Goal: Information Seeking & Learning: Learn about a topic

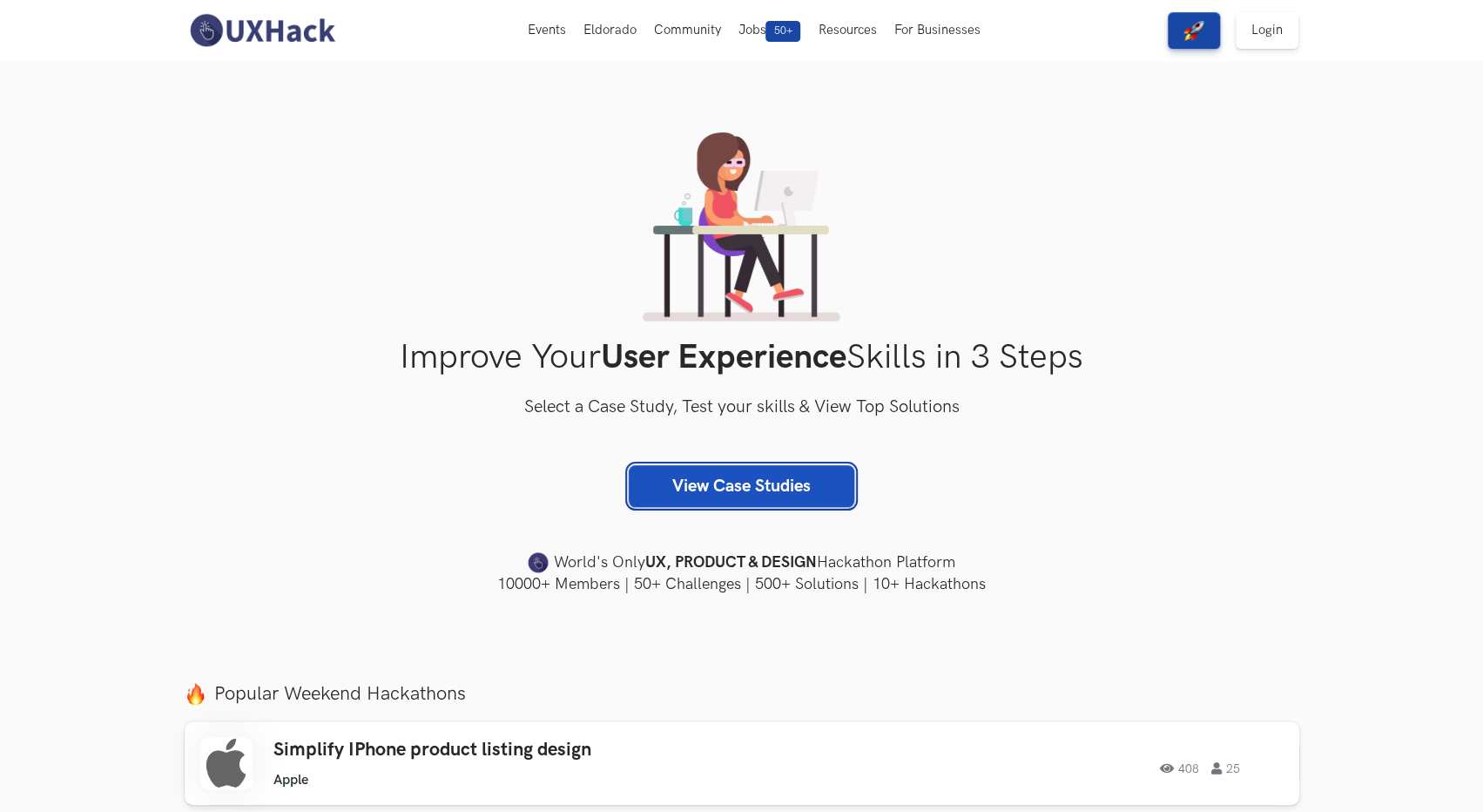
click at [716, 487] on link "View Case Studies" at bounding box center [741, 486] width 225 height 42
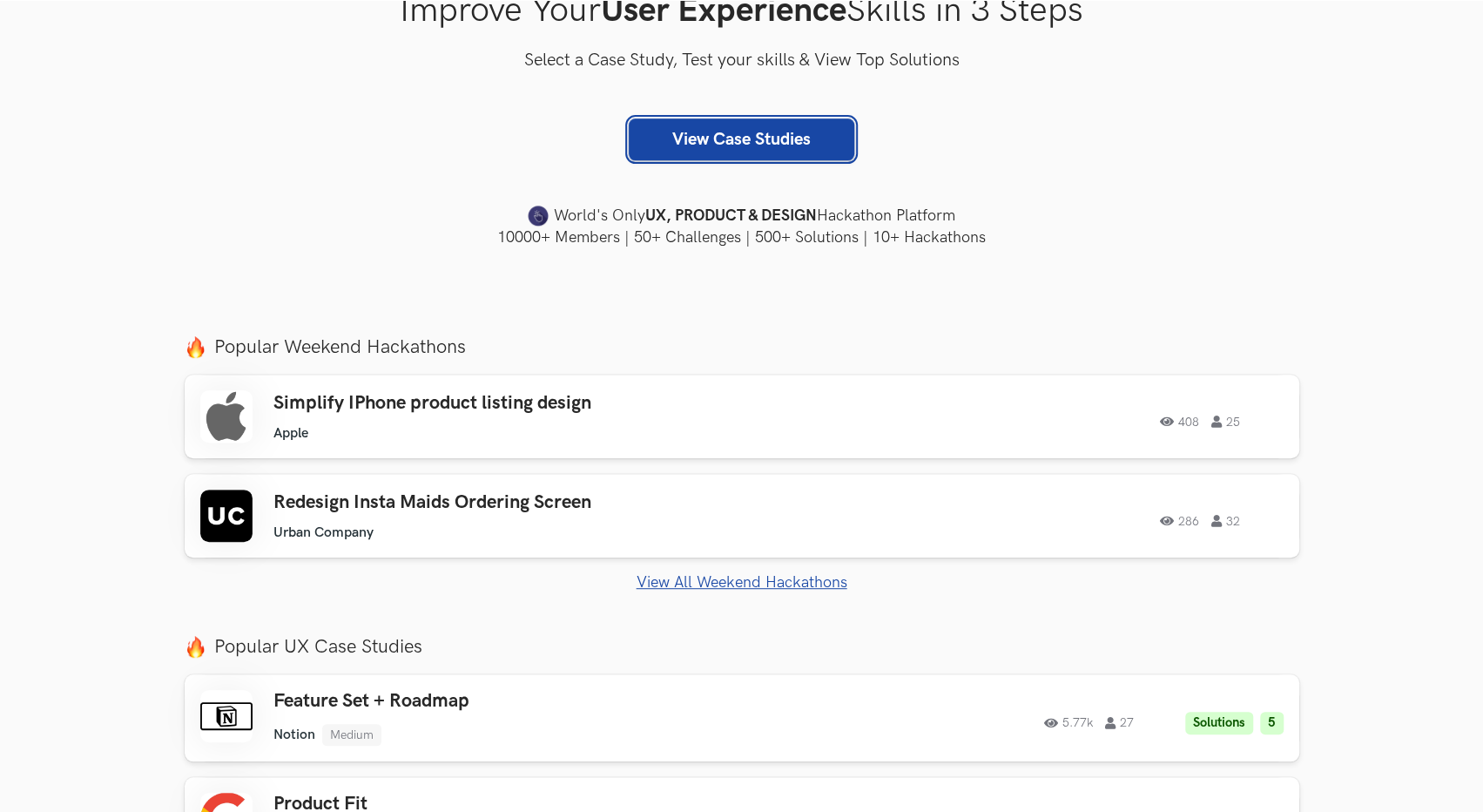
scroll to position [348, 0]
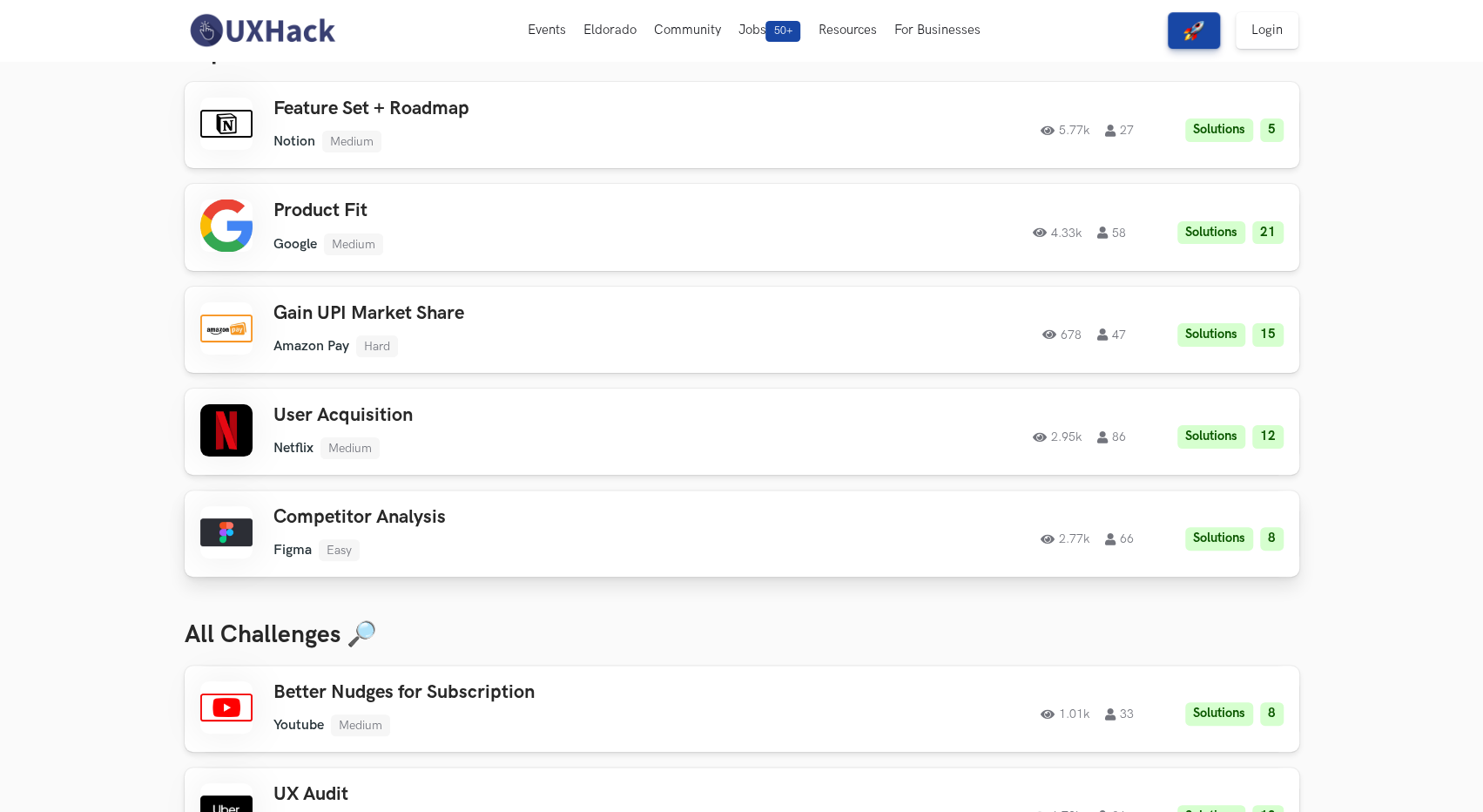
scroll to position [87, 0]
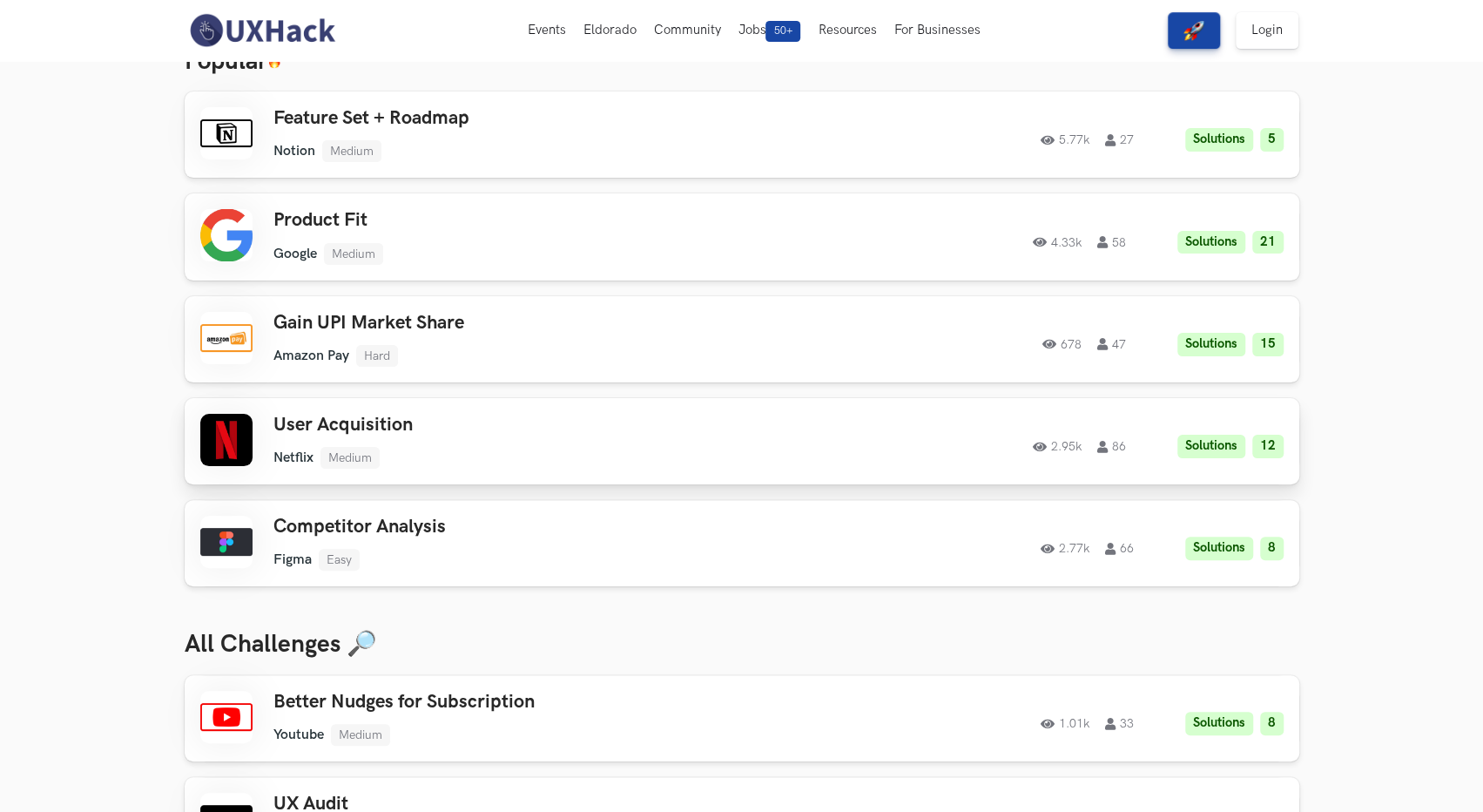
click at [675, 427] on h3 "User Acquisition" at bounding box center [520, 425] width 495 height 23
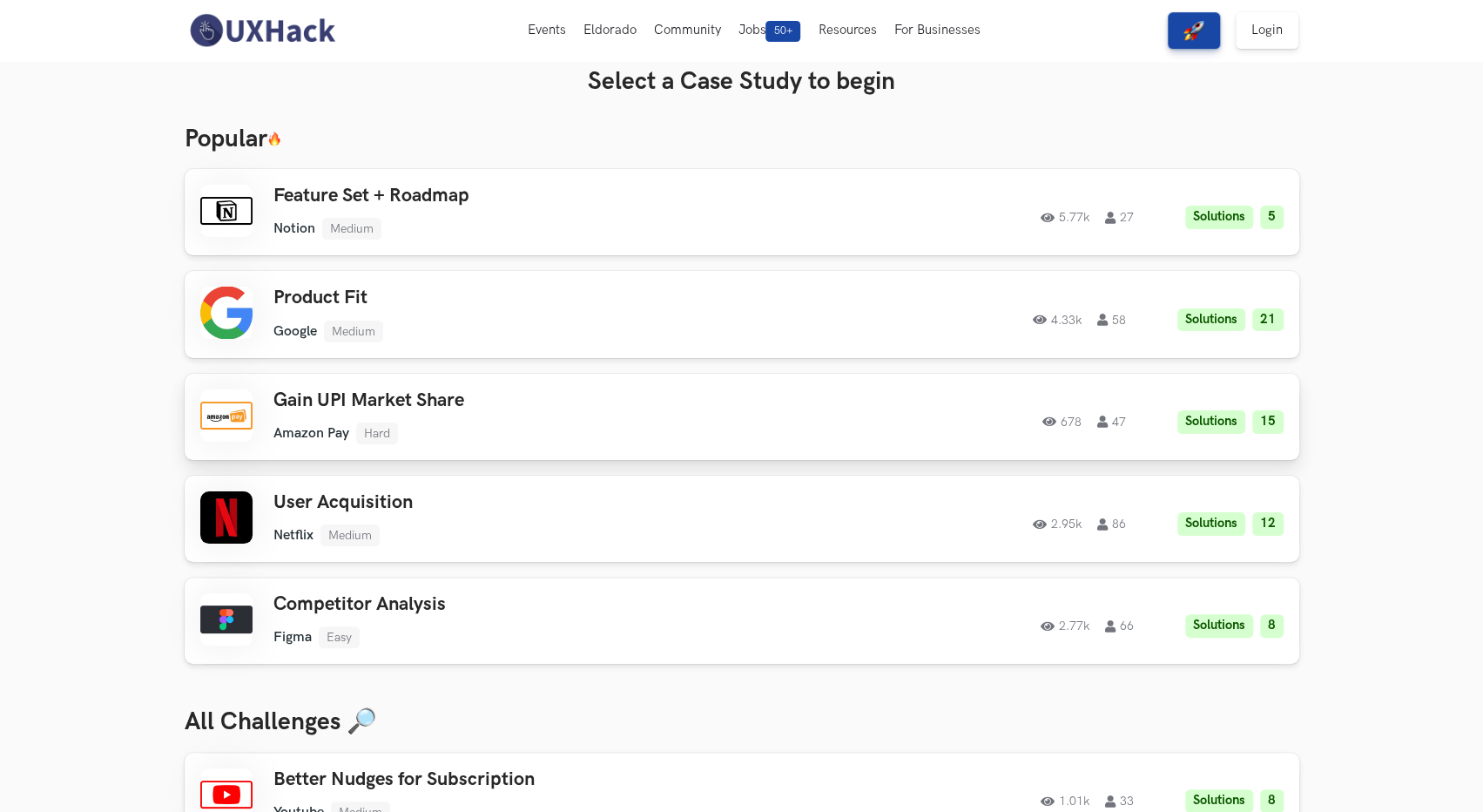
scroll to position [0, 0]
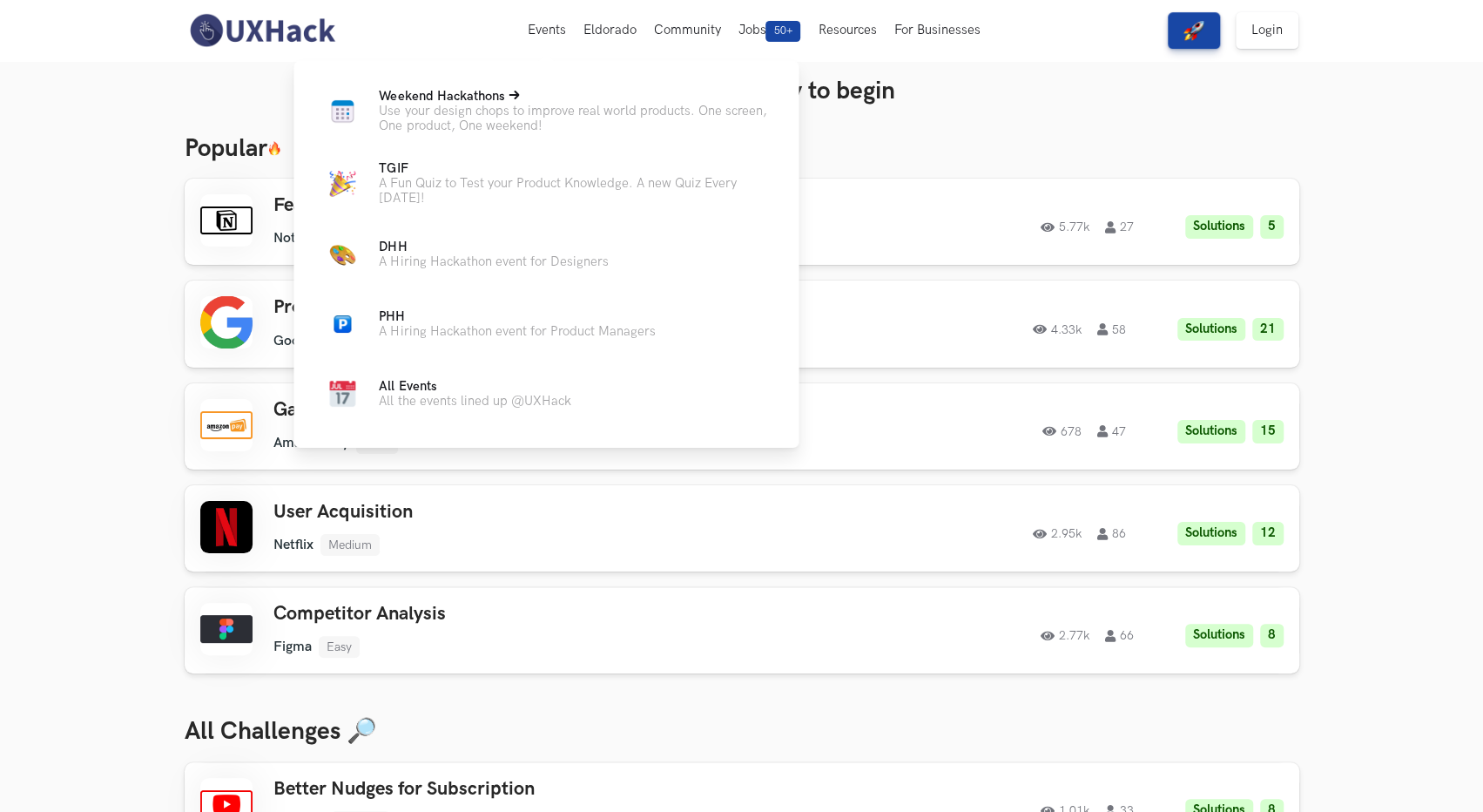
click at [460, 119] on p "Use your design chops to improve real world products. One screen, One product, …" at bounding box center [575, 118] width 392 height 29
click at [514, 97] on icon at bounding box center [513, 94] width 10 height 10
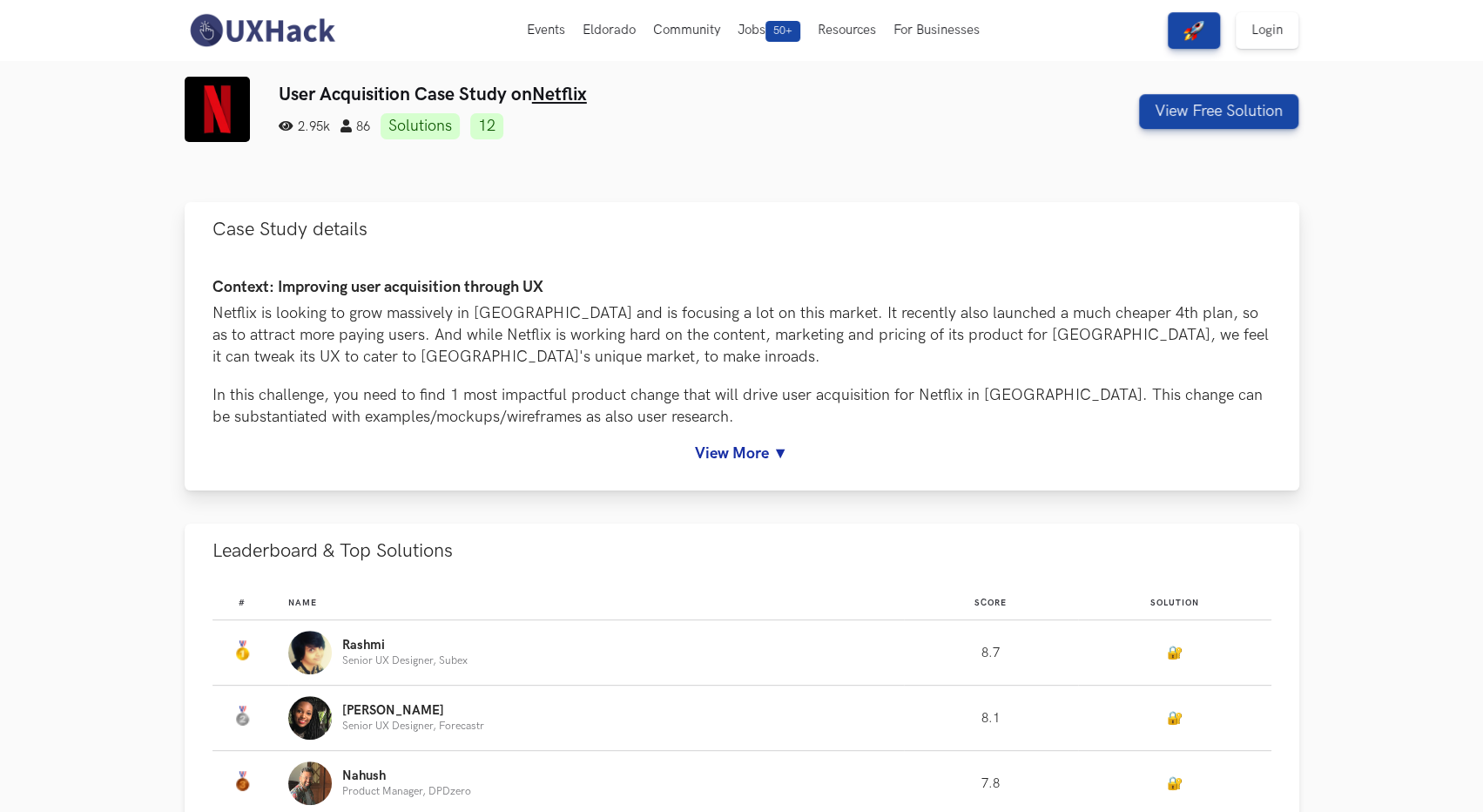
click at [744, 444] on link "View More ▼" at bounding box center [742, 453] width 1059 height 18
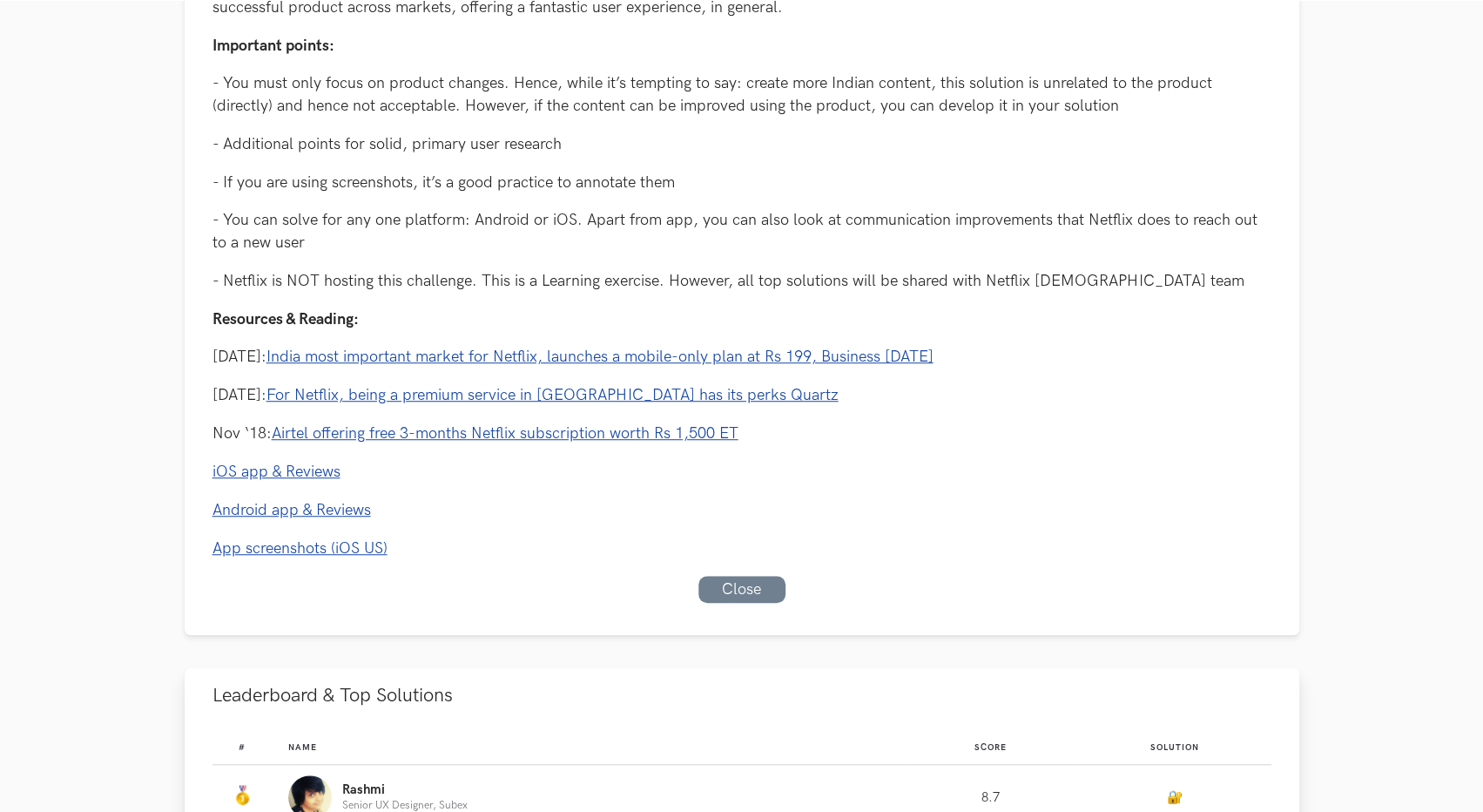
scroll to position [610, 0]
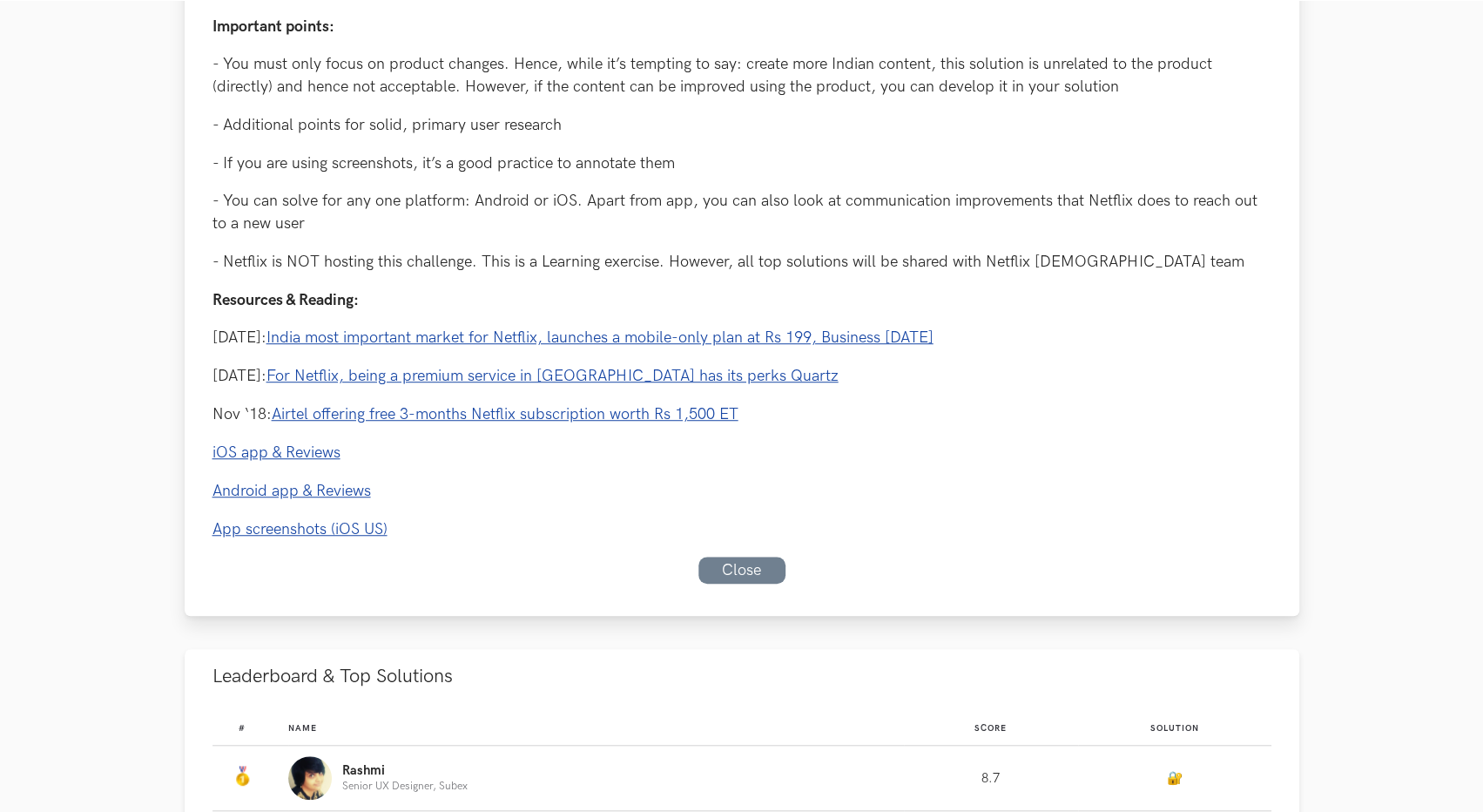
click at [764, 568] on link "Close" at bounding box center [742, 570] width 88 height 27
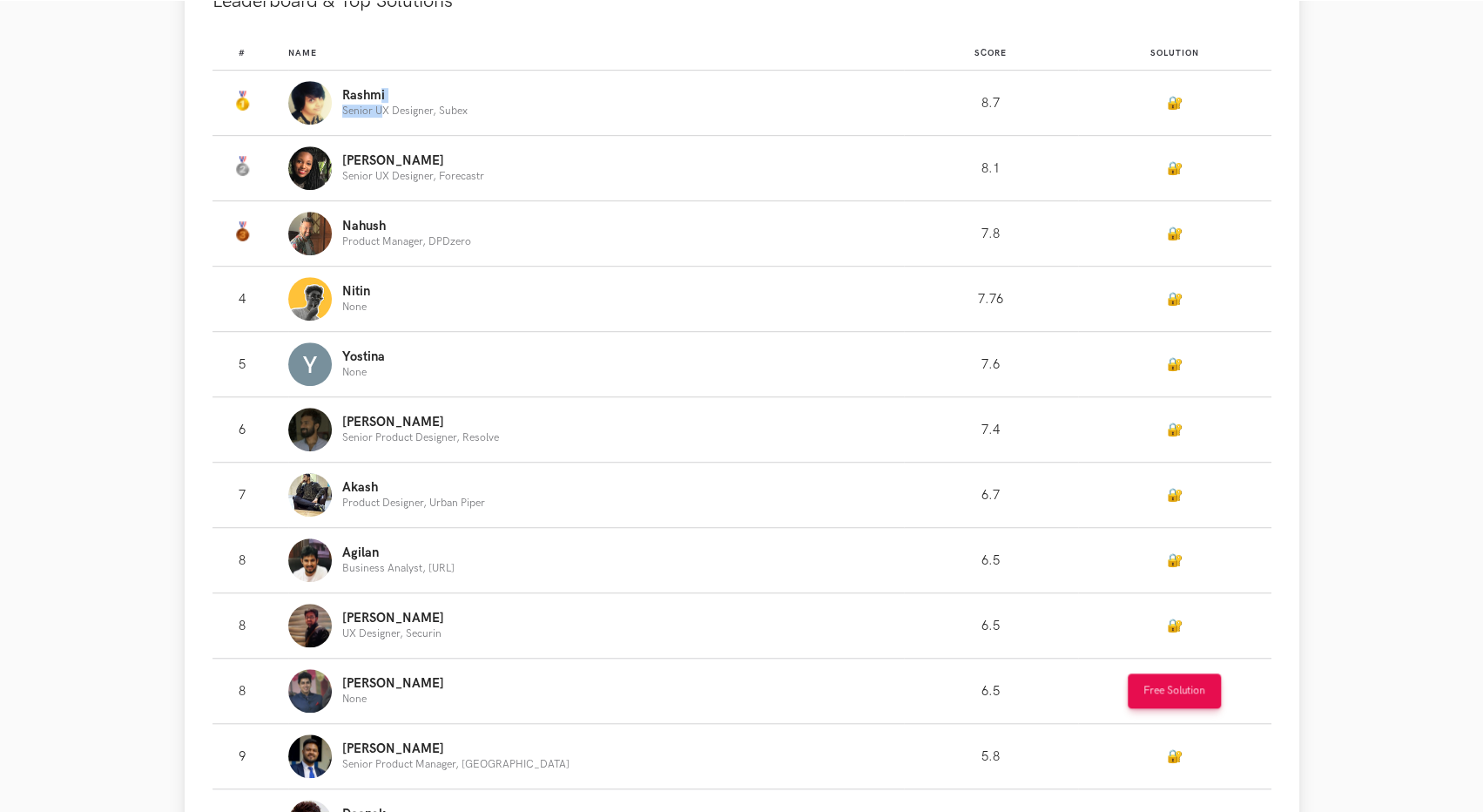
click at [394, 104] on div "Rashmi Senior UX Designer, Subex" at bounding box center [406, 103] width 126 height 29
click at [1139, 692] on button "Free Solution" at bounding box center [1174, 691] width 93 height 35
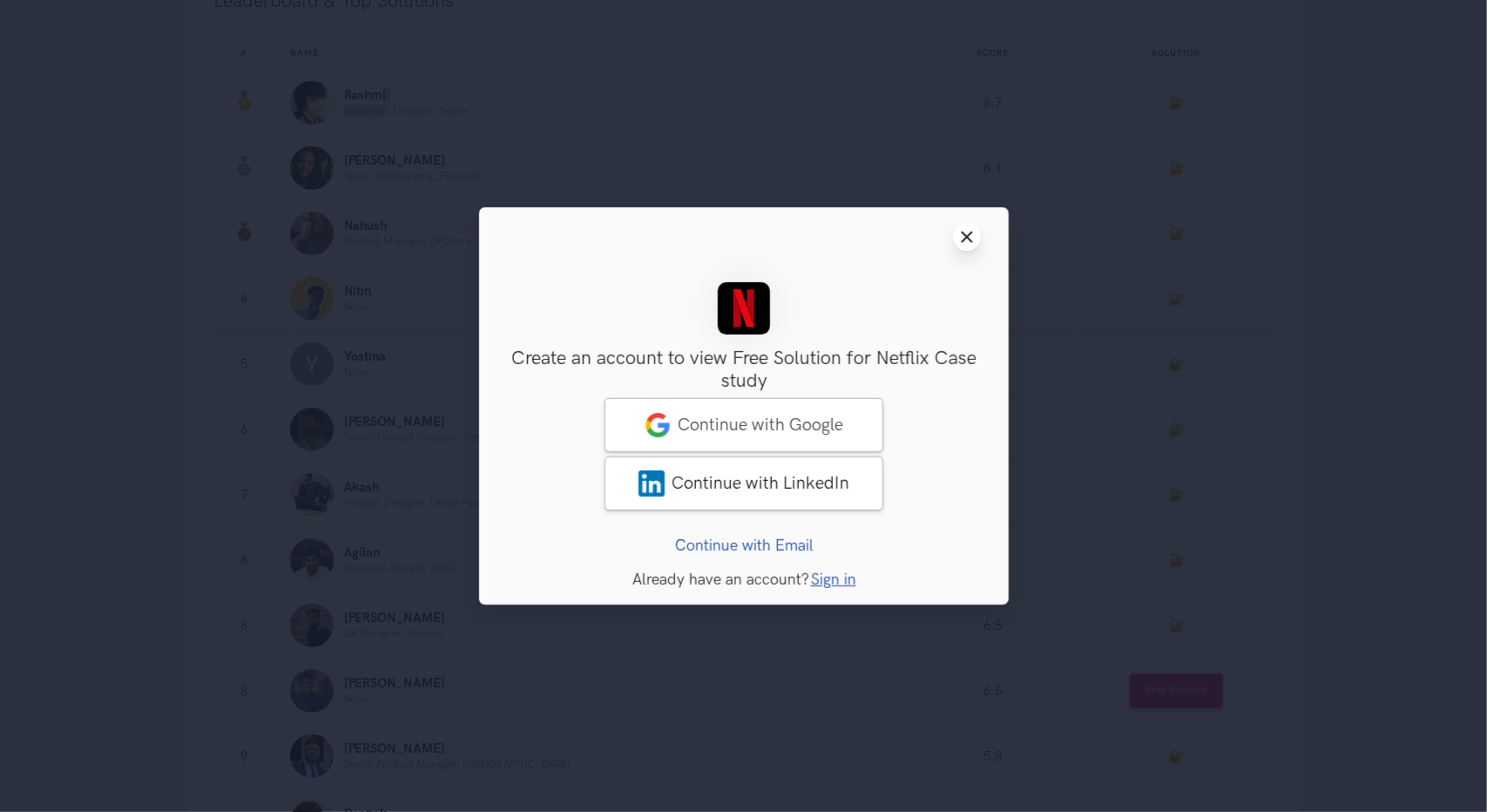
click at [972, 238] on icon "Close modal window" at bounding box center [966, 236] width 14 height 14
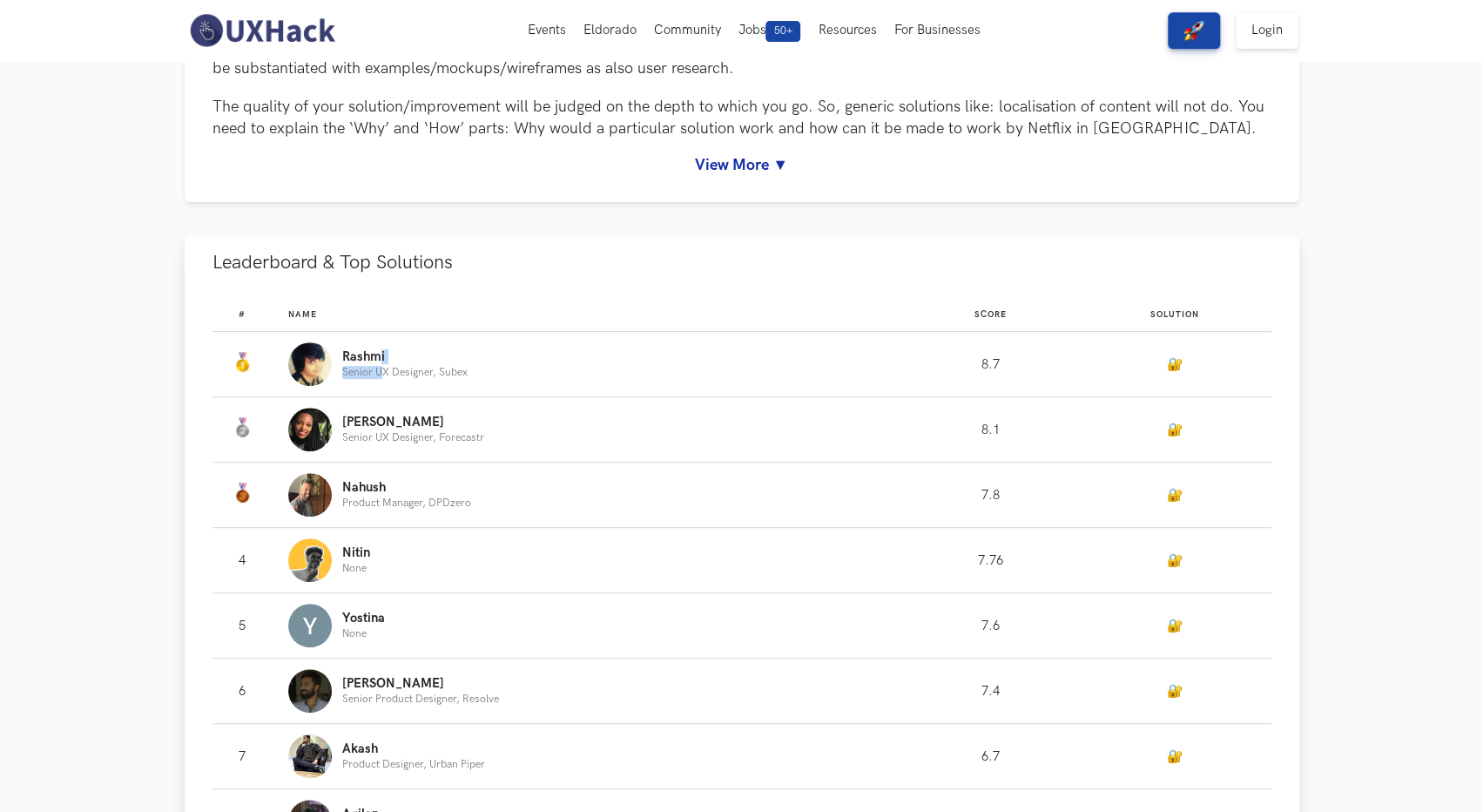
click at [1167, 368] on link "🔐" at bounding box center [1174, 365] width 15 height 15
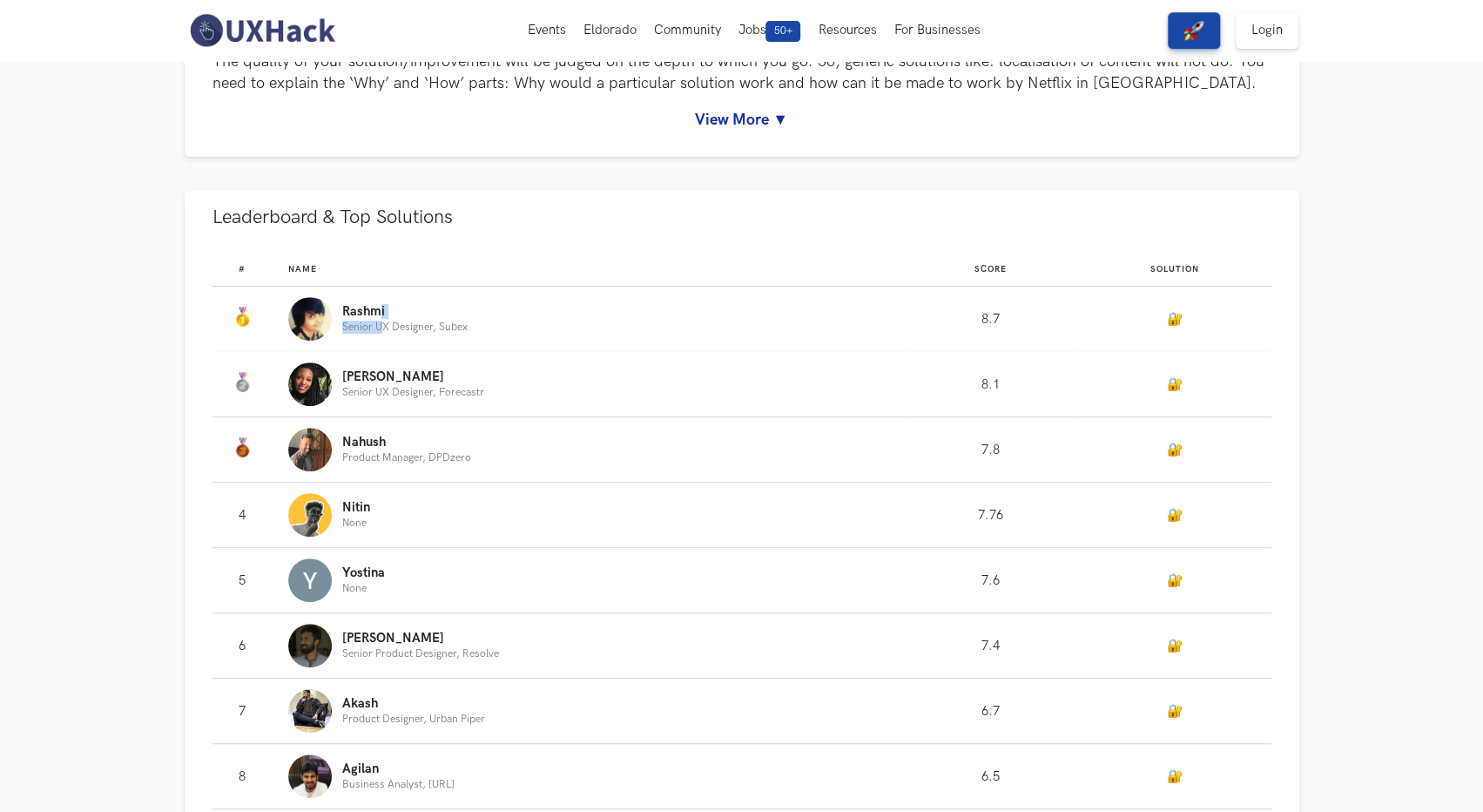
scroll to position [360, 0]
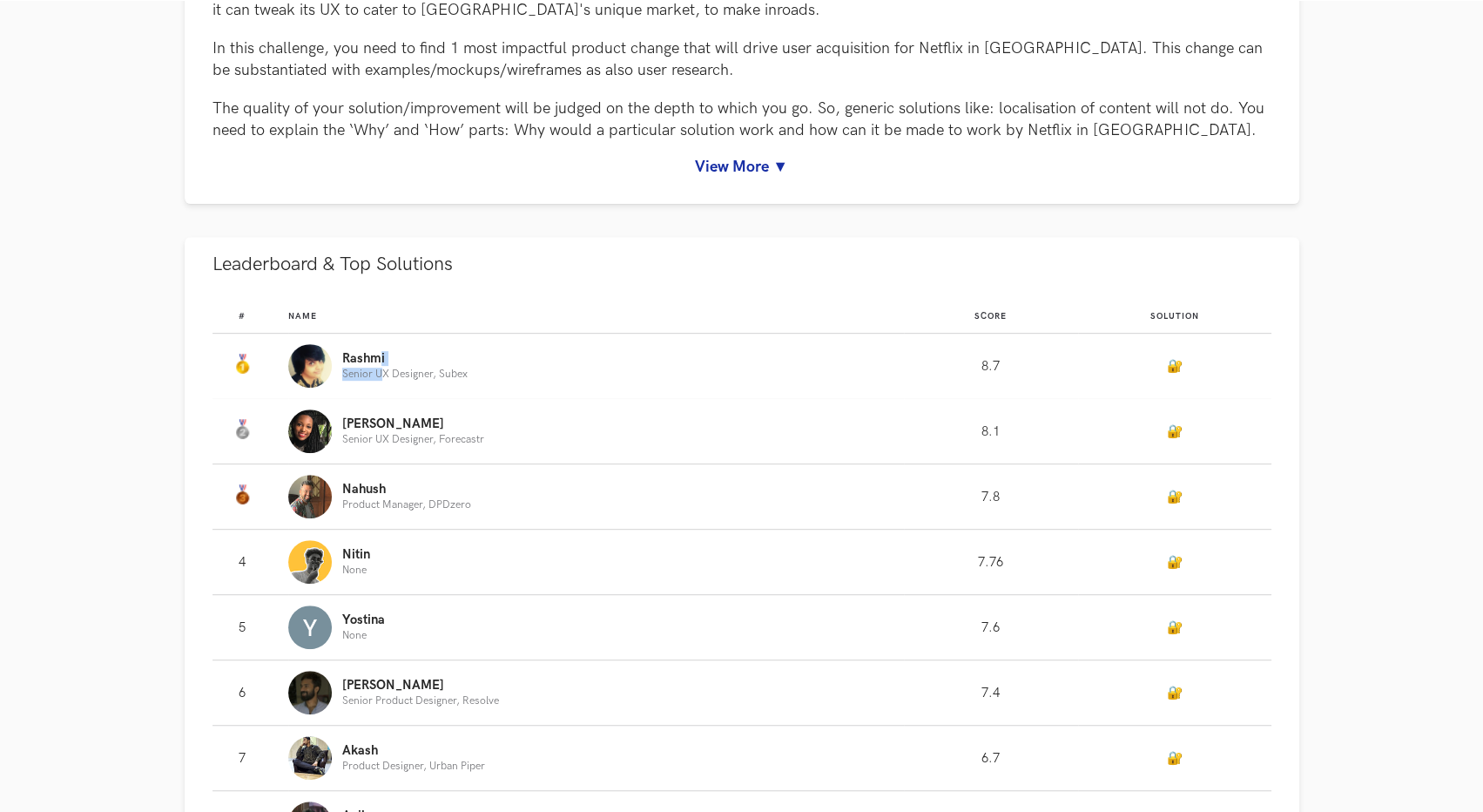
scroll to position [348, 0]
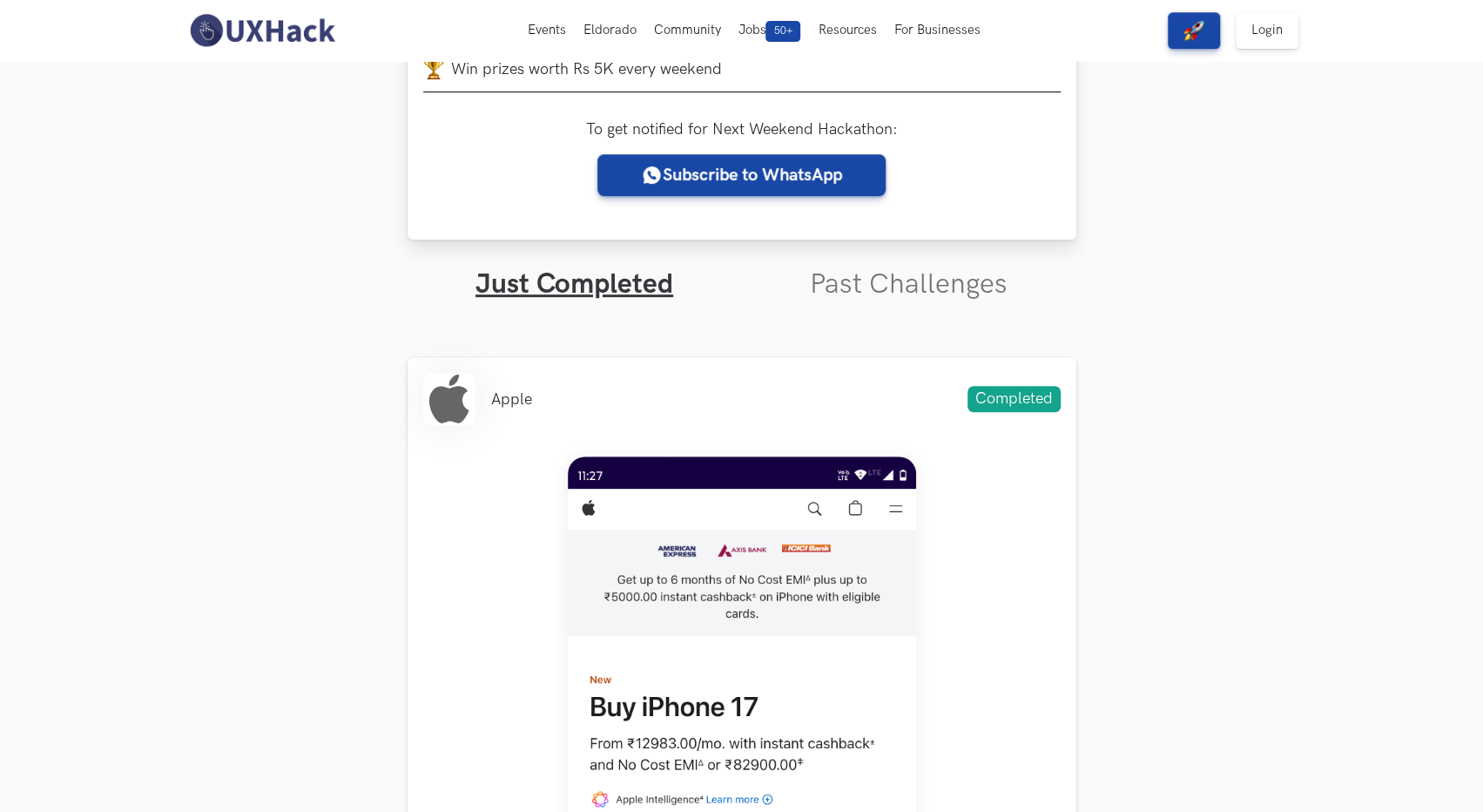
scroll to position [364, 0]
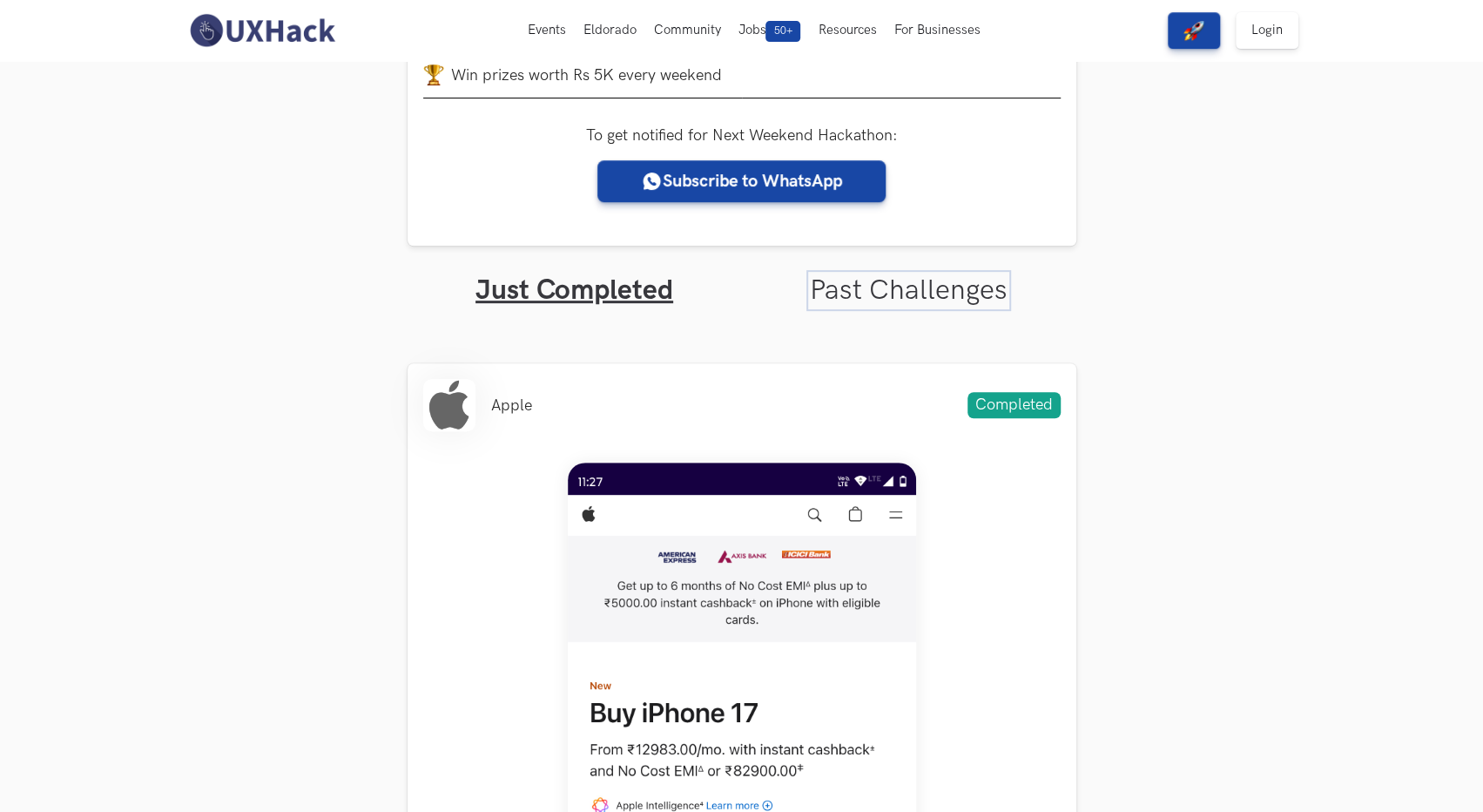
click at [889, 284] on link "Past Challenges" at bounding box center [909, 290] width 198 height 34
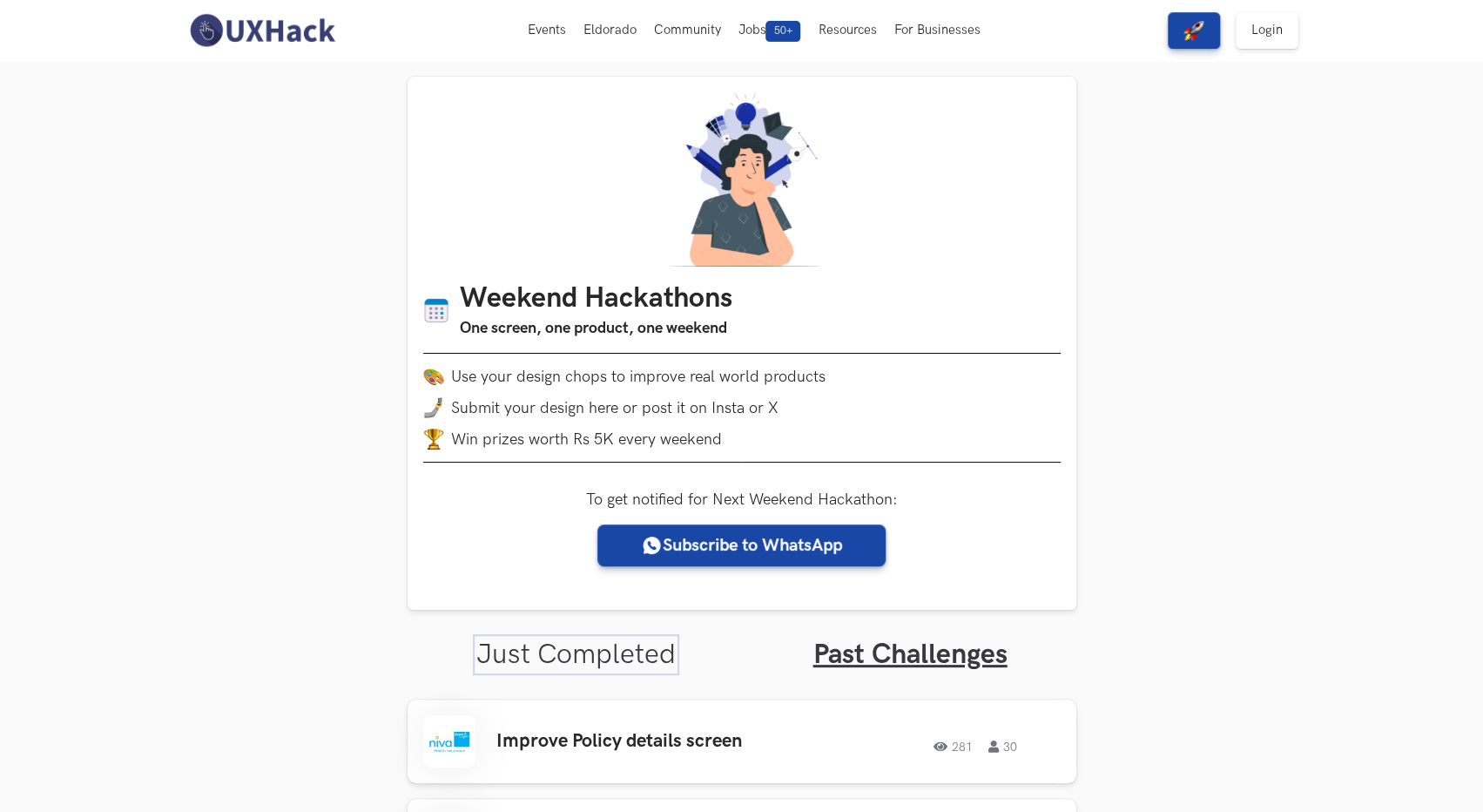
click at [608, 651] on link "Just Completed" at bounding box center [576, 653] width 200 height 34
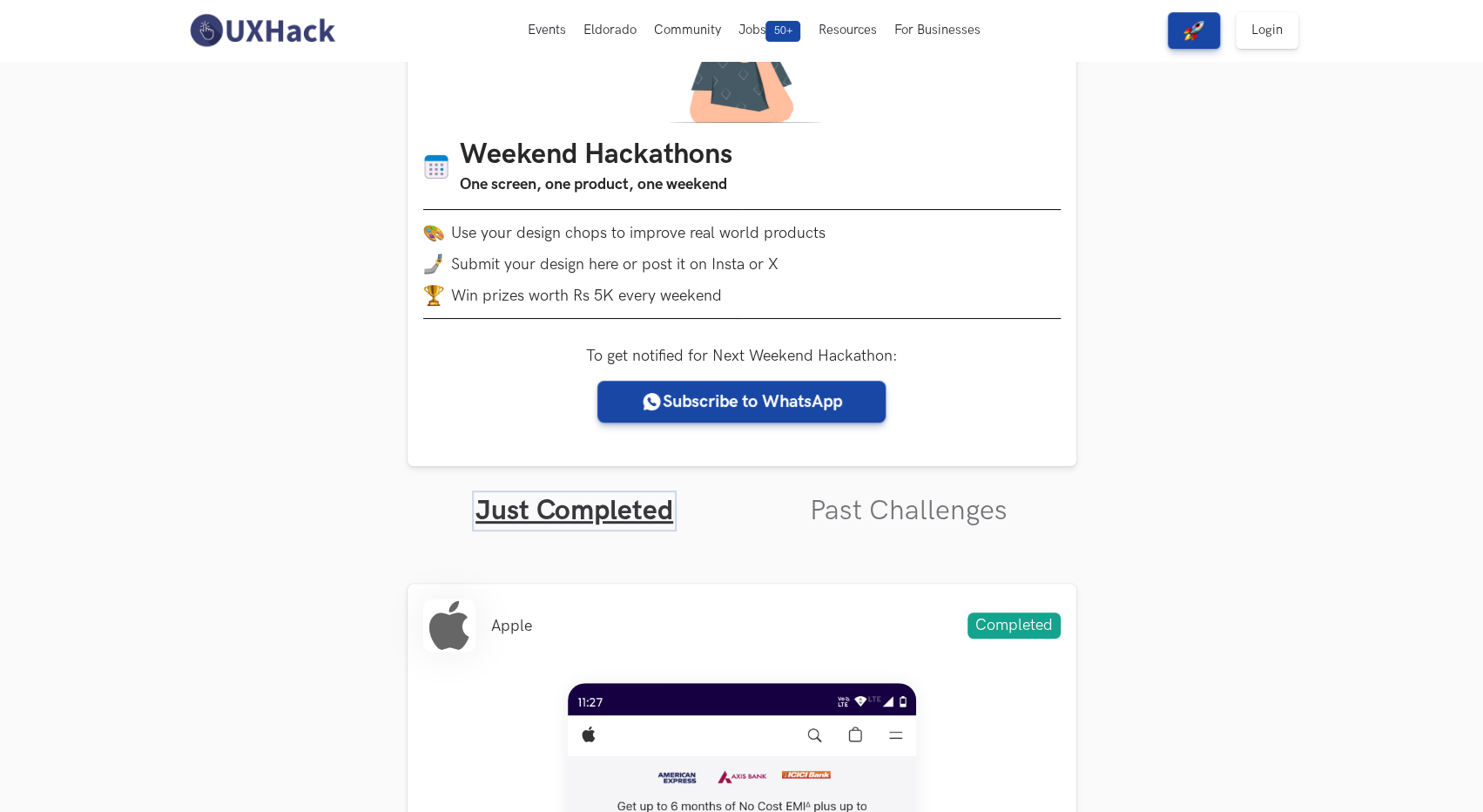
scroll to position [141, 0]
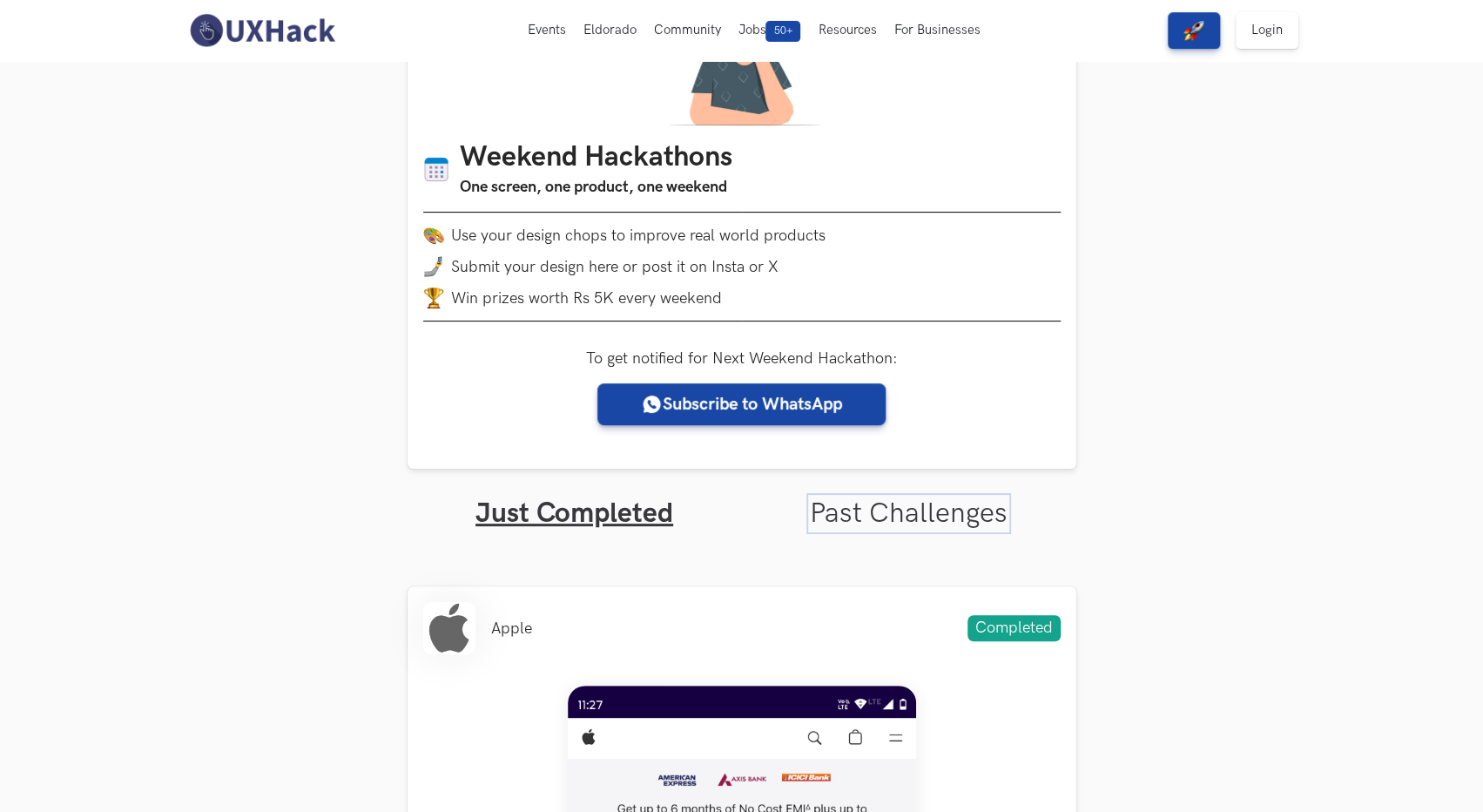
click at [856, 527] on link "Past Challenges" at bounding box center [909, 513] width 198 height 34
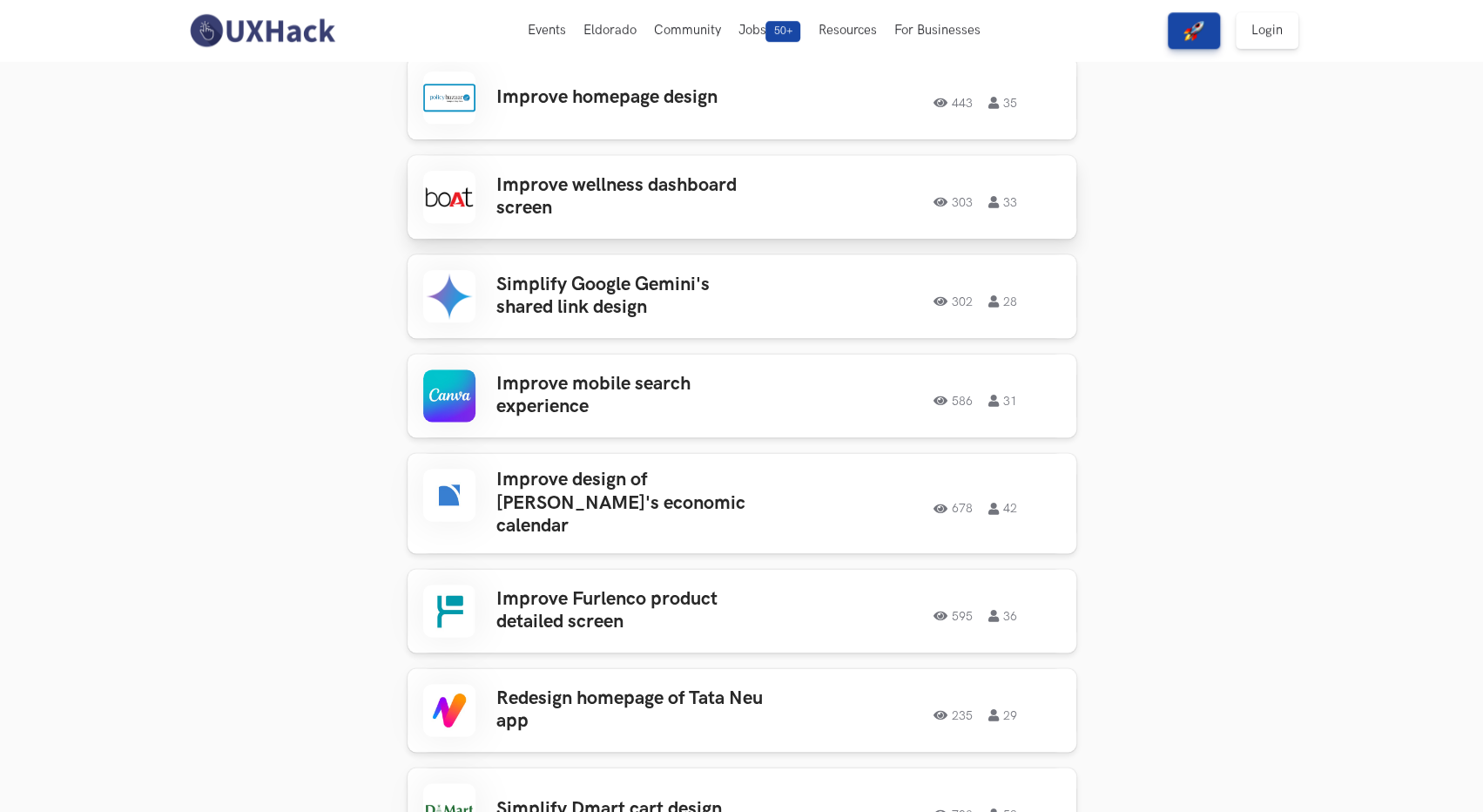
scroll to position [1219, 0]
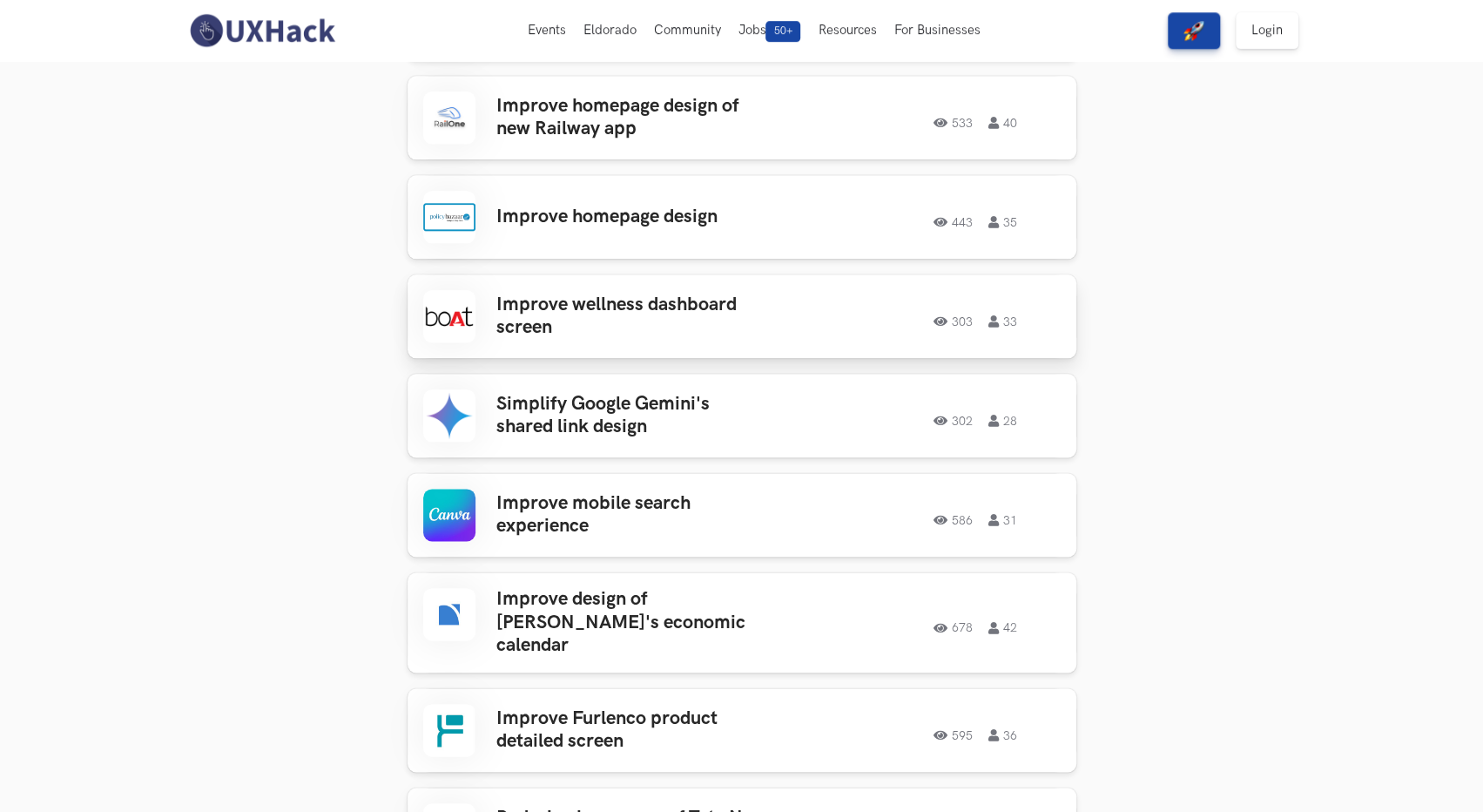
click at [568, 326] on h3 "Improve wellness dashboard screen" at bounding box center [633, 316] width 272 height 46
click at [937, 328] on div "Improve wellness dashboard screen 303 33 303 33" at bounding box center [741, 315] width 637 height 52
click at [997, 325] on icon at bounding box center [995, 321] width 15 height 12
click at [570, 401] on h3 "Simplify Google Gemini's shared link design" at bounding box center [633, 416] width 272 height 46
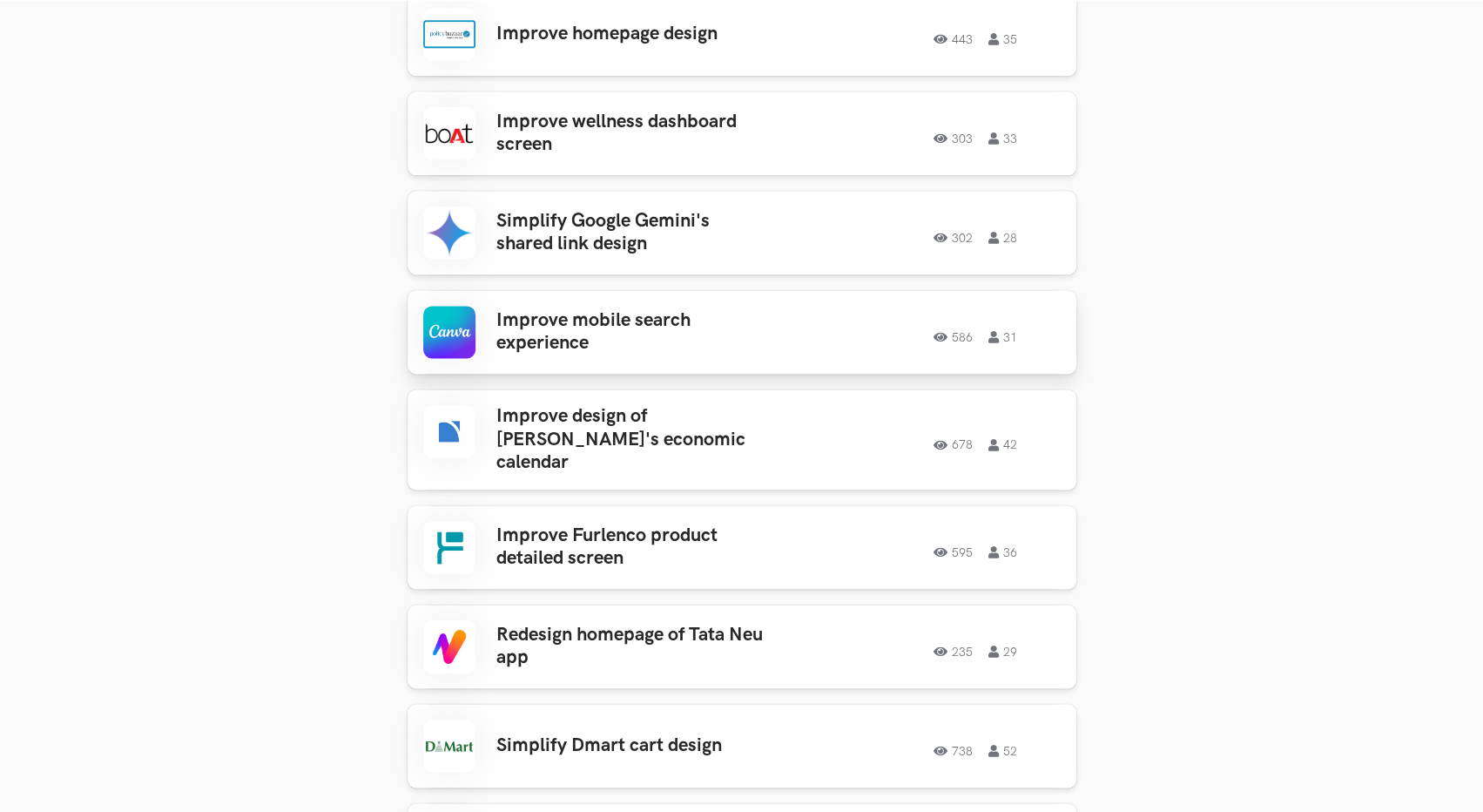
scroll to position [1480, 0]
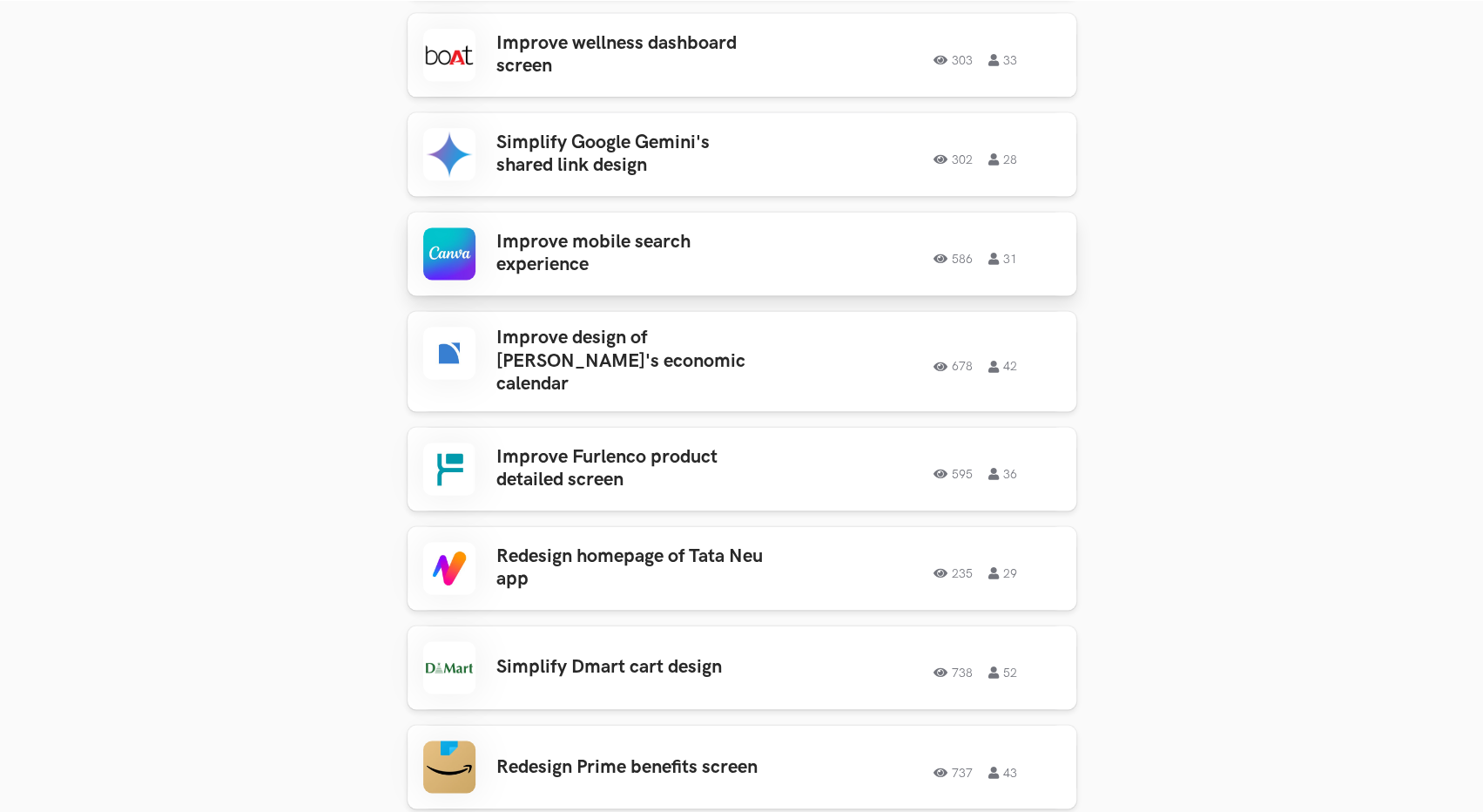
click at [586, 260] on h3 "Improve mobile search experience" at bounding box center [633, 253] width 272 height 46
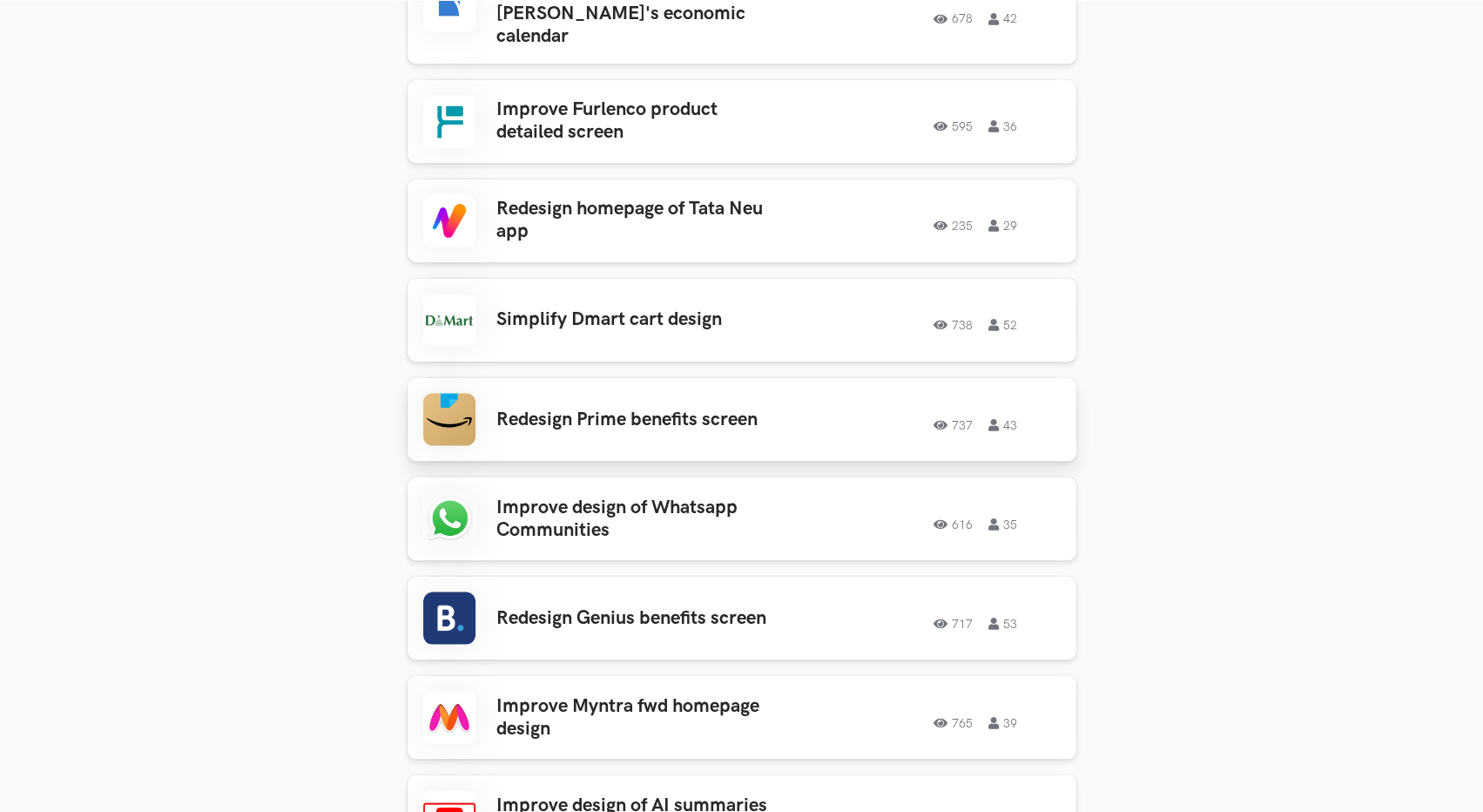
scroll to position [1829, 0]
click at [645, 307] on h3 "Simplify Dmart cart design" at bounding box center [633, 318] width 272 height 23
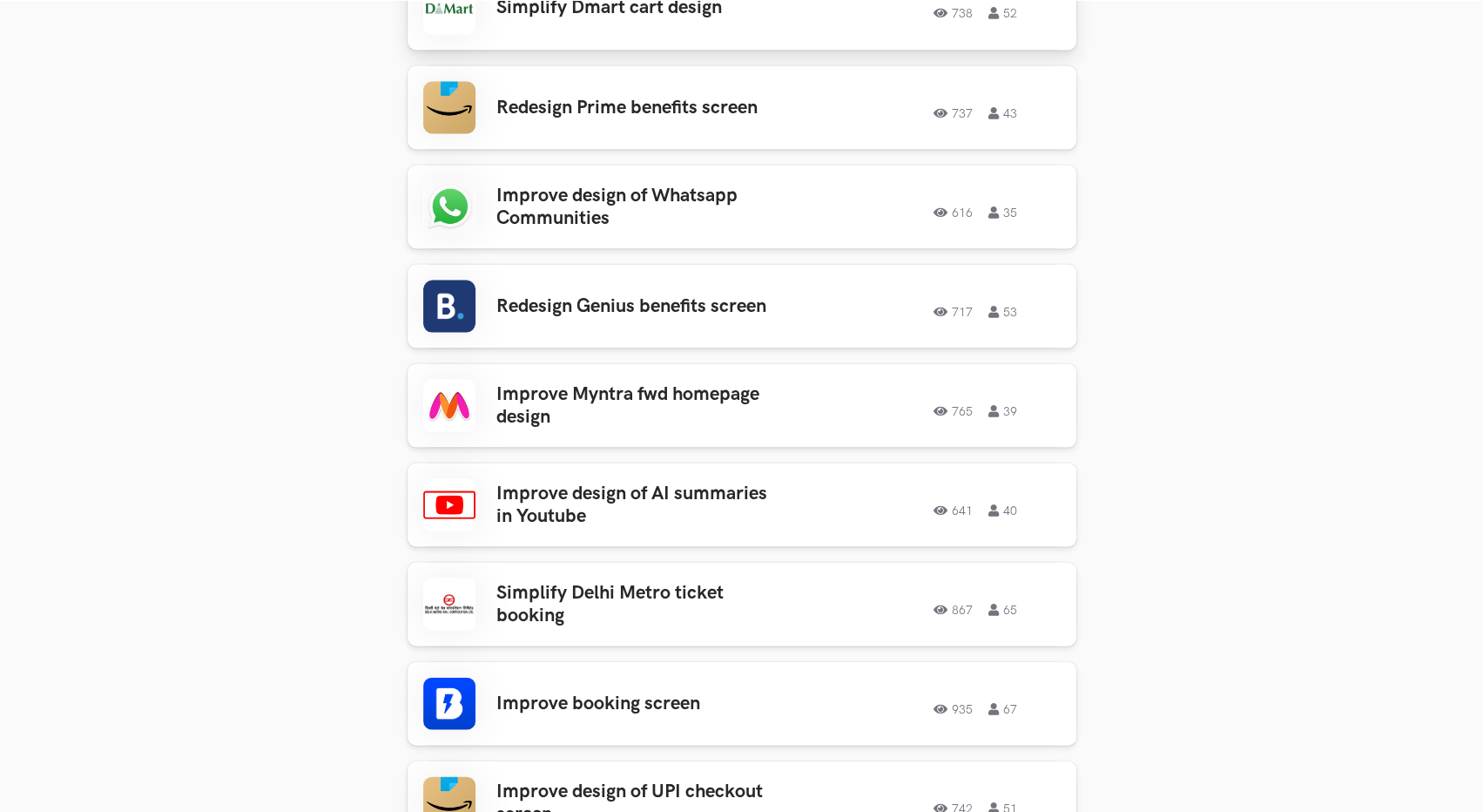
scroll to position [2177, 0]
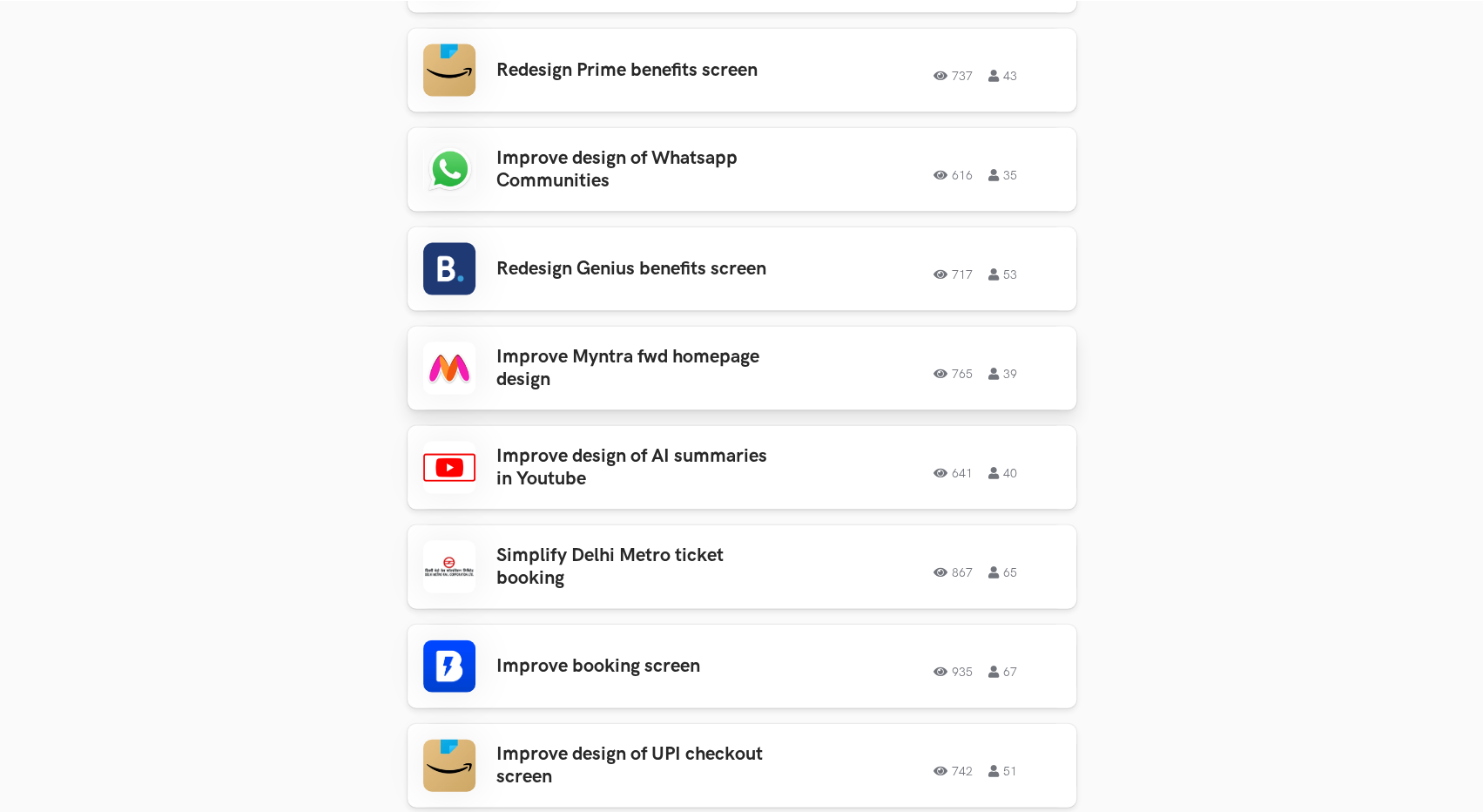
click at [594, 354] on h3 "Improve Myntra fwd homepage design" at bounding box center [633, 367] width 272 height 46
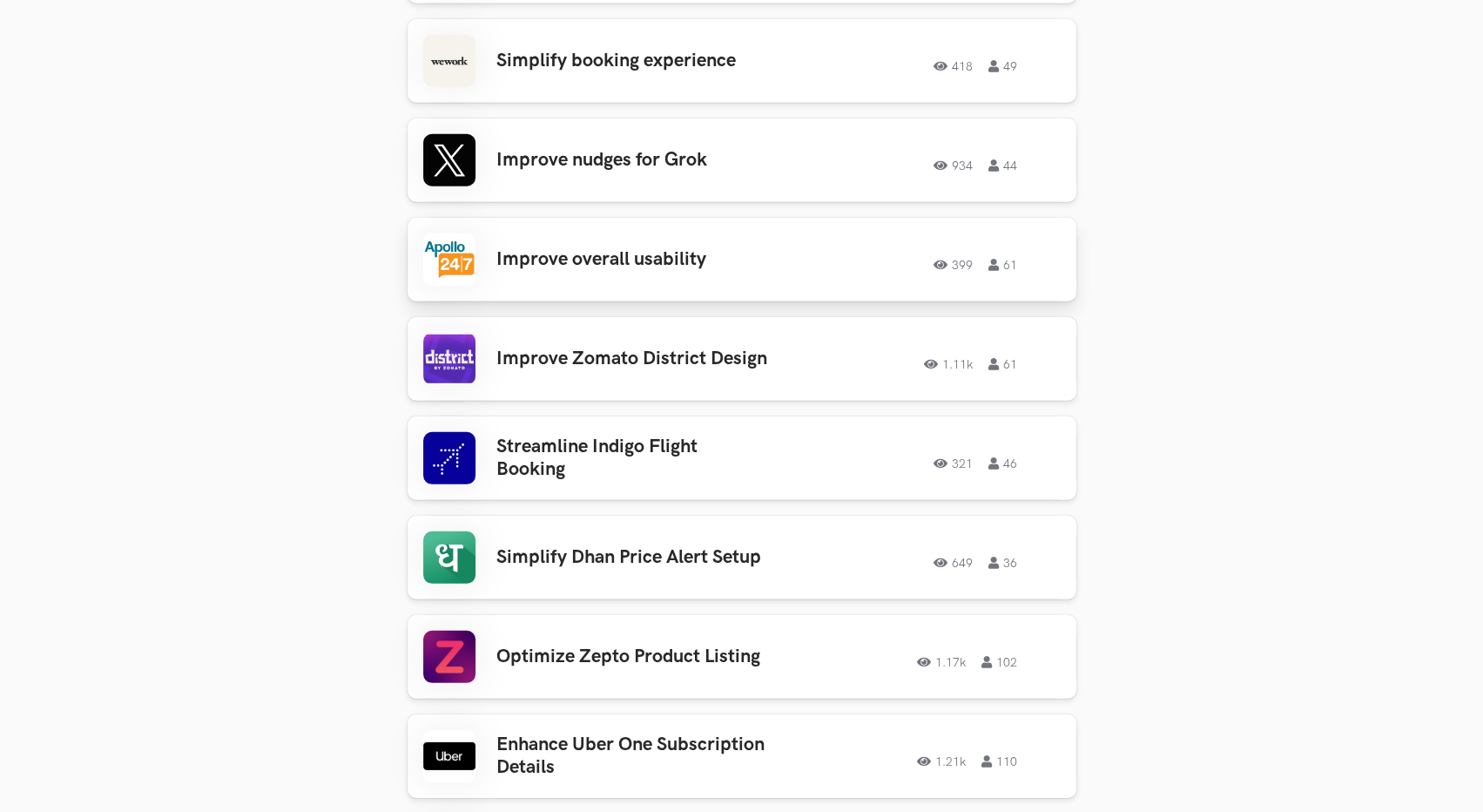
scroll to position [3222, 0]
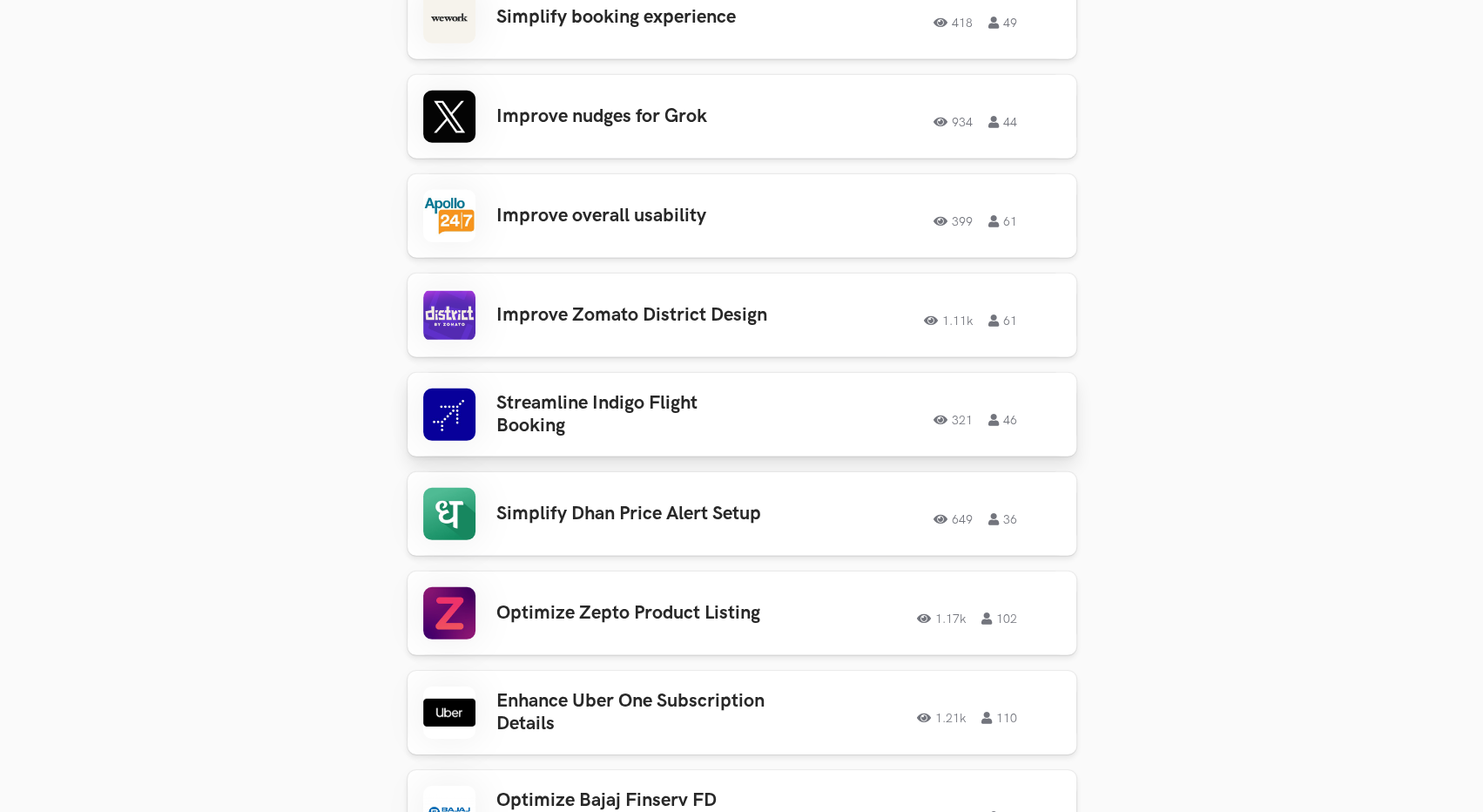
click at [633, 410] on h3 "Streamline Indigo Flight Booking" at bounding box center [633, 415] width 272 height 46
click at [594, 601] on h3 "Optimize Zepto Product Listing" at bounding box center [633, 612] width 272 height 23
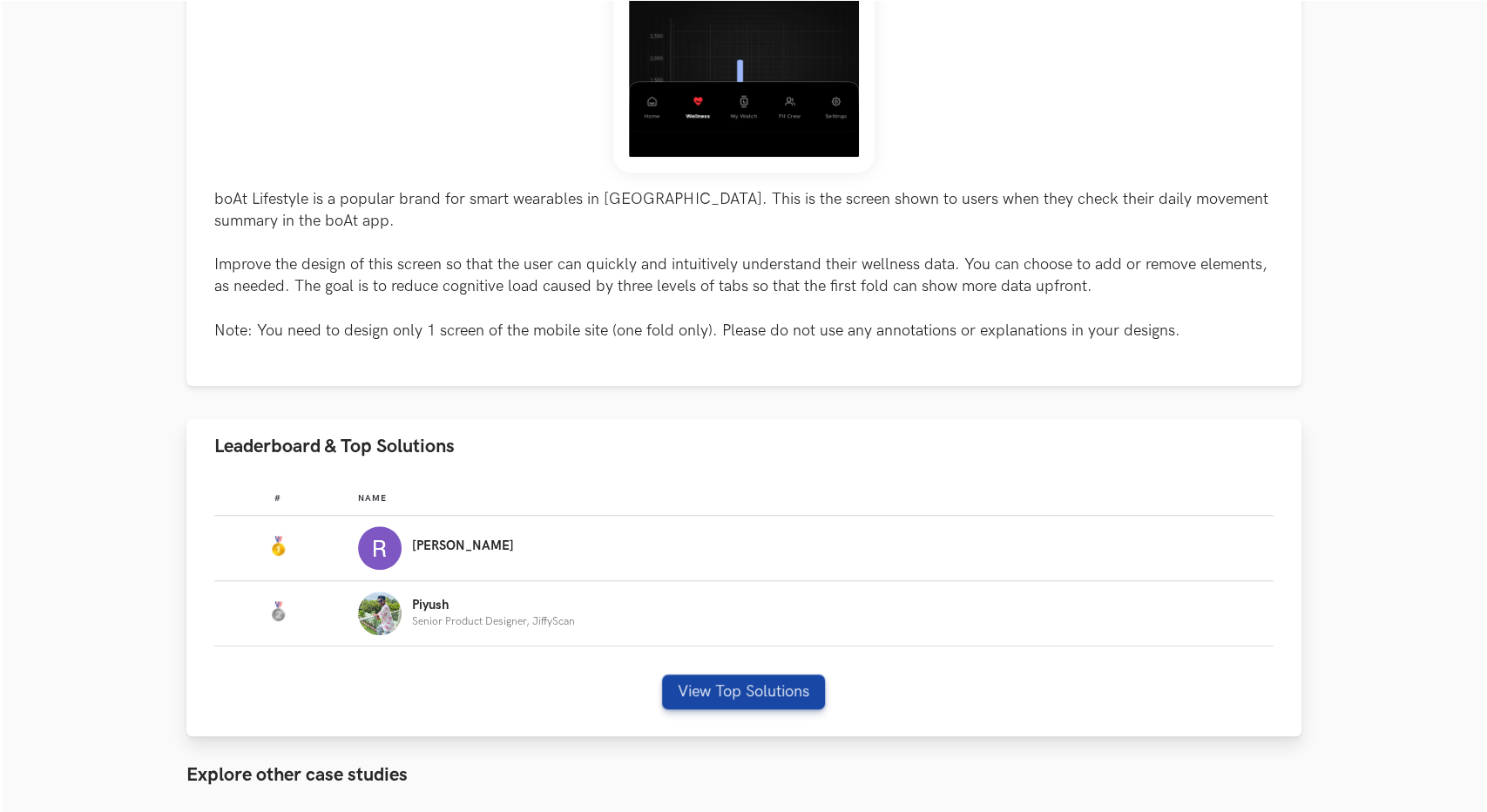
scroll to position [696, 0]
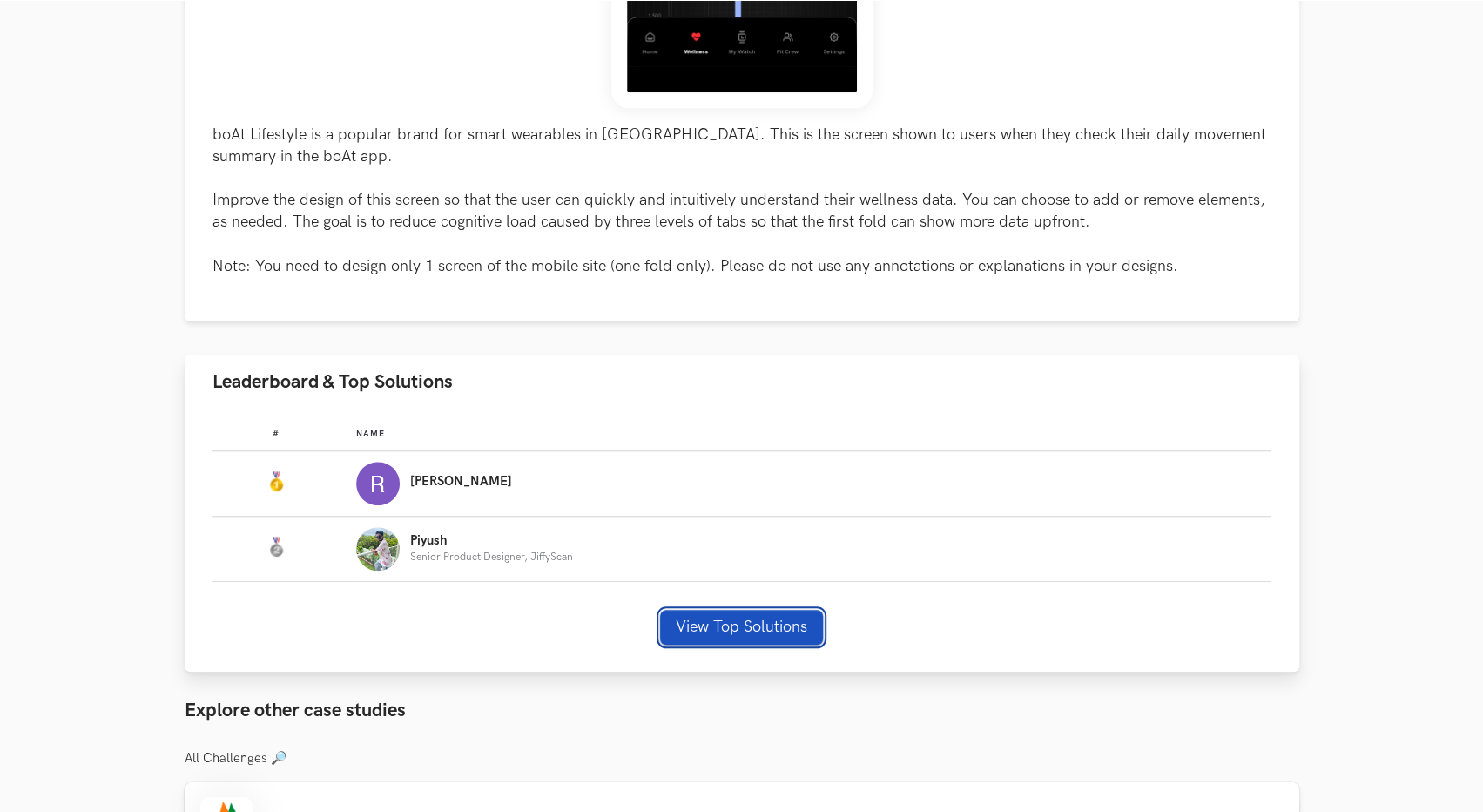
click at [779, 632] on button "View Top Solutions" at bounding box center [741, 627] width 163 height 35
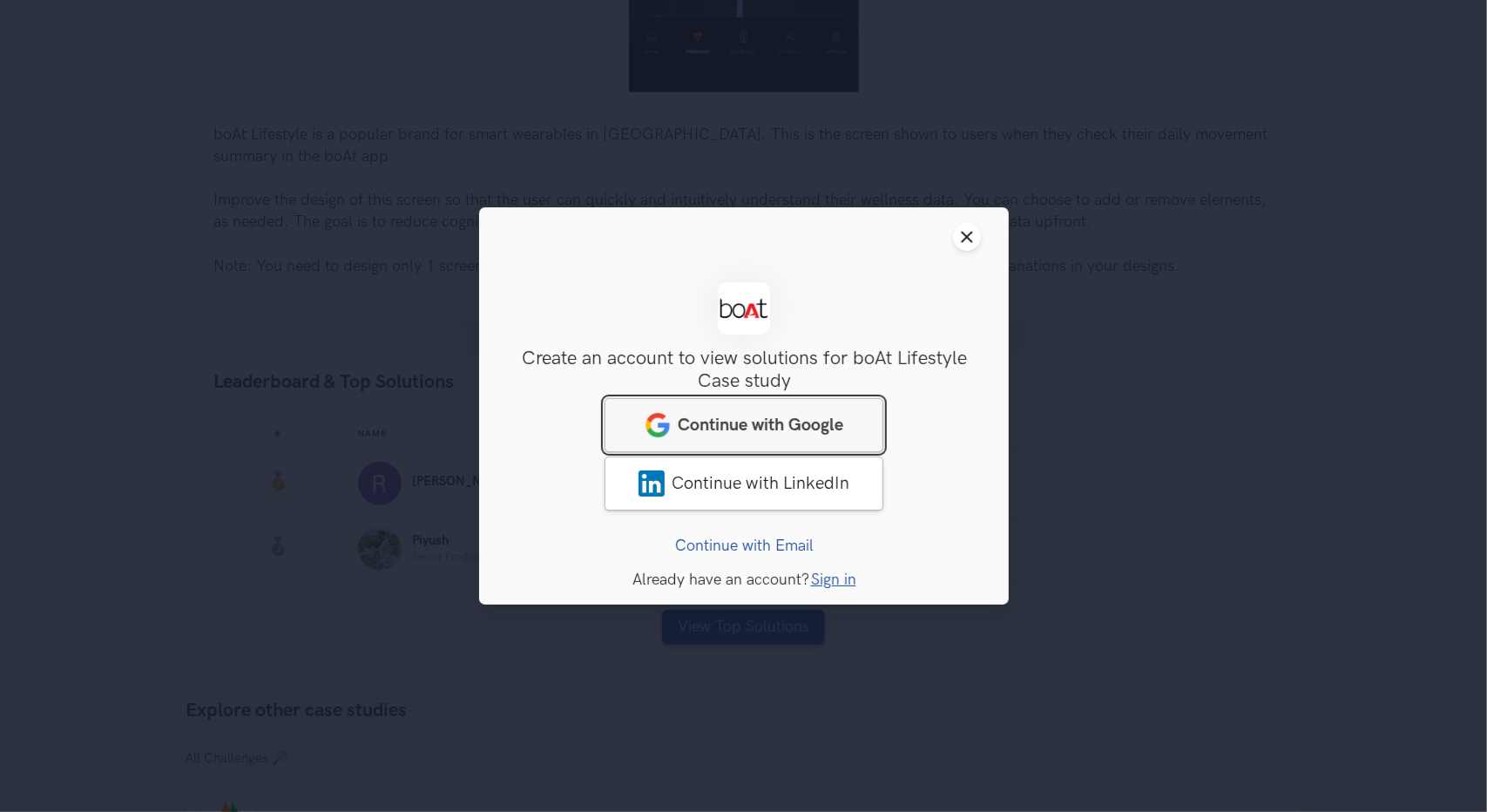
click at [819, 426] on span "Continue with Google" at bounding box center [760, 425] width 166 height 21
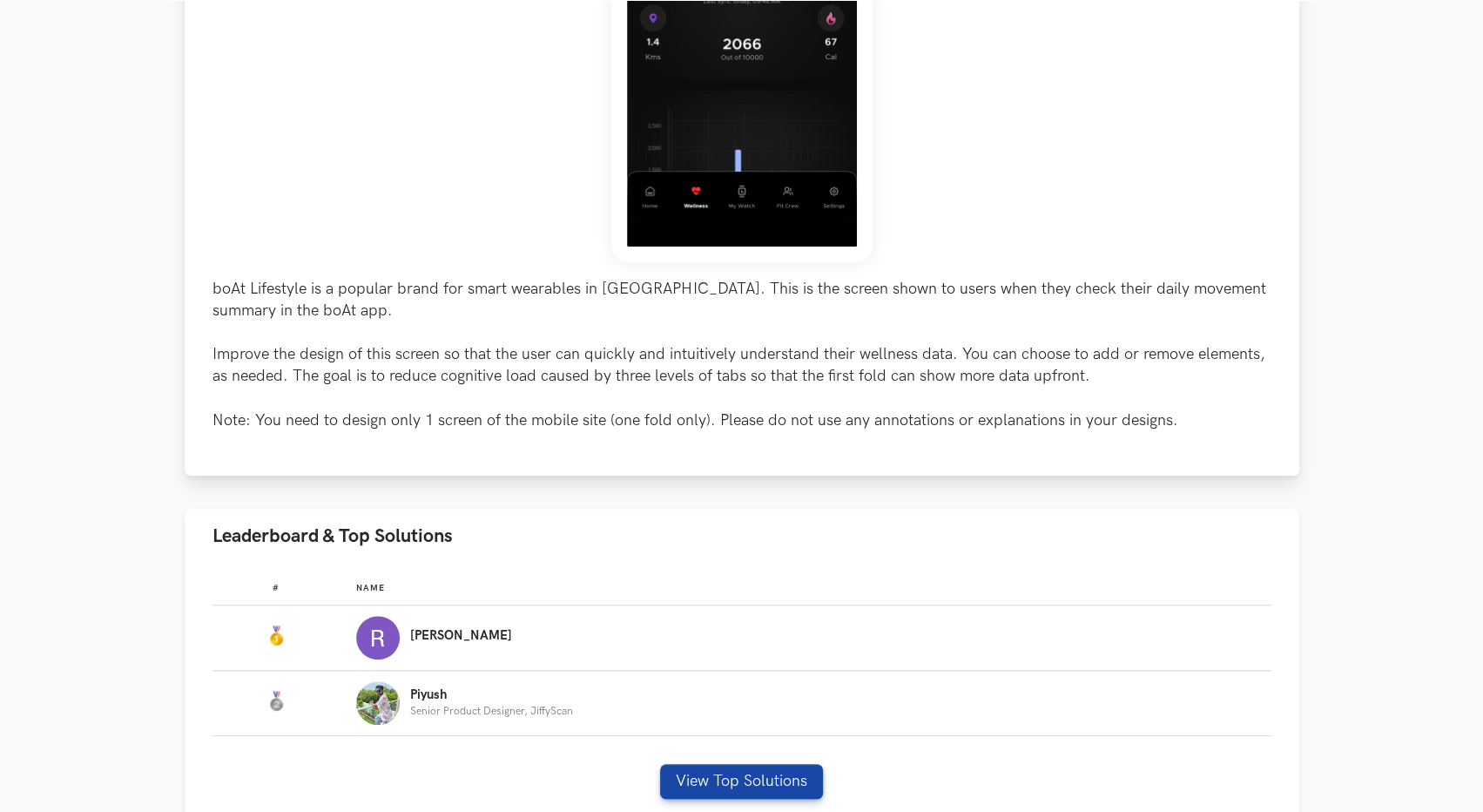
scroll to position [610, 0]
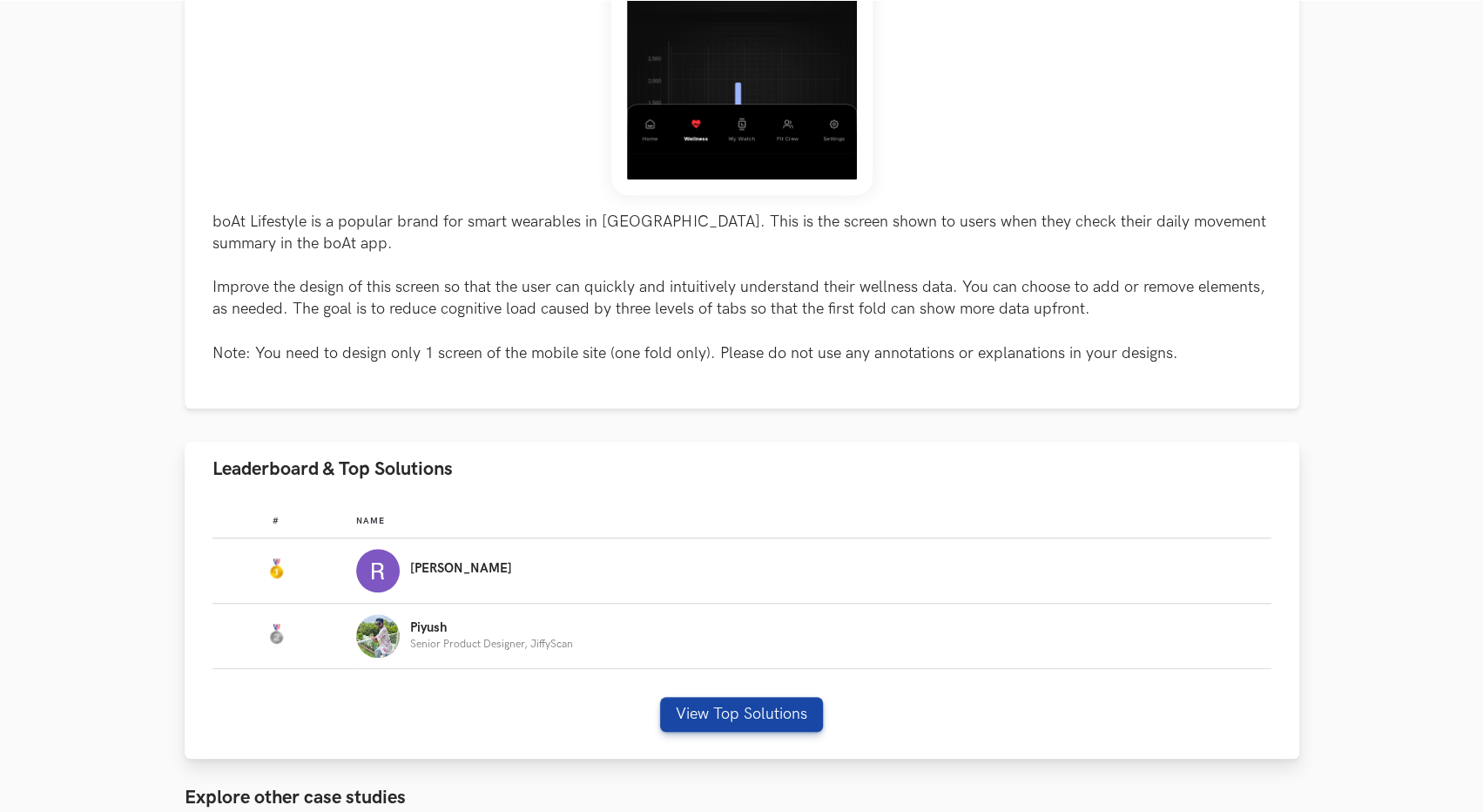
click at [378, 586] on img "Leaderboard" at bounding box center [378, 570] width 44 height 44
click at [725, 715] on button "View Top Solutions" at bounding box center [741, 714] width 163 height 35
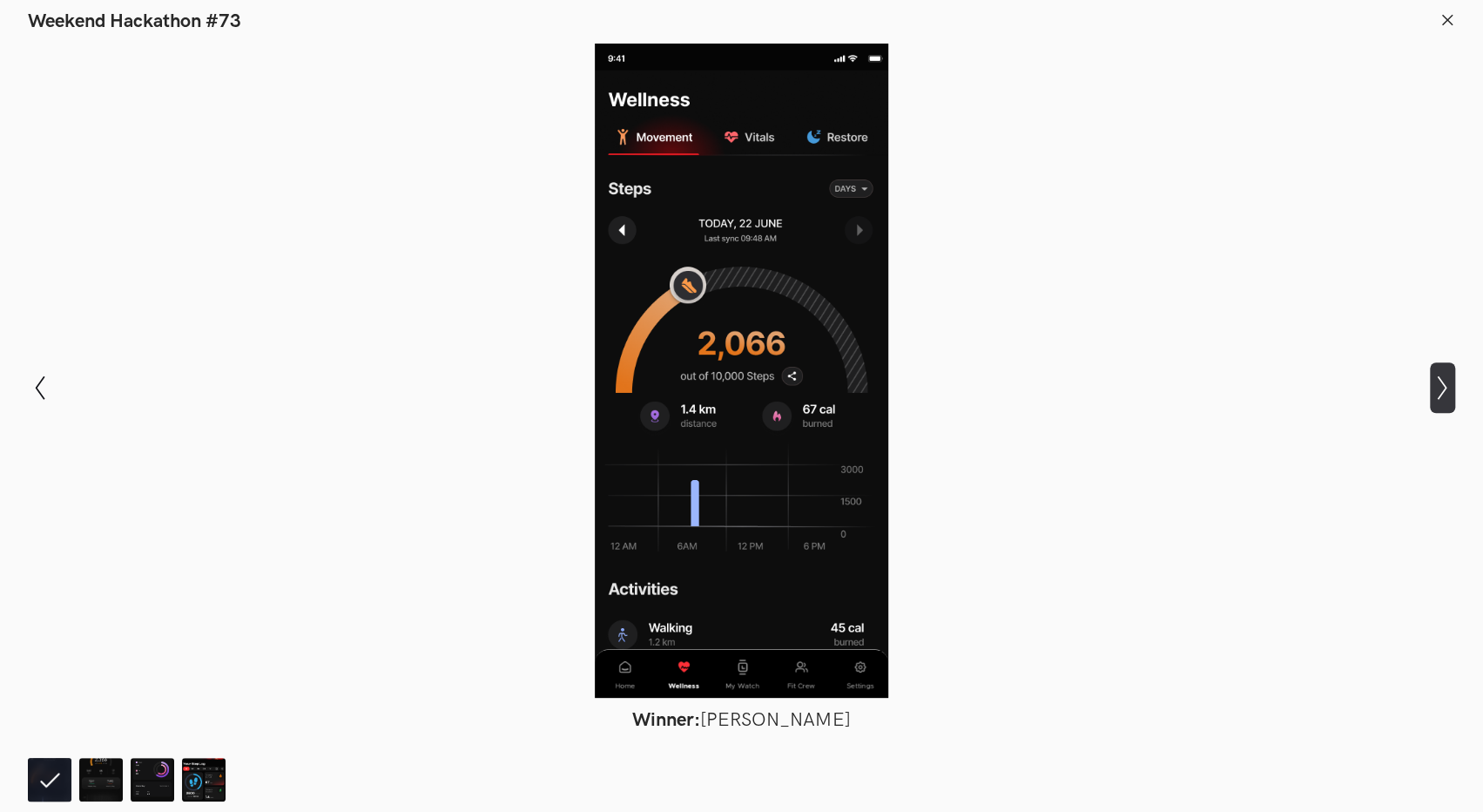
click at [1447, 387] on icon "Show next slide" at bounding box center [1443, 388] width 26 height 26
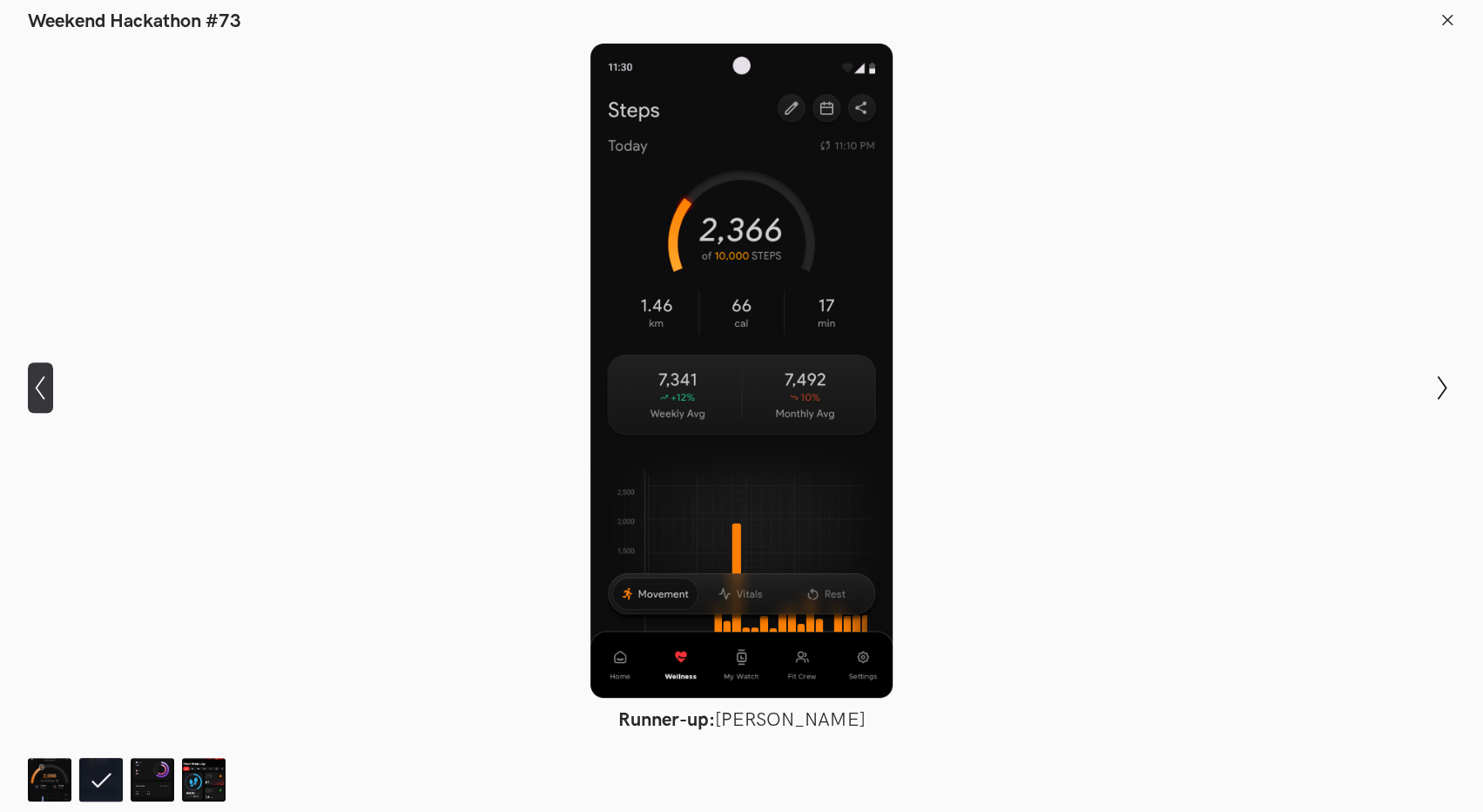
click at [28, 374] on button "Show previous slide" at bounding box center [41, 386] width 26 height 50
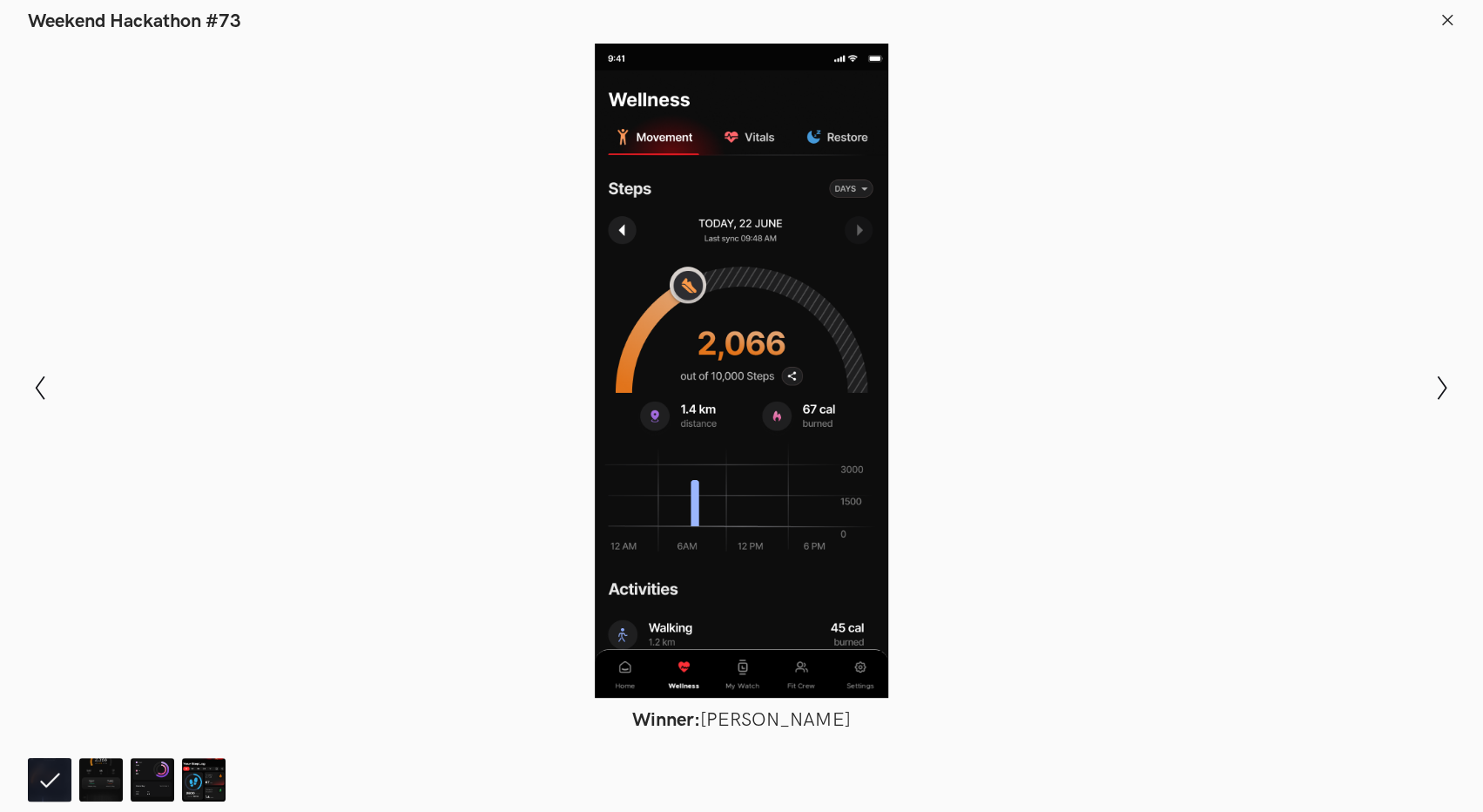
click at [1447, 22] on icon at bounding box center [1447, 19] width 15 height 15
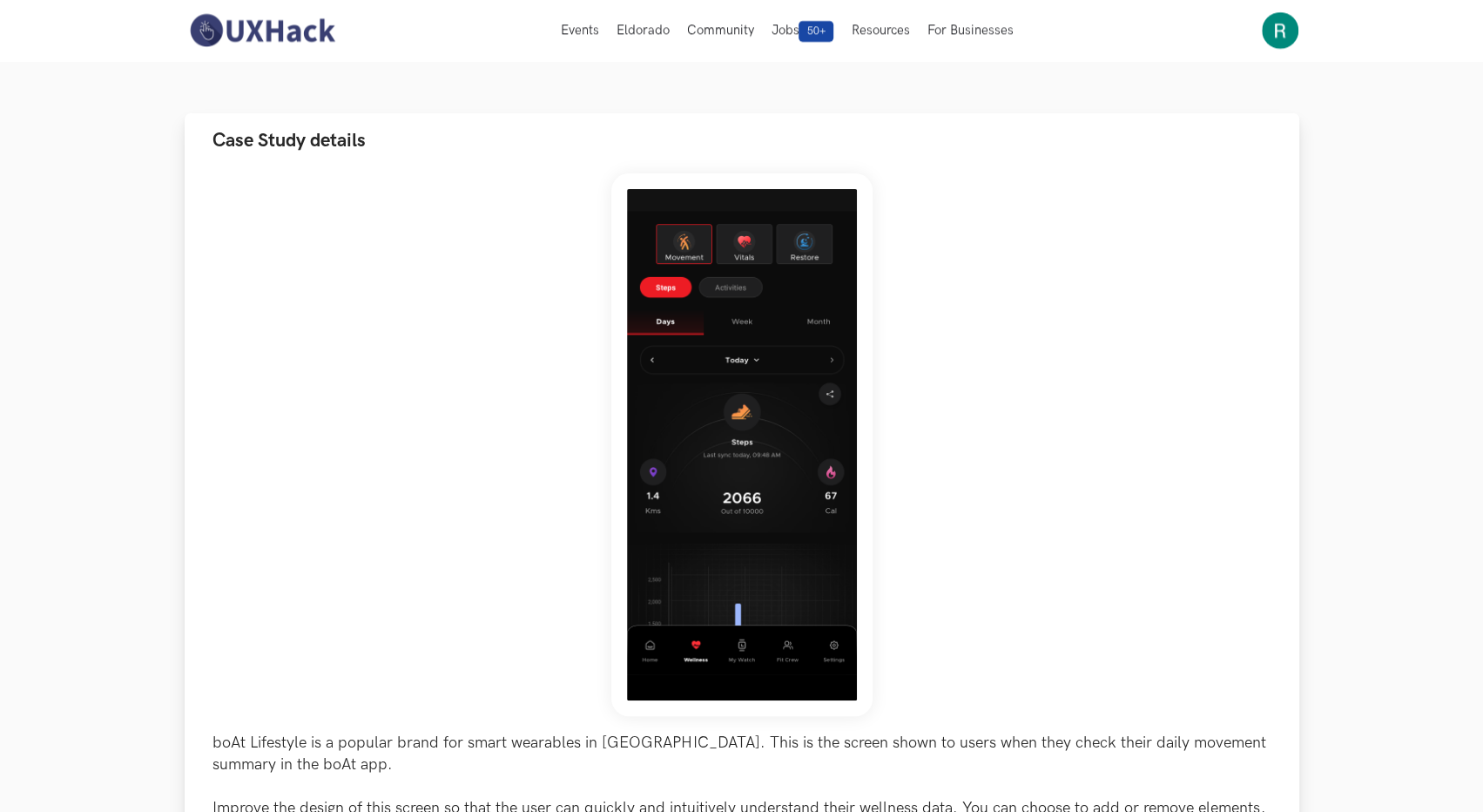
scroll to position [87, 0]
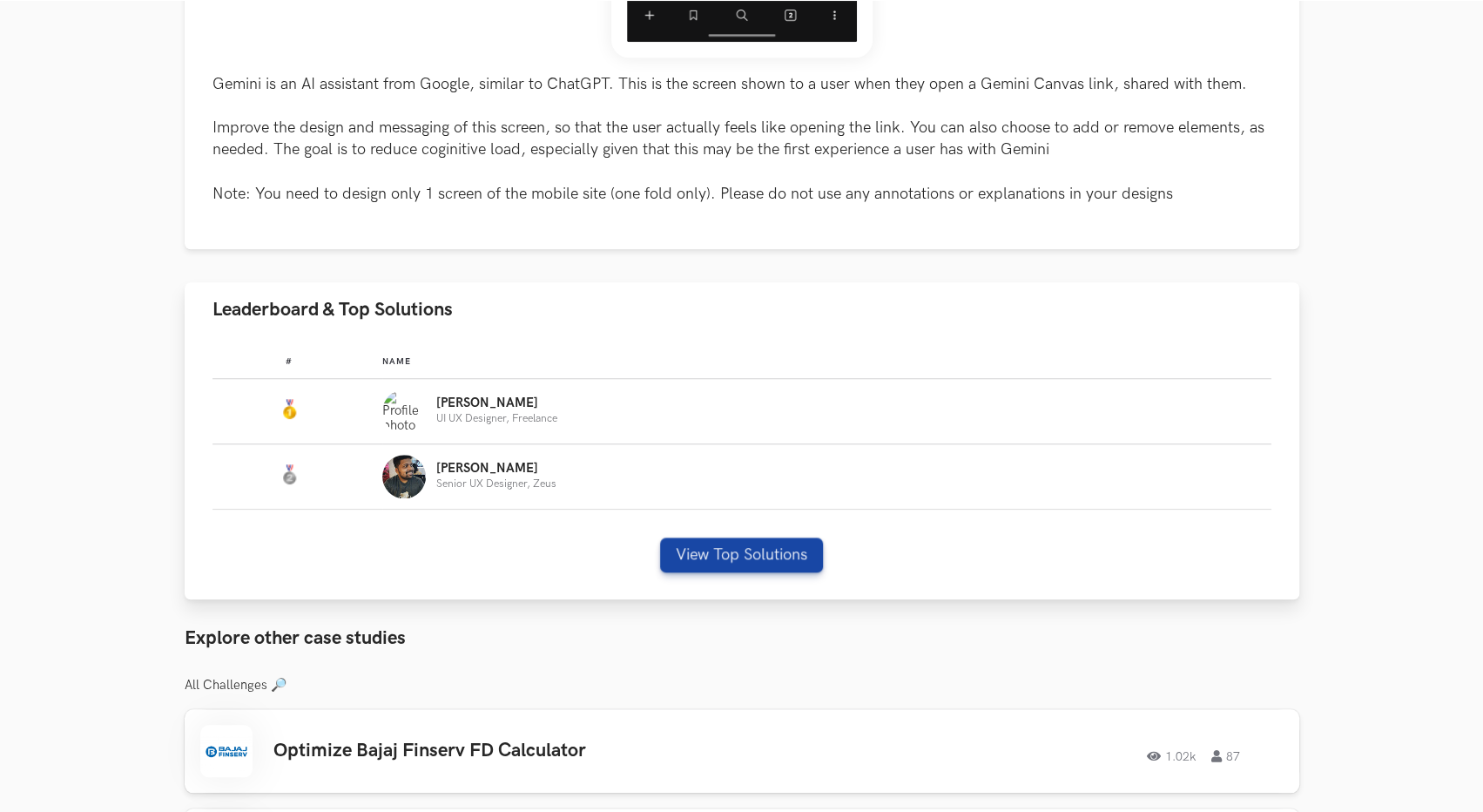
scroll to position [784, 0]
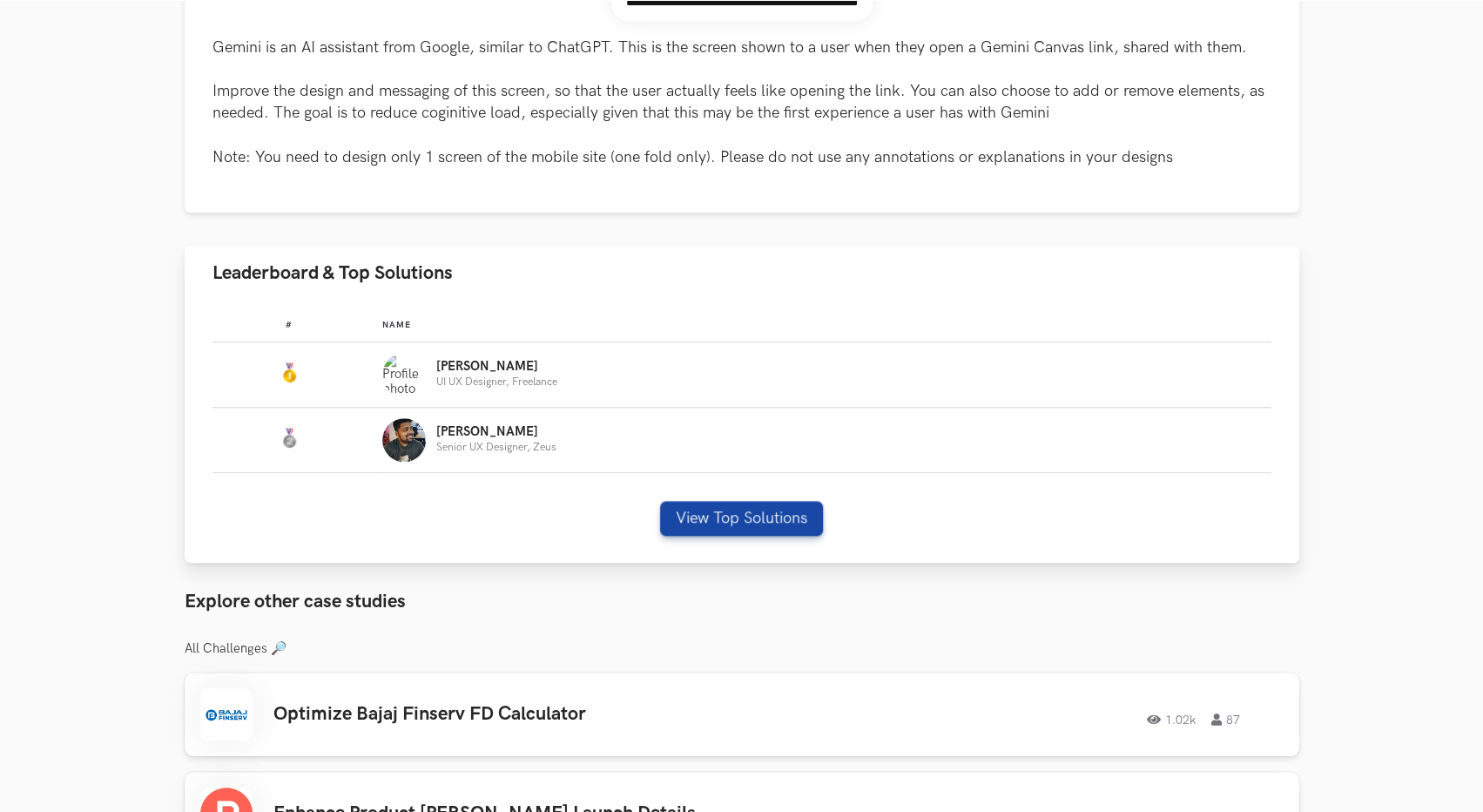
click at [479, 374] on p "Nirmalkumar" at bounding box center [497, 366] width 121 height 14
click at [723, 509] on button "View Top Solutions" at bounding box center [741, 518] width 163 height 35
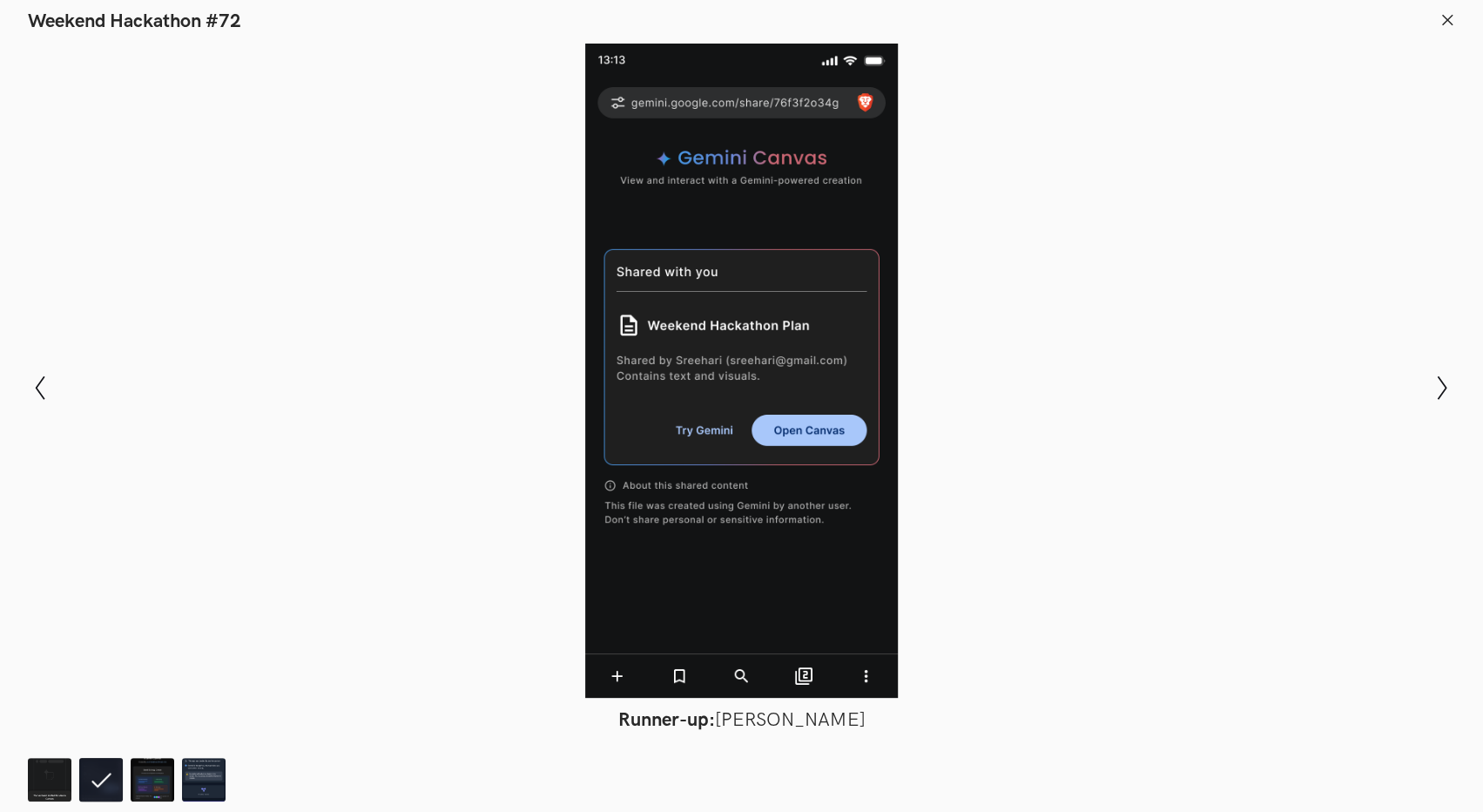
click at [1442, 13] on icon at bounding box center [1447, 19] width 15 height 15
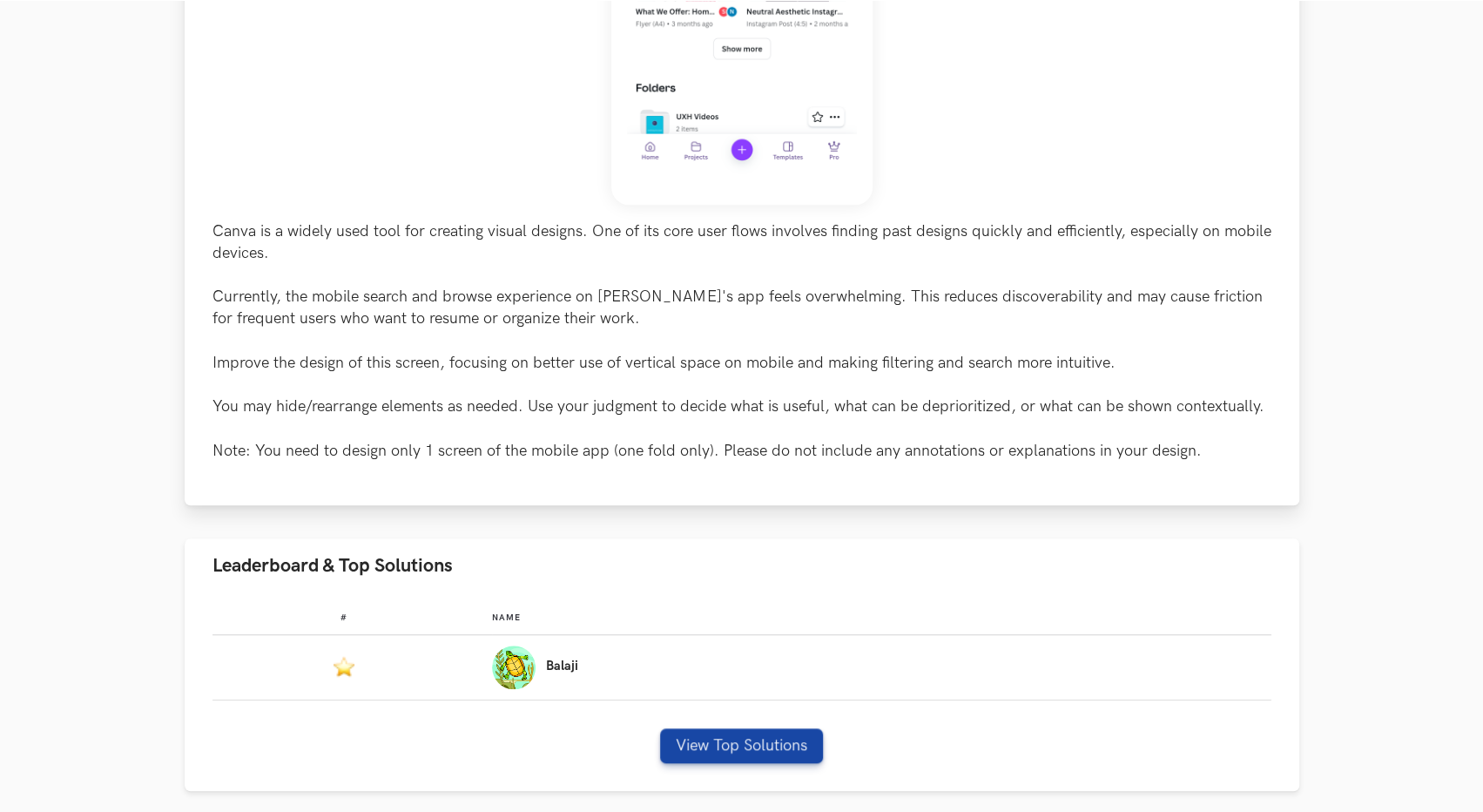
scroll to position [696, 0]
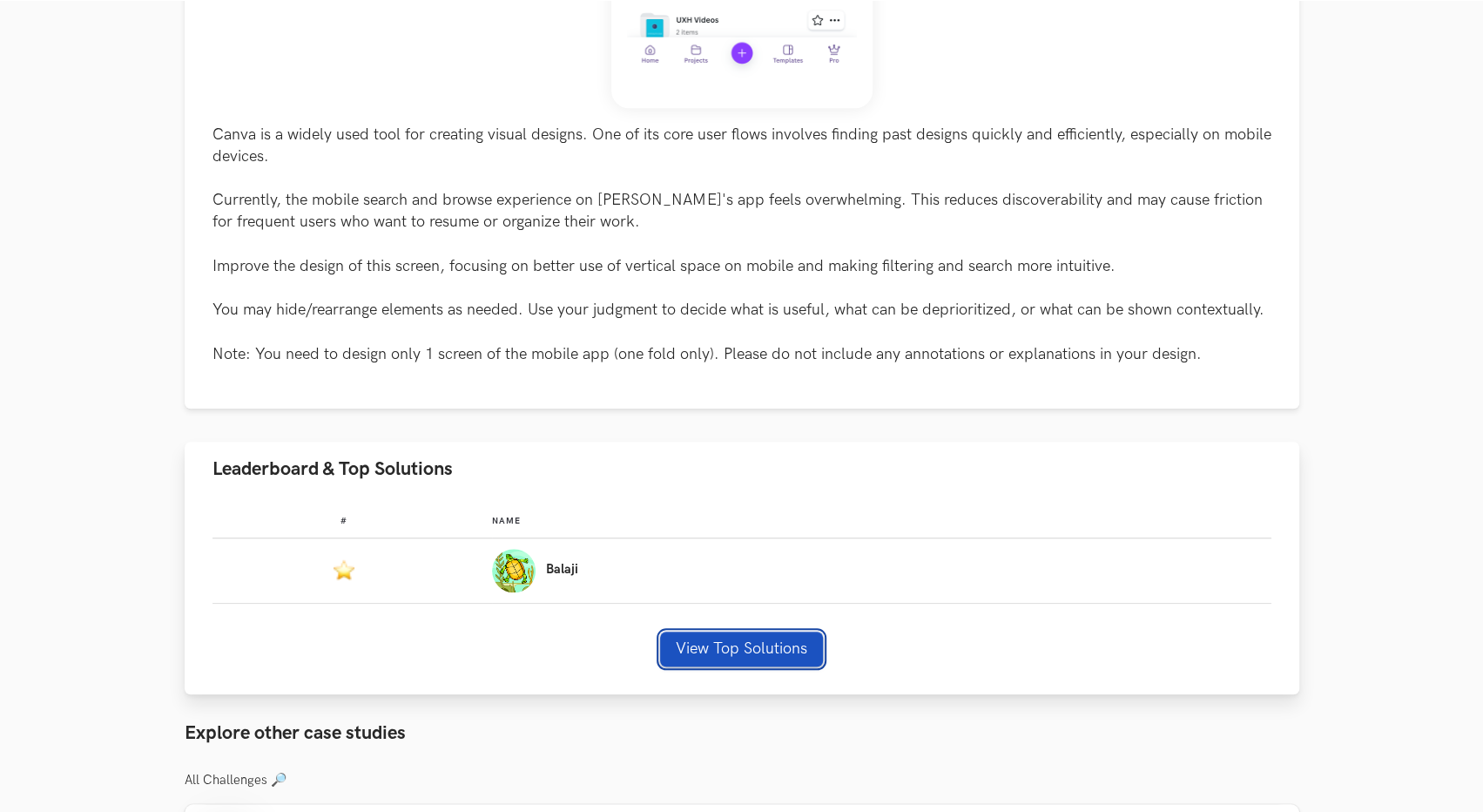
click at [706, 644] on button "View Top Solutions" at bounding box center [741, 649] width 163 height 35
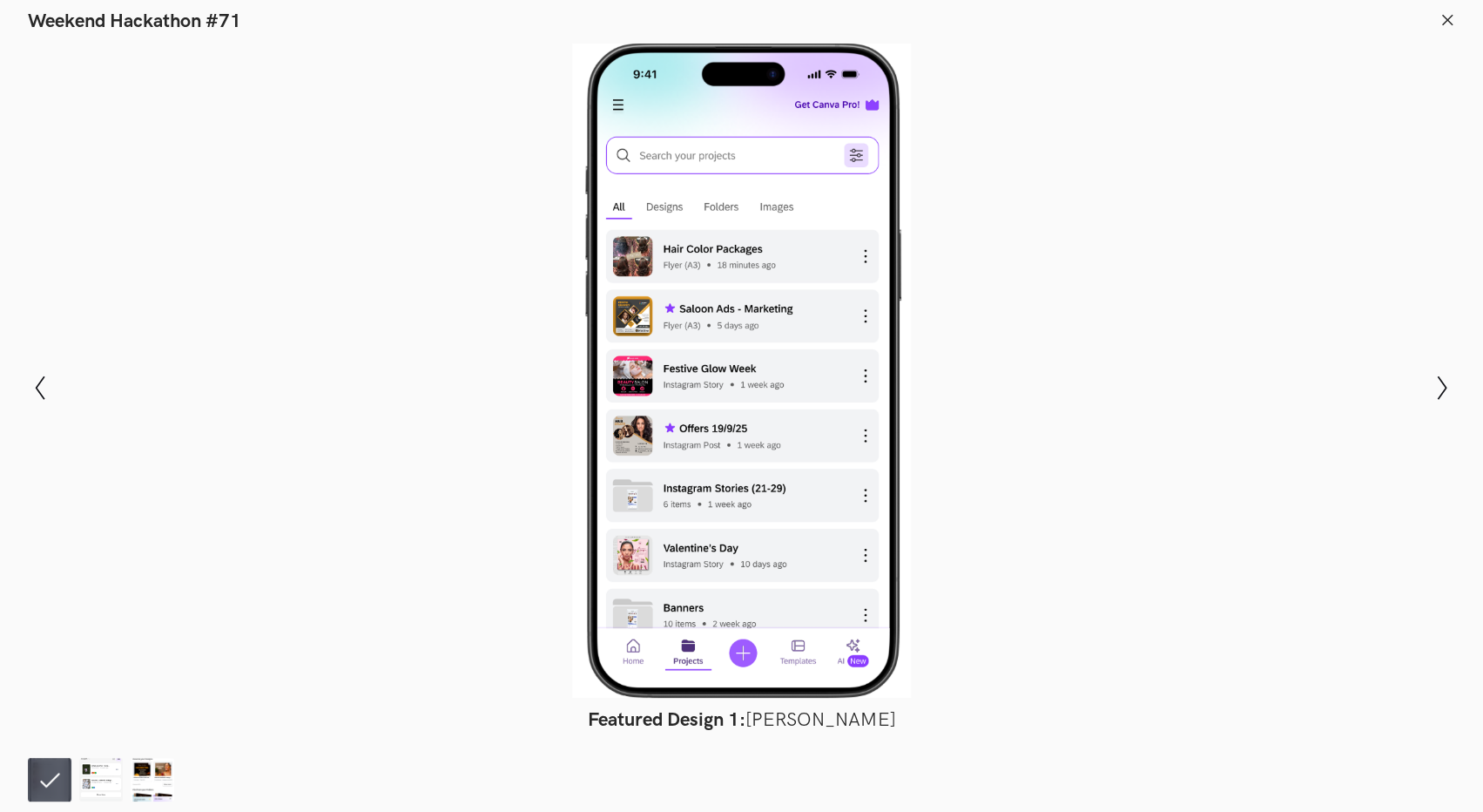
click at [1444, 18] on icon at bounding box center [1447, 19] width 15 height 15
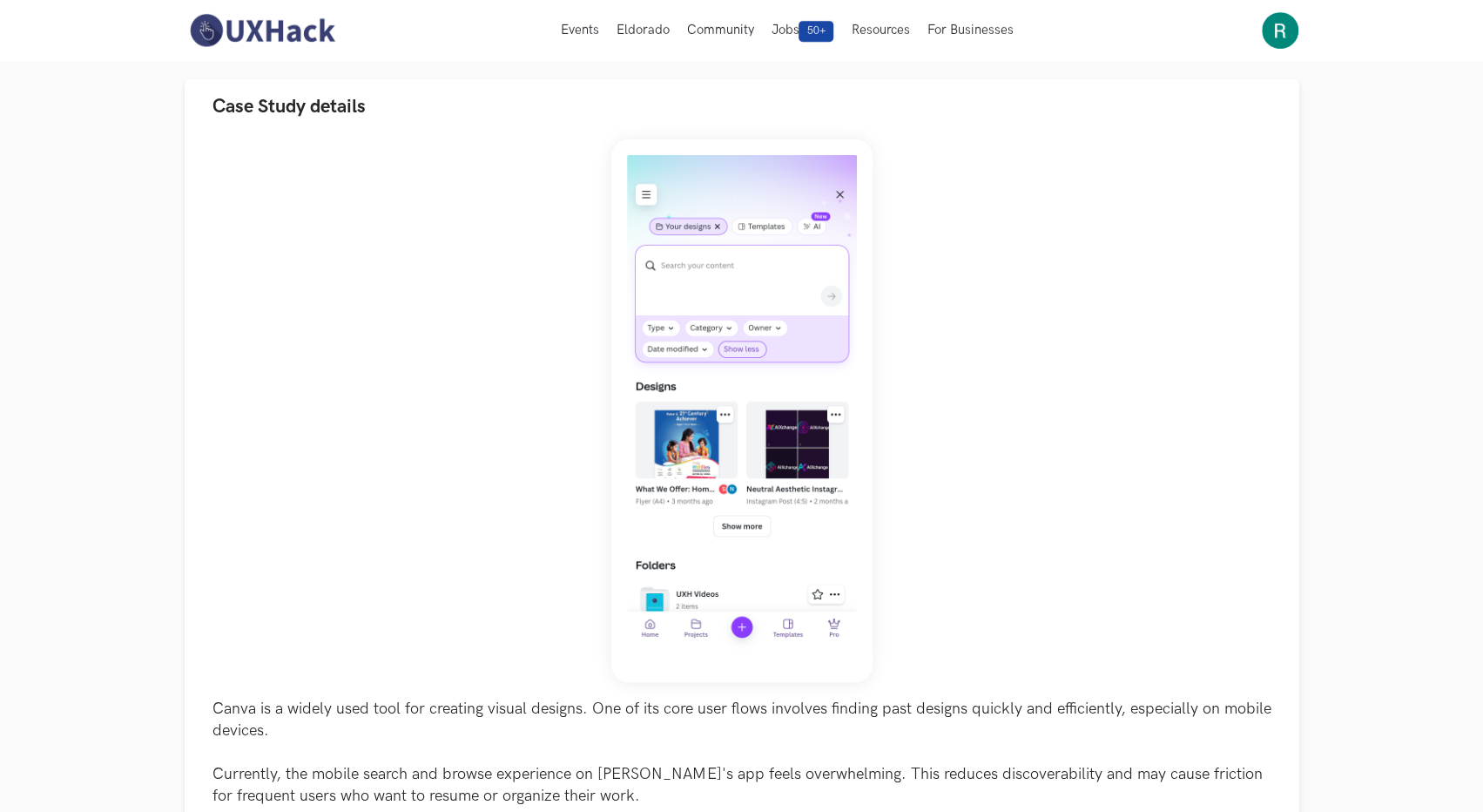
scroll to position [87, 0]
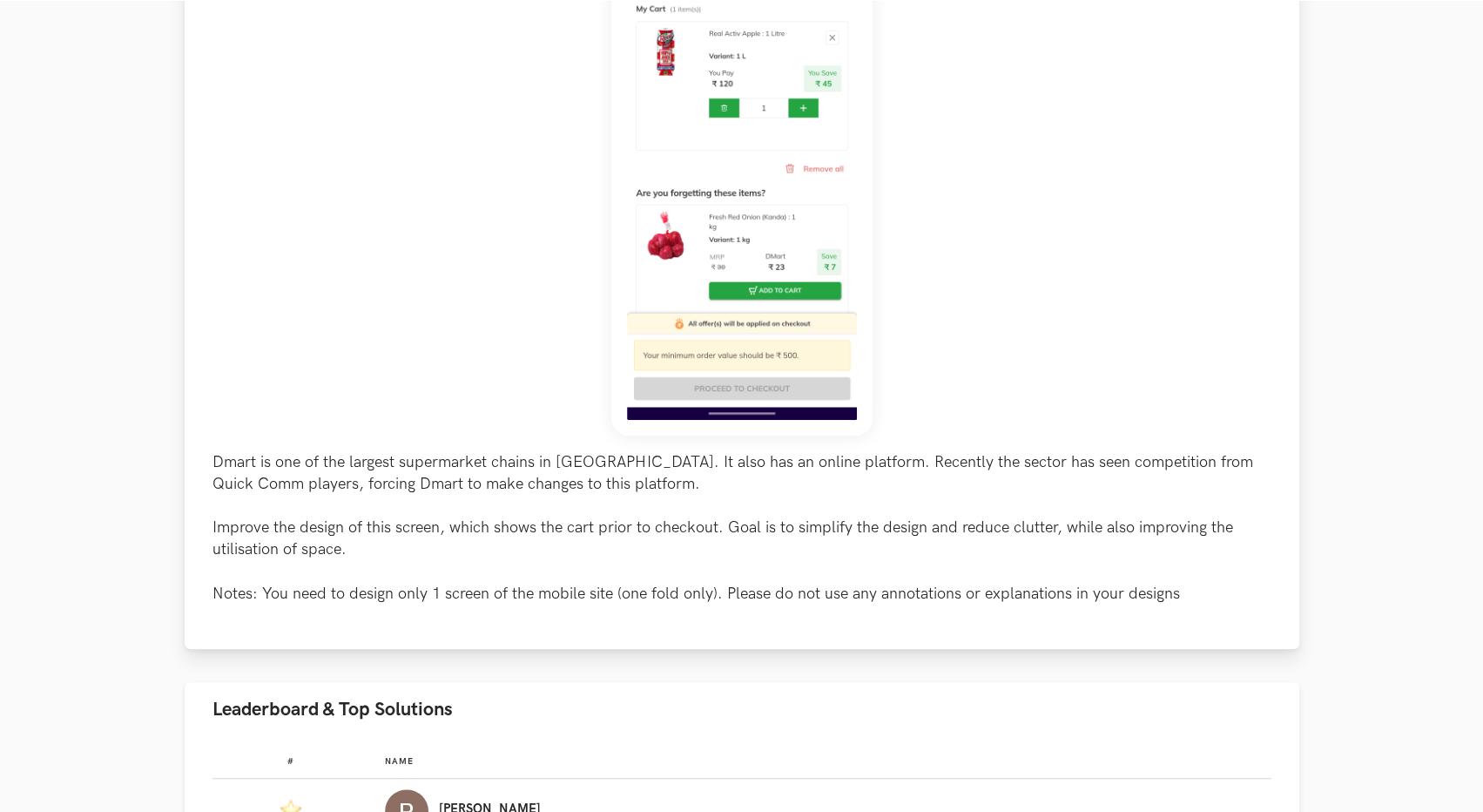
scroll to position [522, 0]
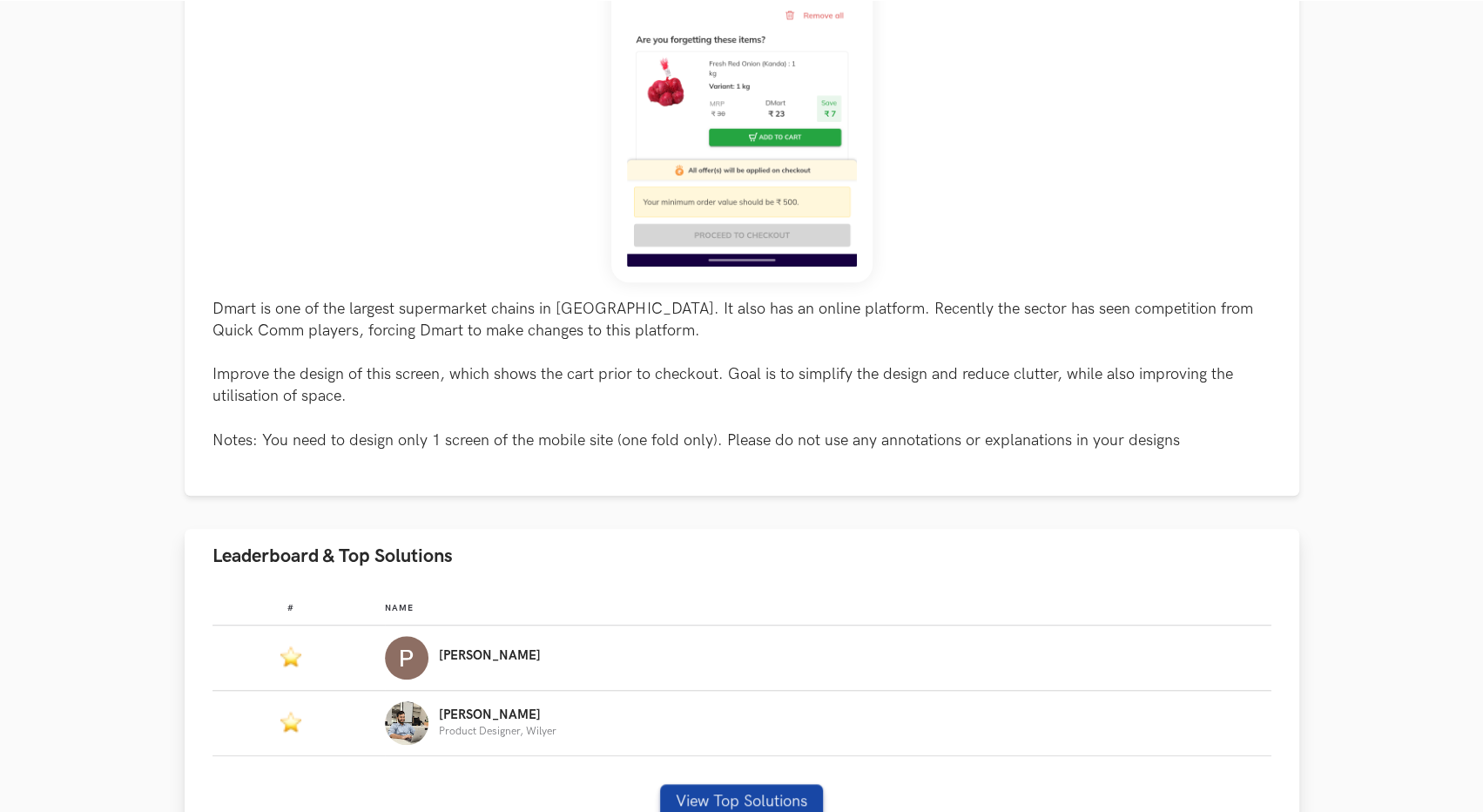
click at [408, 667] on img "Leaderboard" at bounding box center [407, 658] width 44 height 44
click at [703, 795] on button "View Top Solutions" at bounding box center [741, 801] width 163 height 35
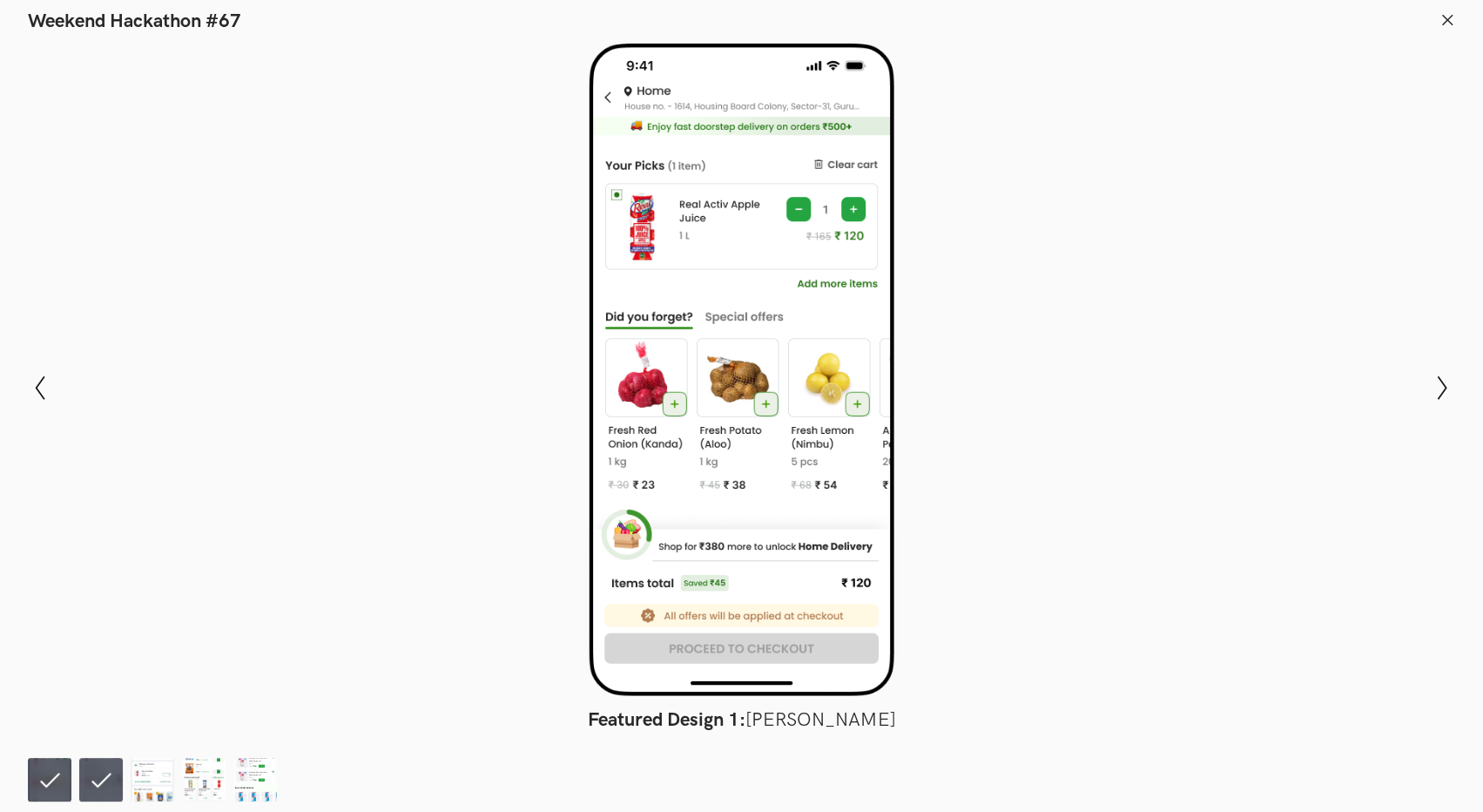
click at [1445, 22] on line at bounding box center [1447, 19] width 10 height 10
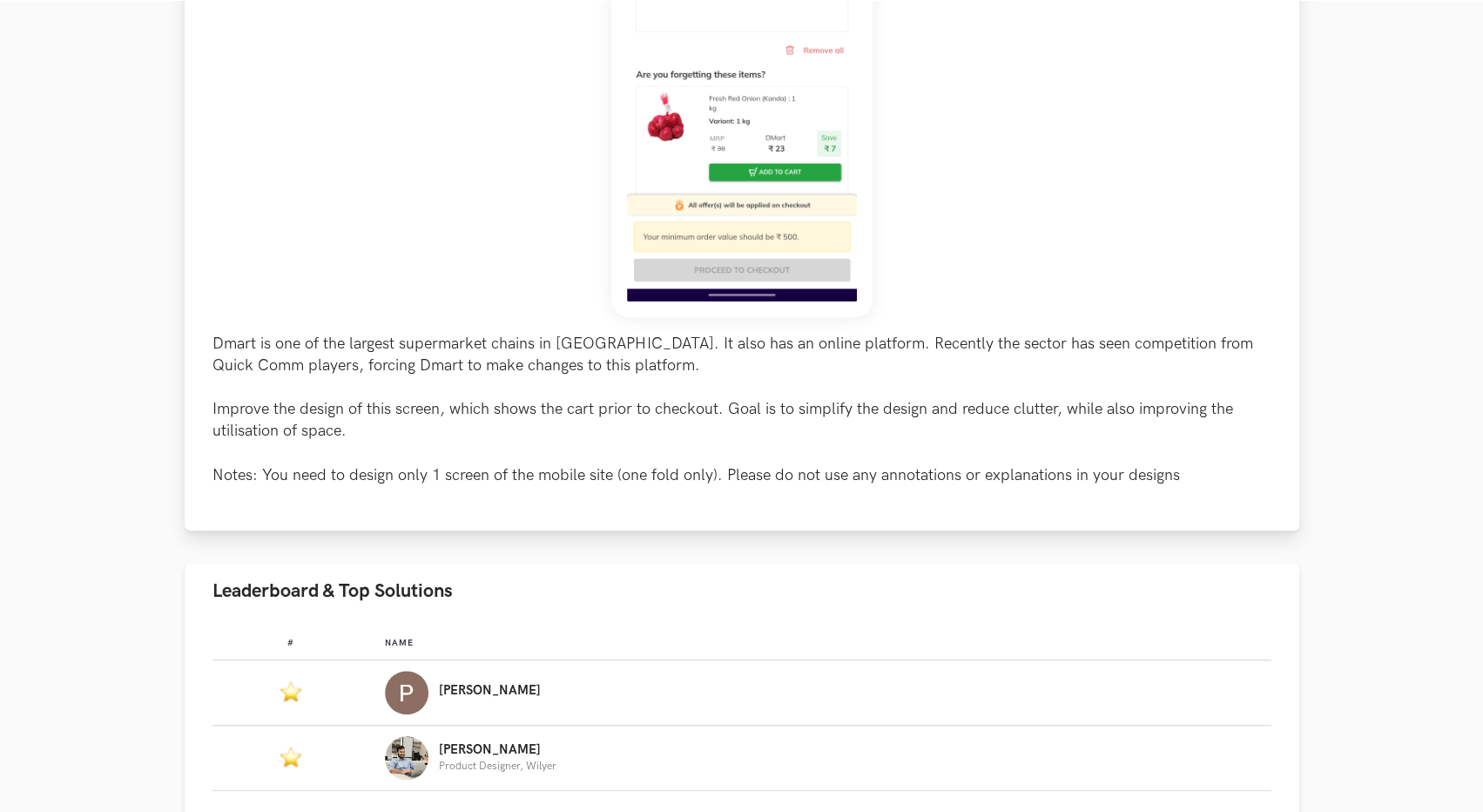
scroll to position [529, 0]
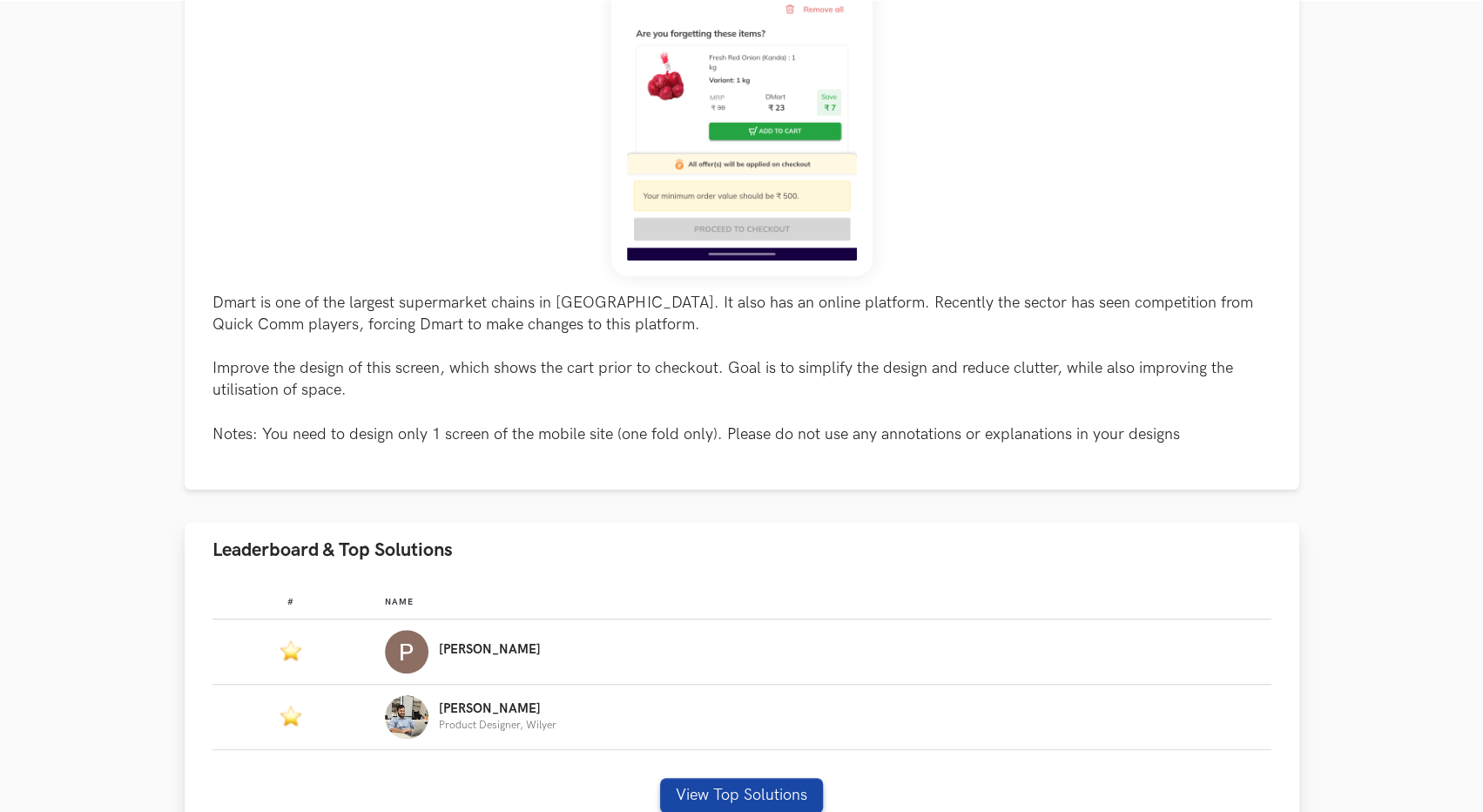
click at [421, 653] on img "Leaderboard" at bounding box center [407, 652] width 44 height 44
click at [407, 653] on img "Leaderboard" at bounding box center [407, 652] width 44 height 44
click at [704, 796] on button "View Top Solutions" at bounding box center [741, 795] width 163 height 35
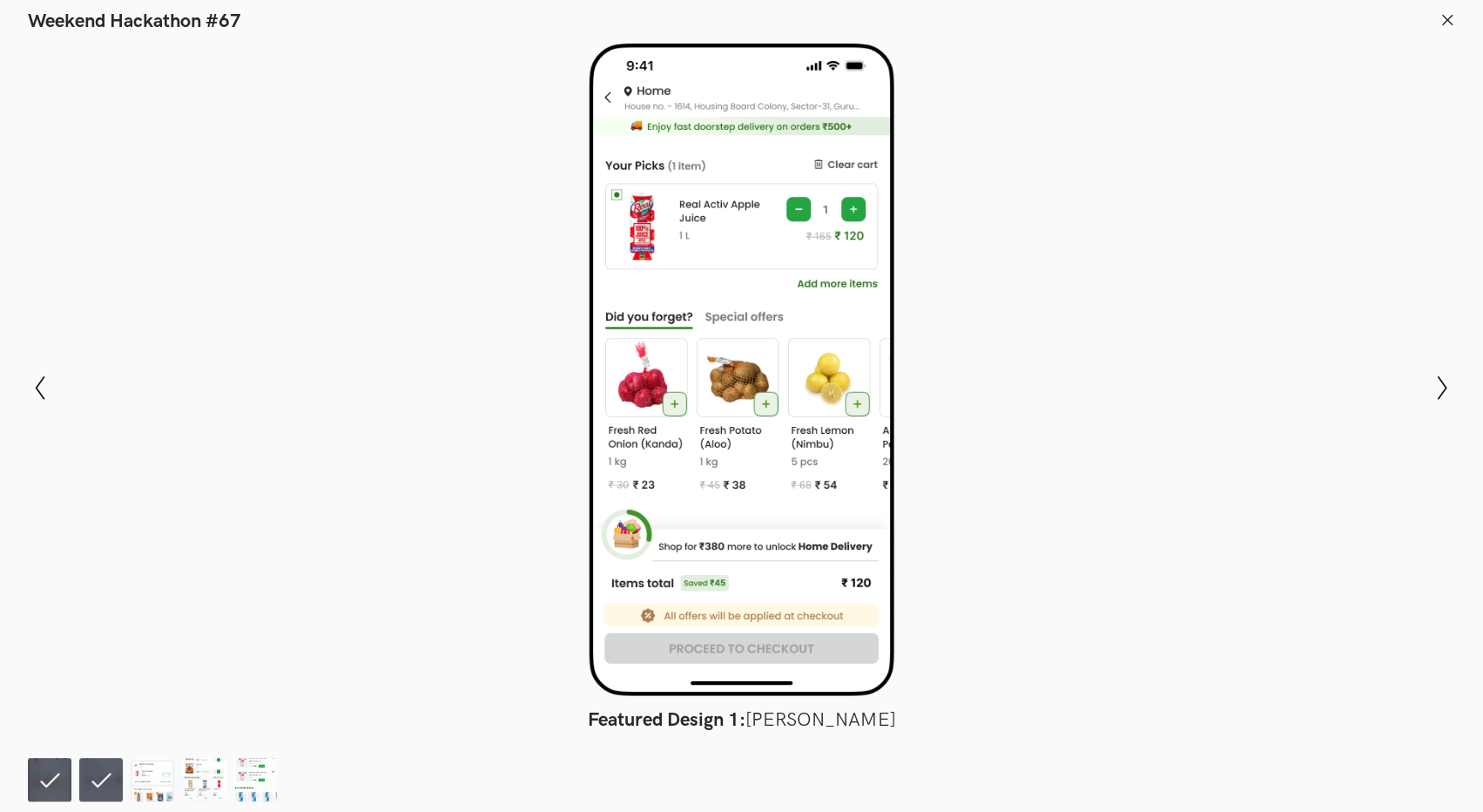
click at [1448, 26] on icon at bounding box center [1447, 19] width 15 height 15
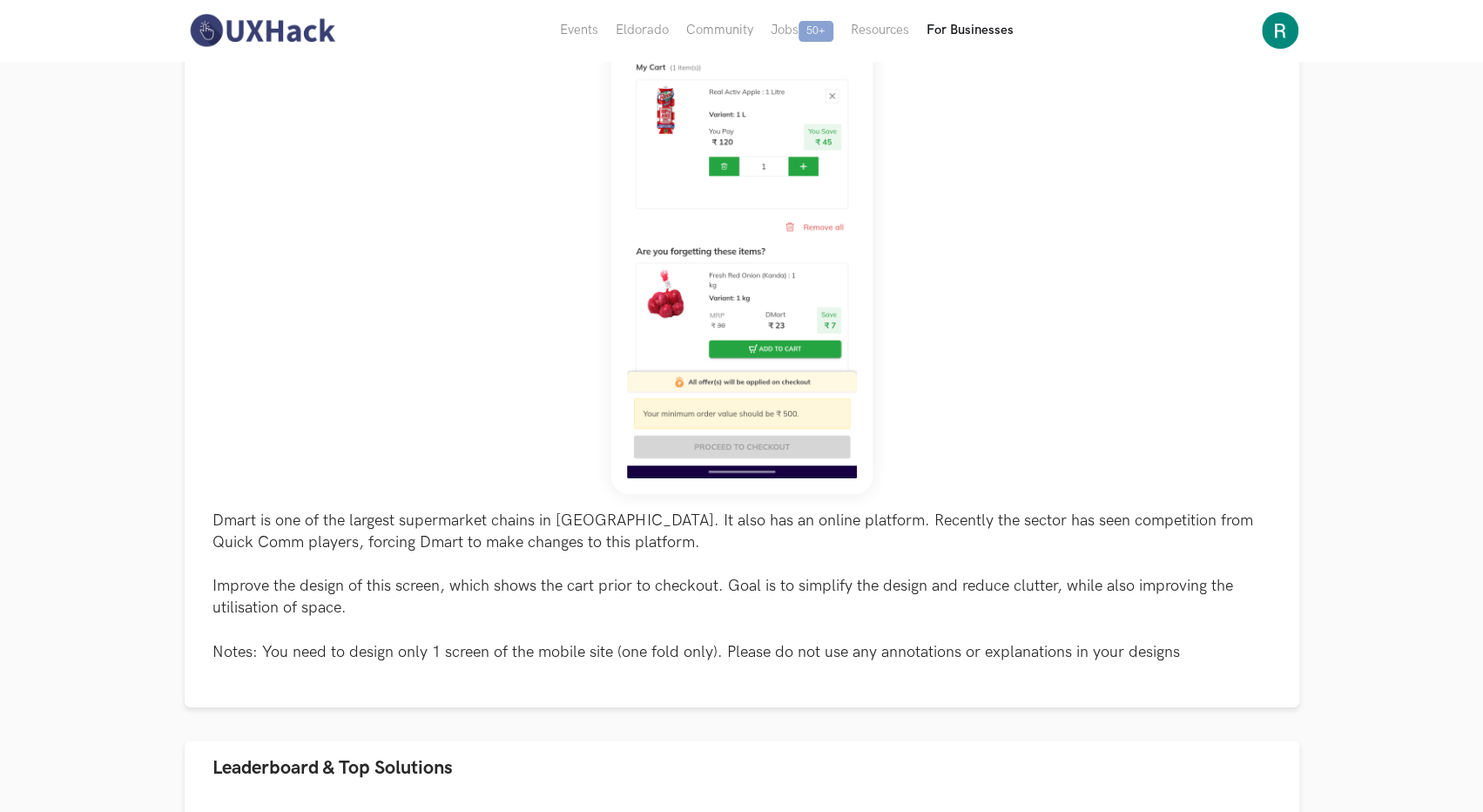
scroll to position [267, 0]
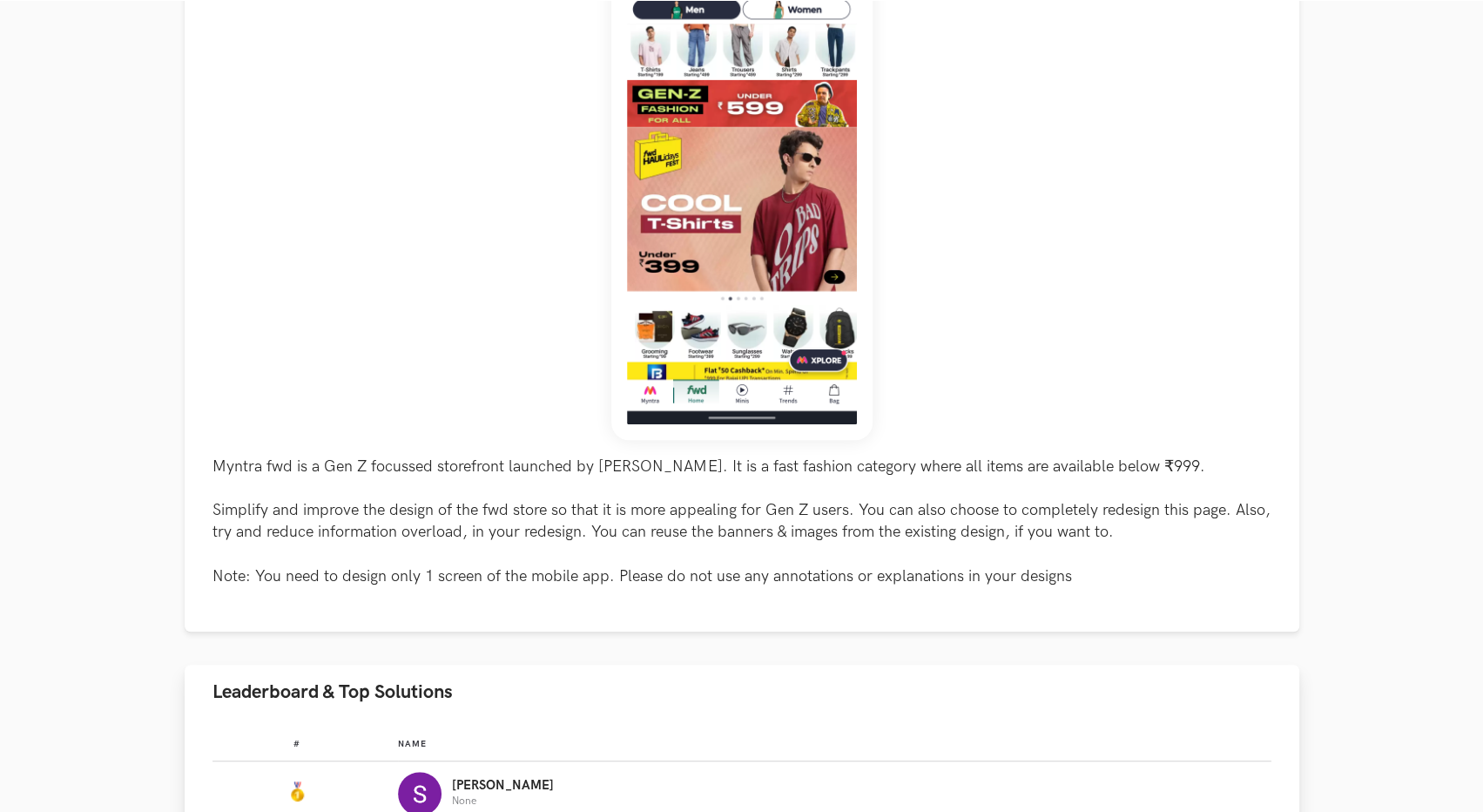
scroll to position [610, 0]
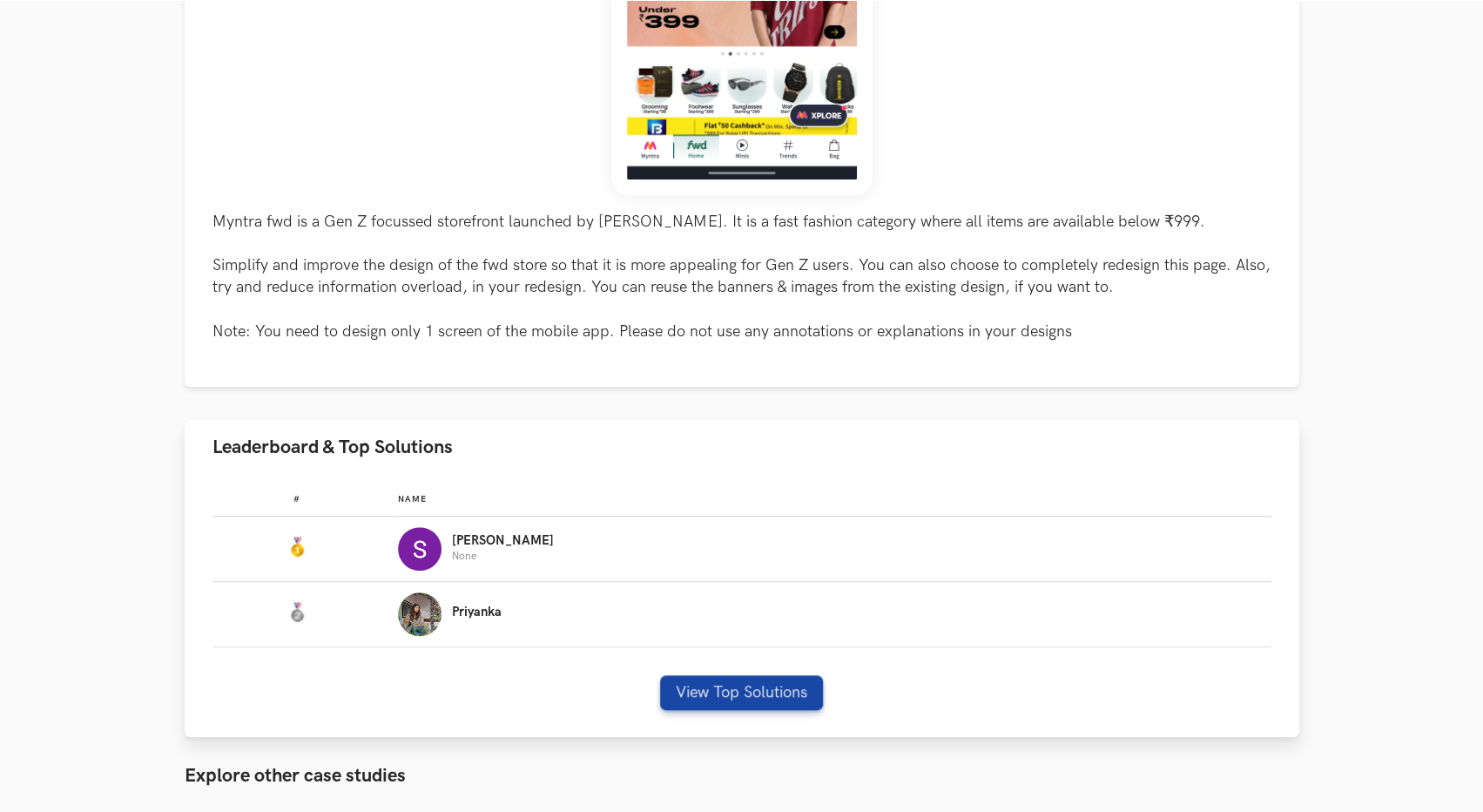
click at [441, 557] on img "Leaderboard" at bounding box center [420, 549] width 44 height 44
click at [441, 550] on img "Leaderboard" at bounding box center [420, 549] width 44 height 44
click at [554, 545] on p "Simran" at bounding box center [503, 540] width 102 height 14
click at [723, 683] on button "View Top Solutions" at bounding box center [741, 693] width 163 height 35
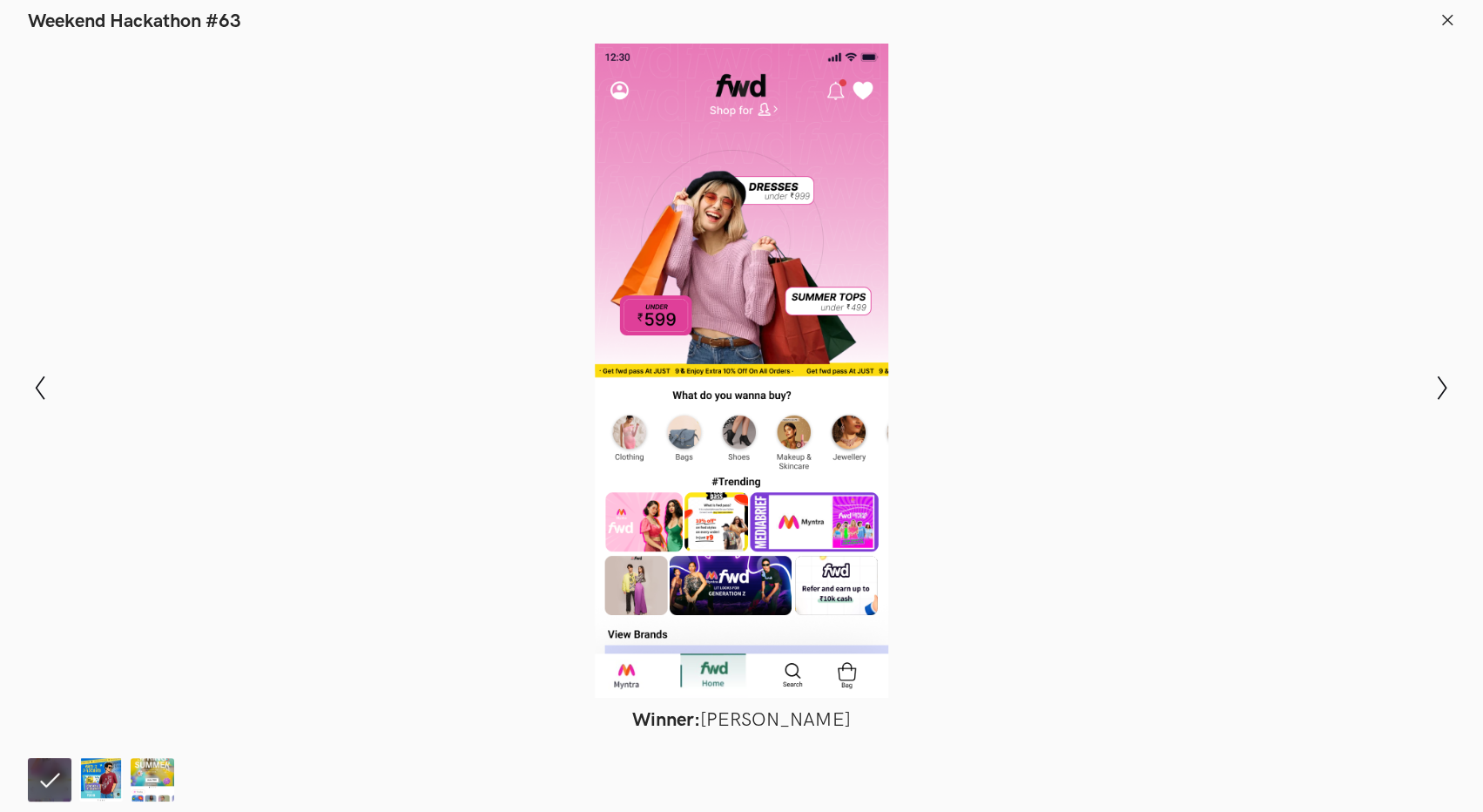
click at [1444, 15] on icon at bounding box center [1447, 19] width 15 height 15
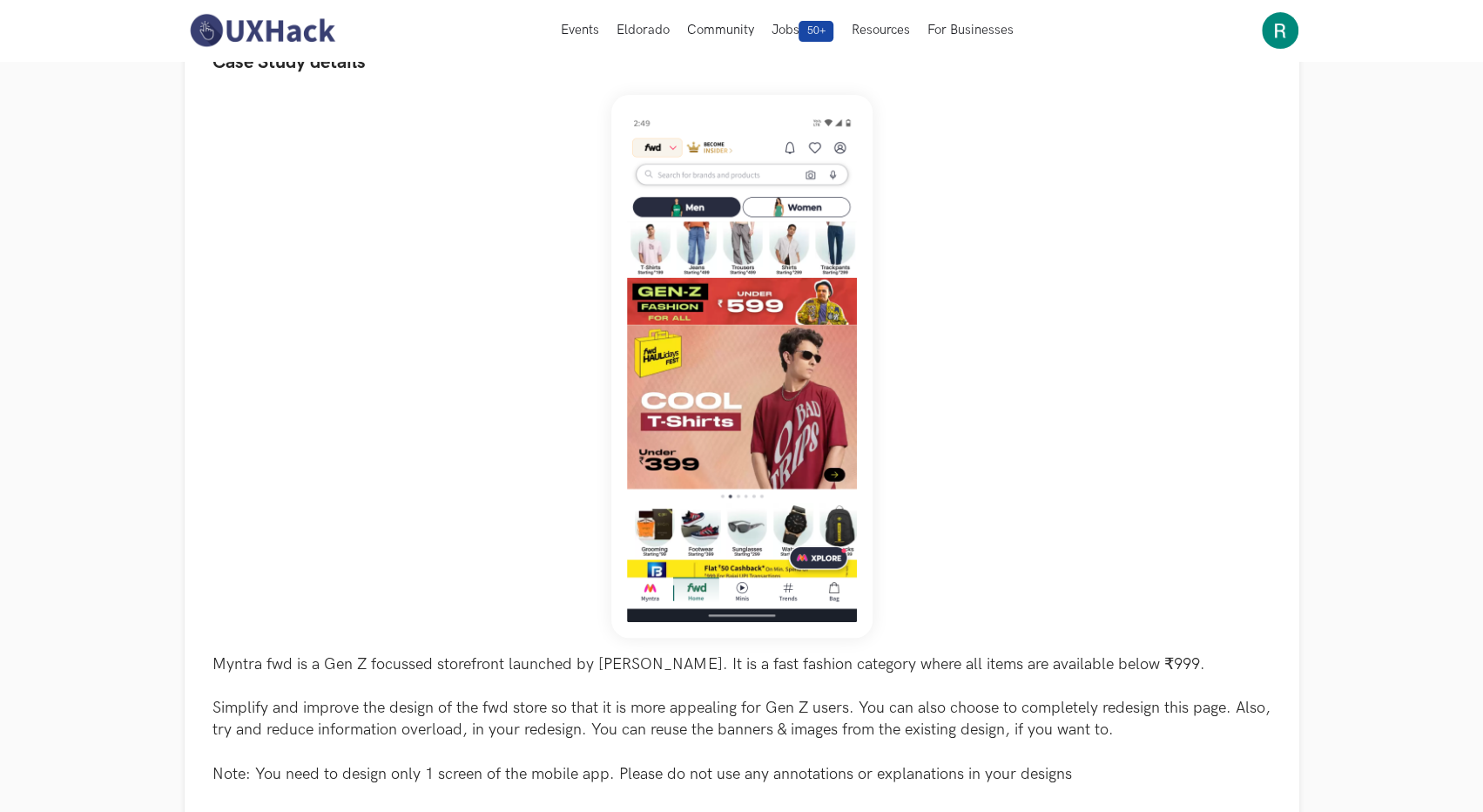
scroll to position [0, 0]
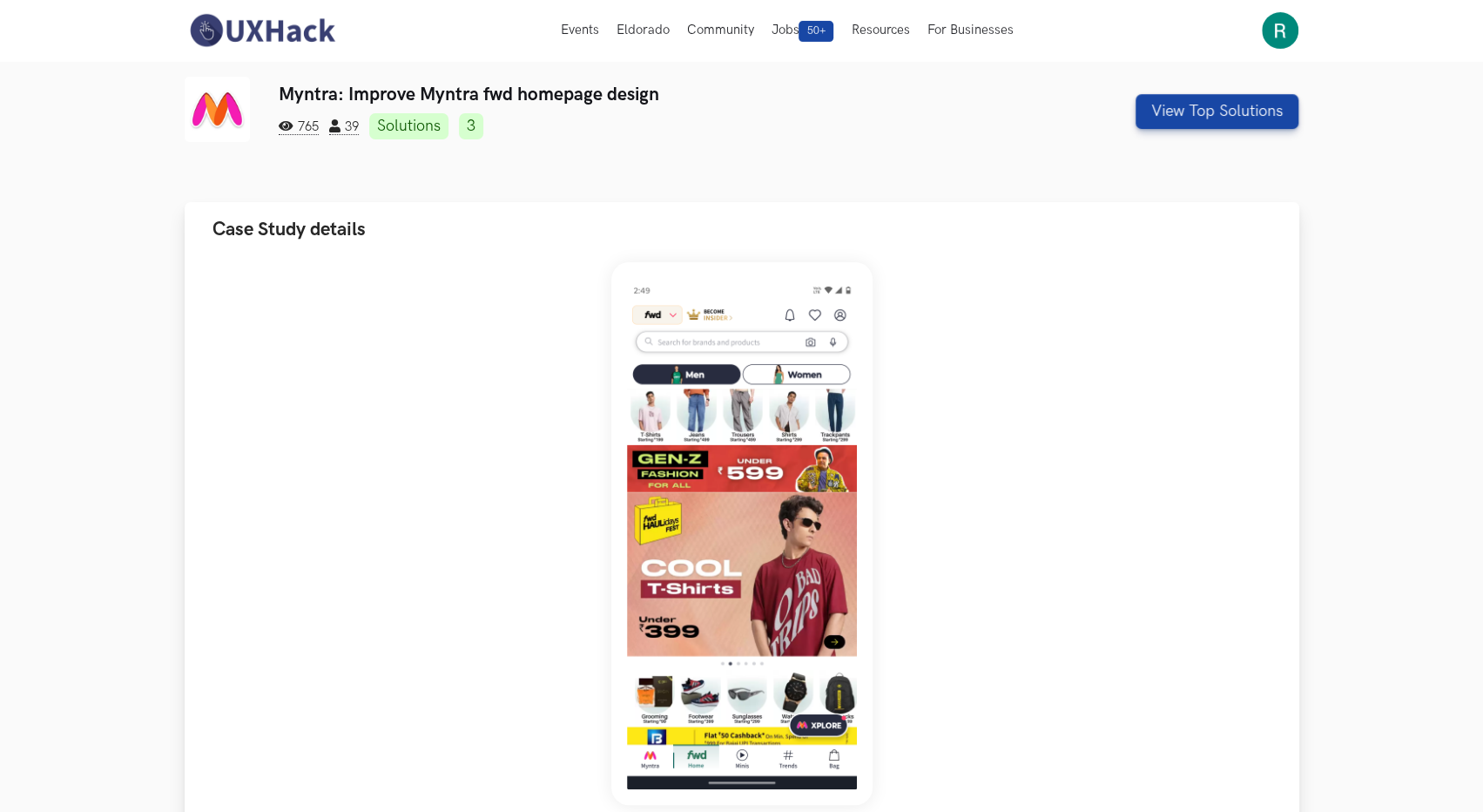
click at [715, 519] on img at bounding box center [742, 533] width 262 height 542
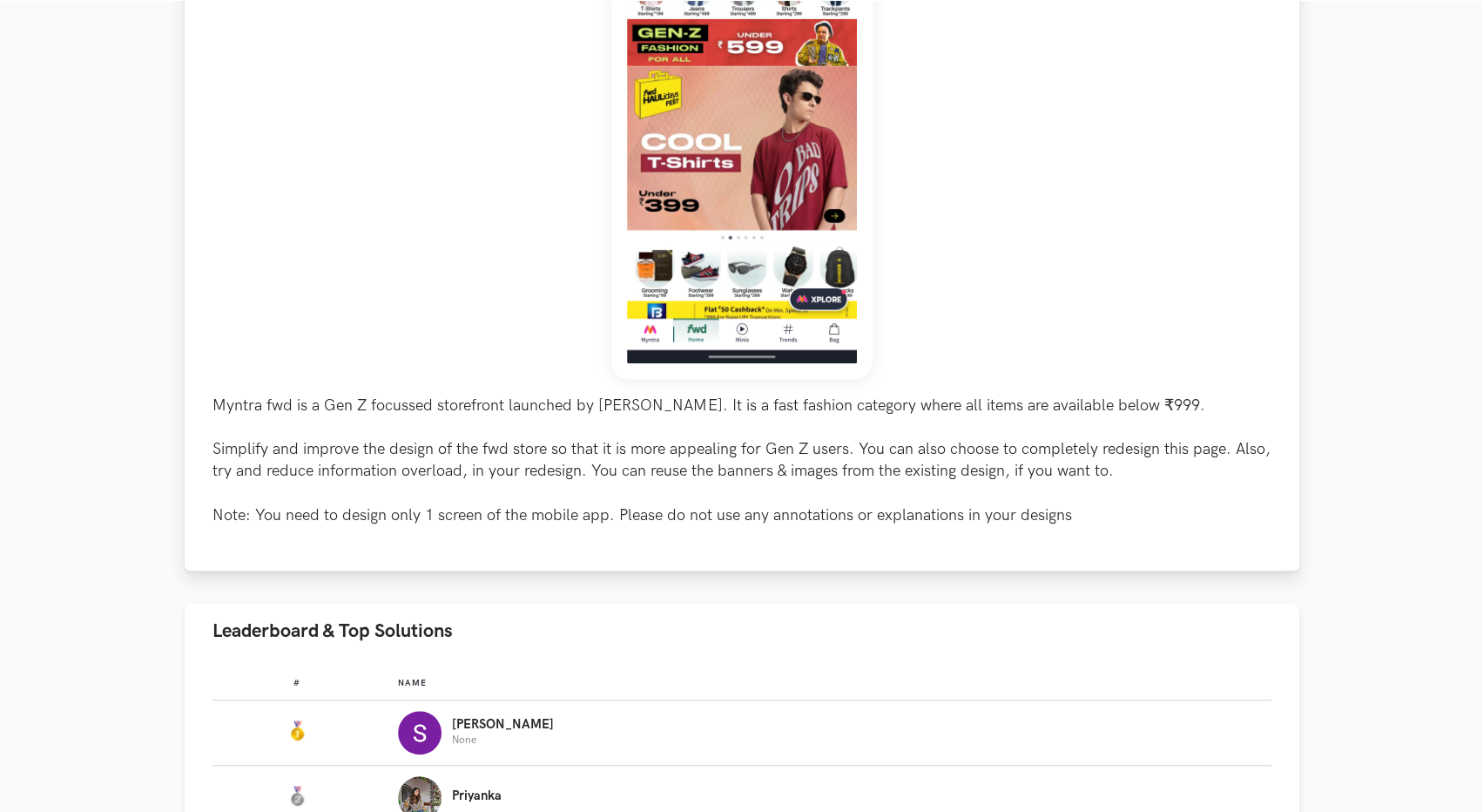
scroll to position [522, 0]
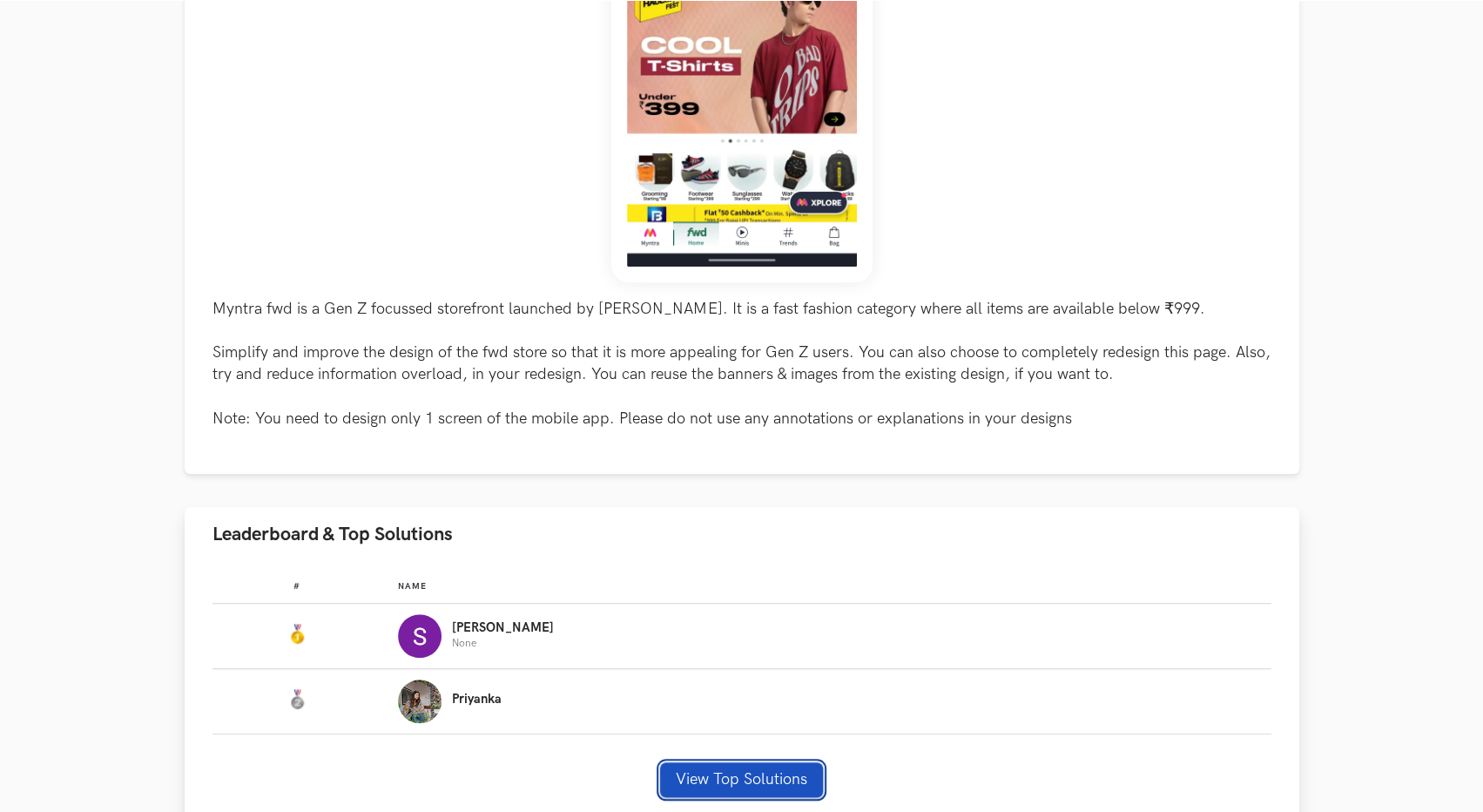
click at [747, 776] on button "View Top Solutions" at bounding box center [741, 779] width 163 height 35
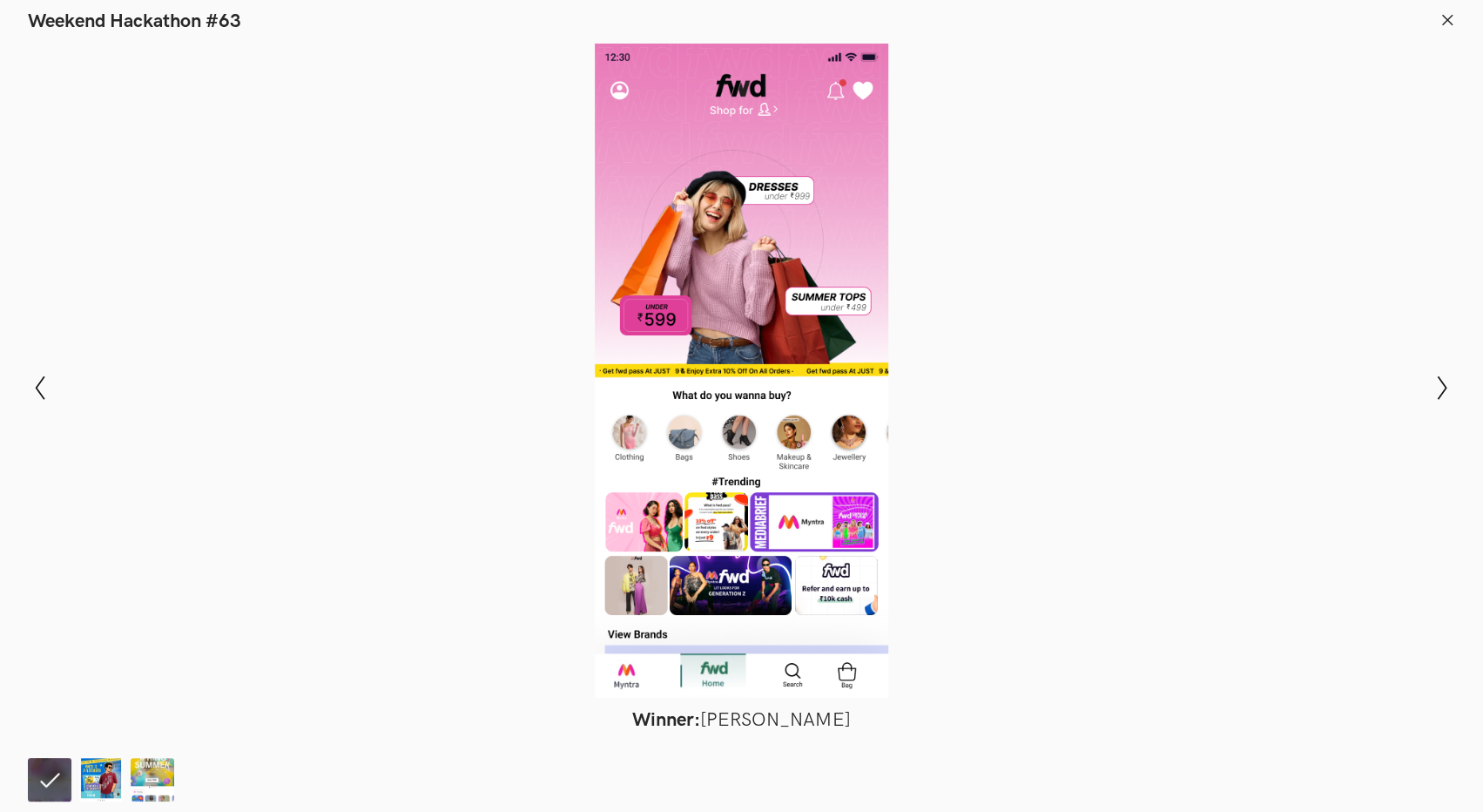
click at [1445, 19] on icon at bounding box center [1447, 19] width 15 height 15
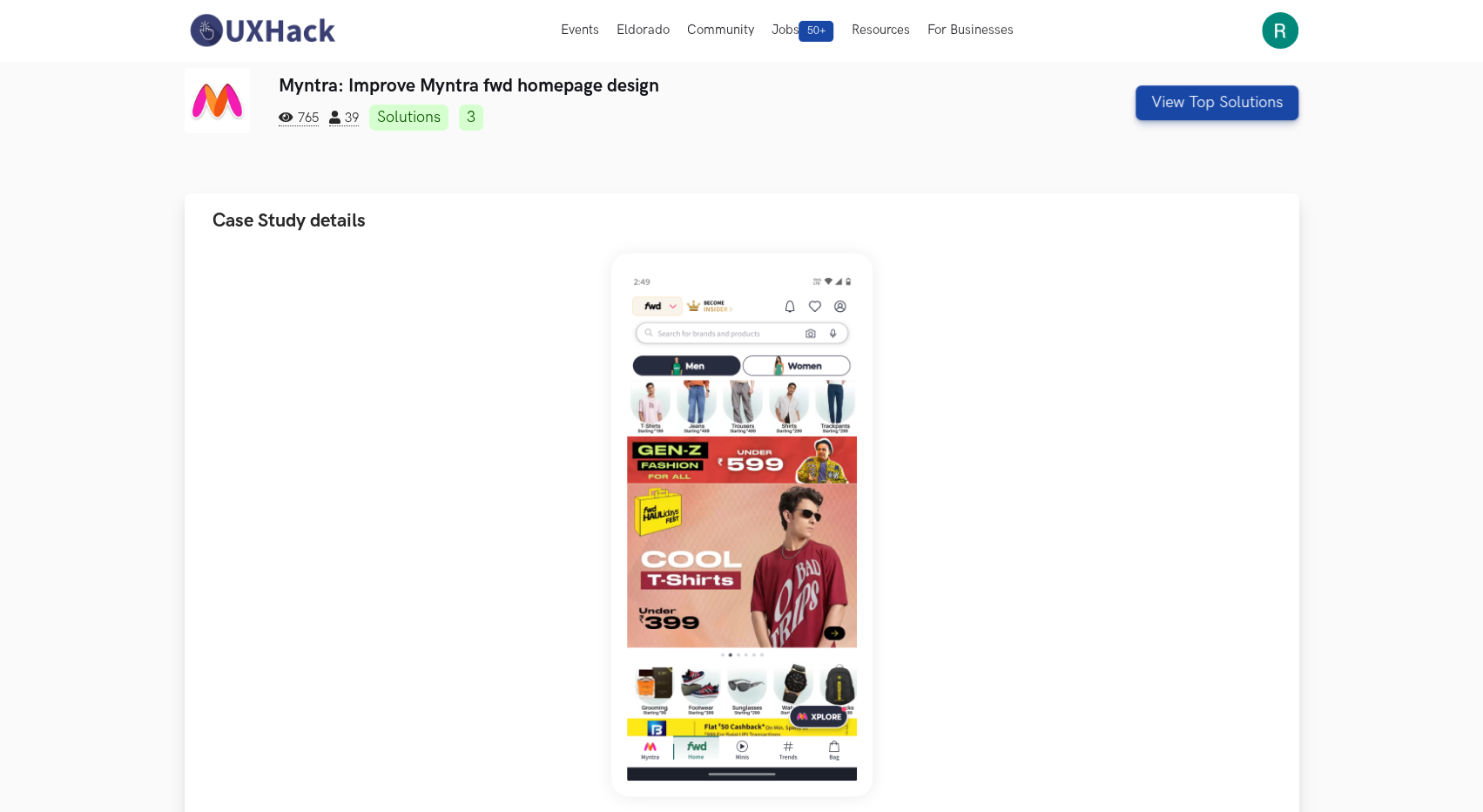
scroll to position [0, 0]
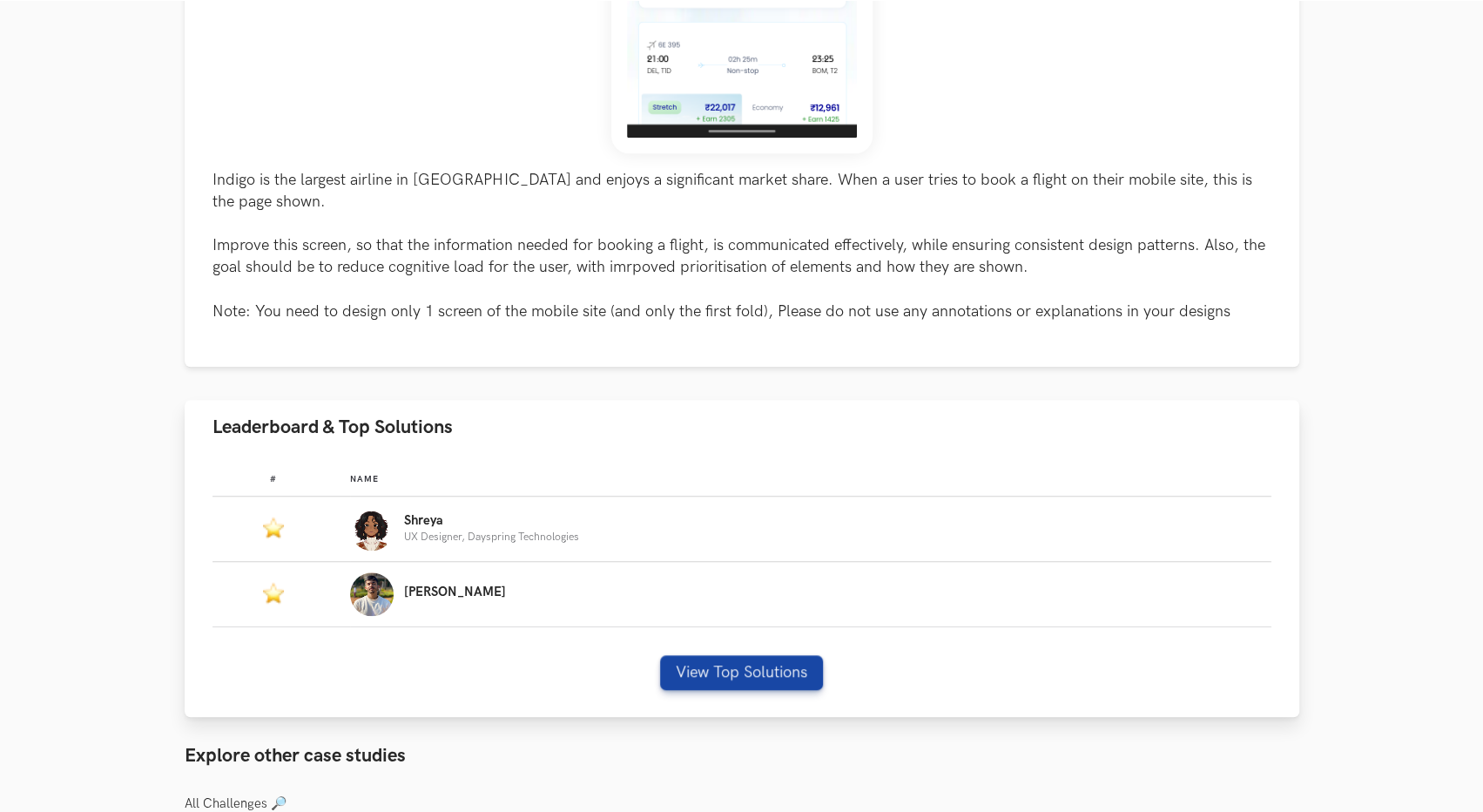
scroll to position [696, 0]
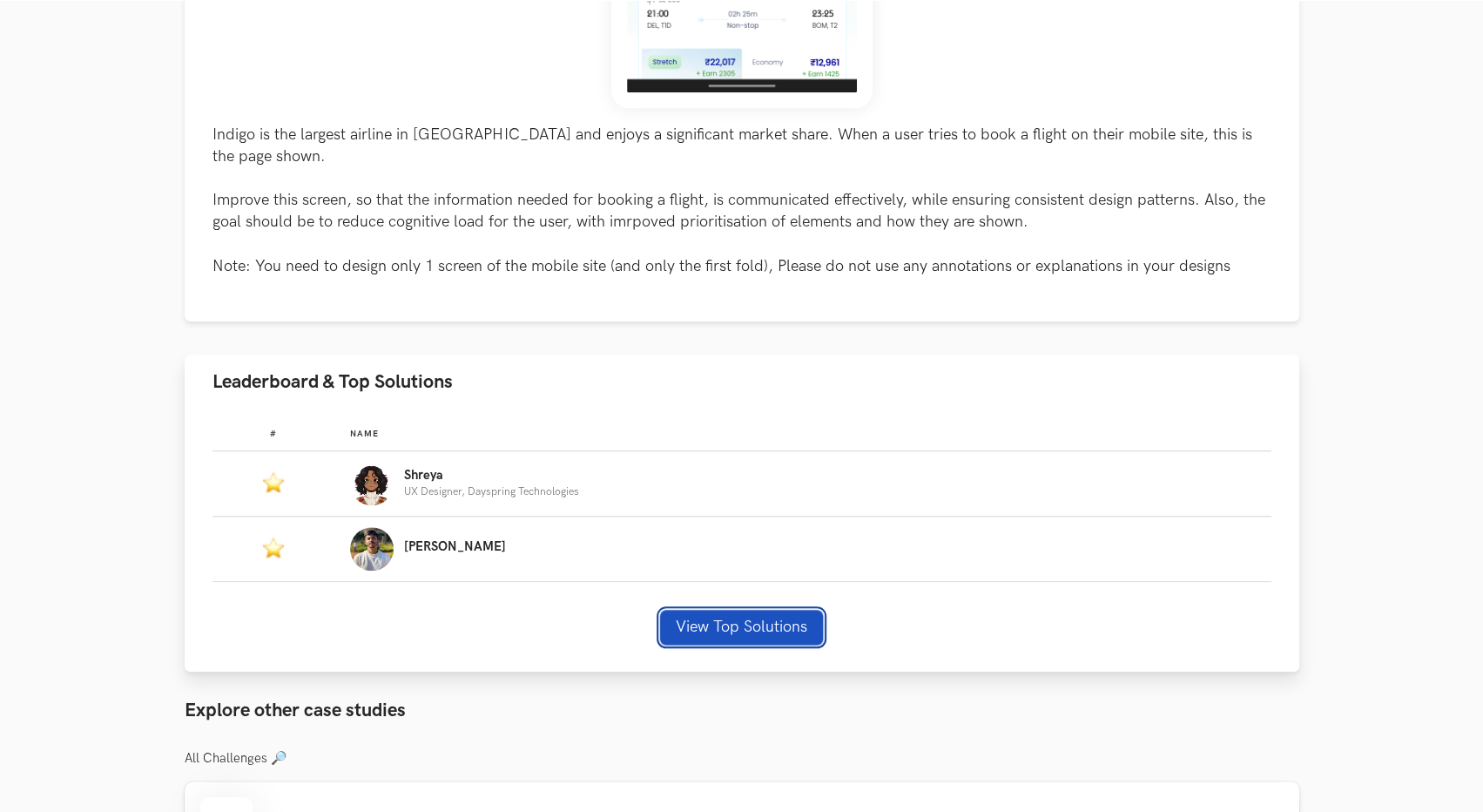
click at [778, 610] on button "View Top Solutions" at bounding box center [741, 627] width 163 height 35
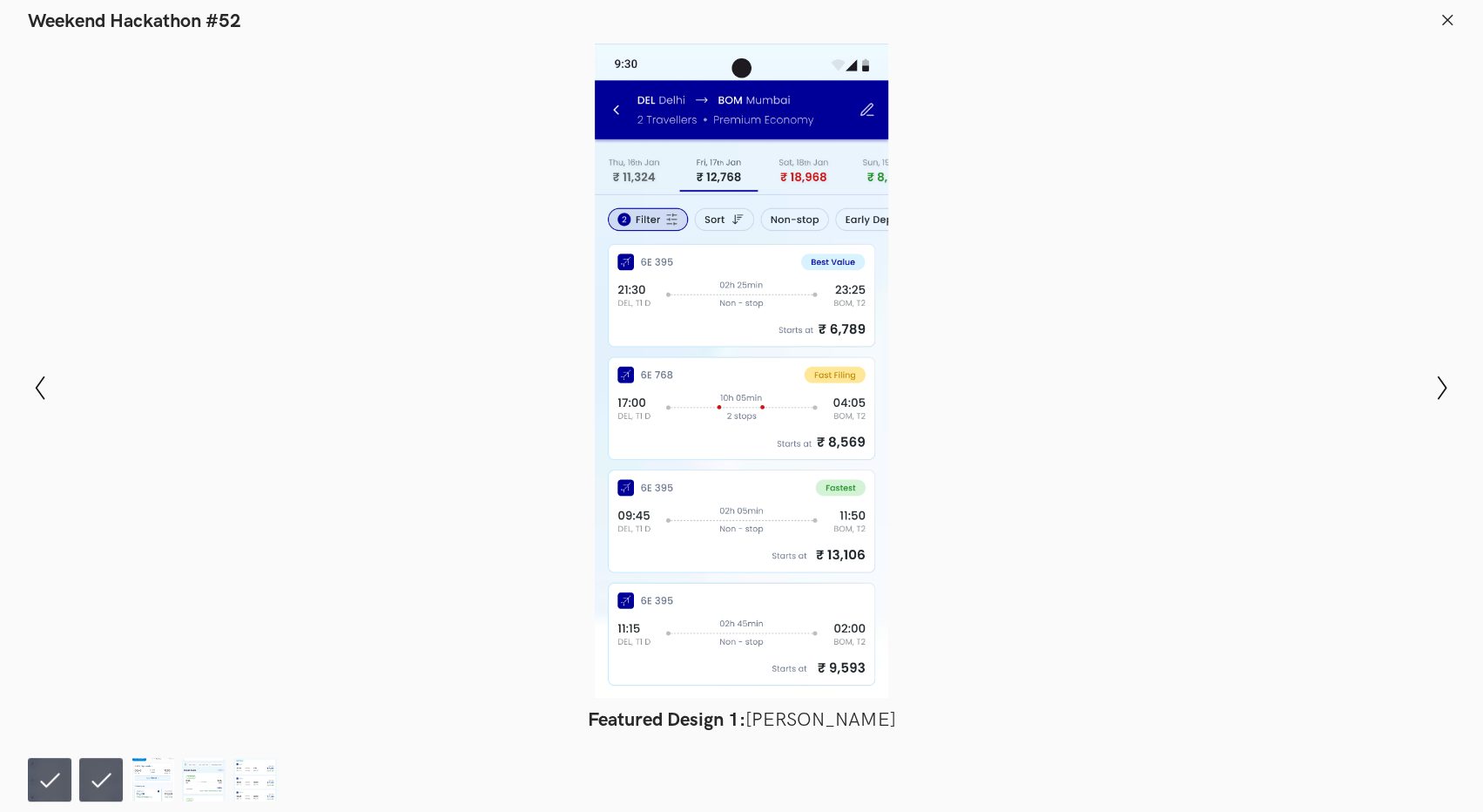
click at [1445, 22] on line at bounding box center [1447, 19] width 10 height 10
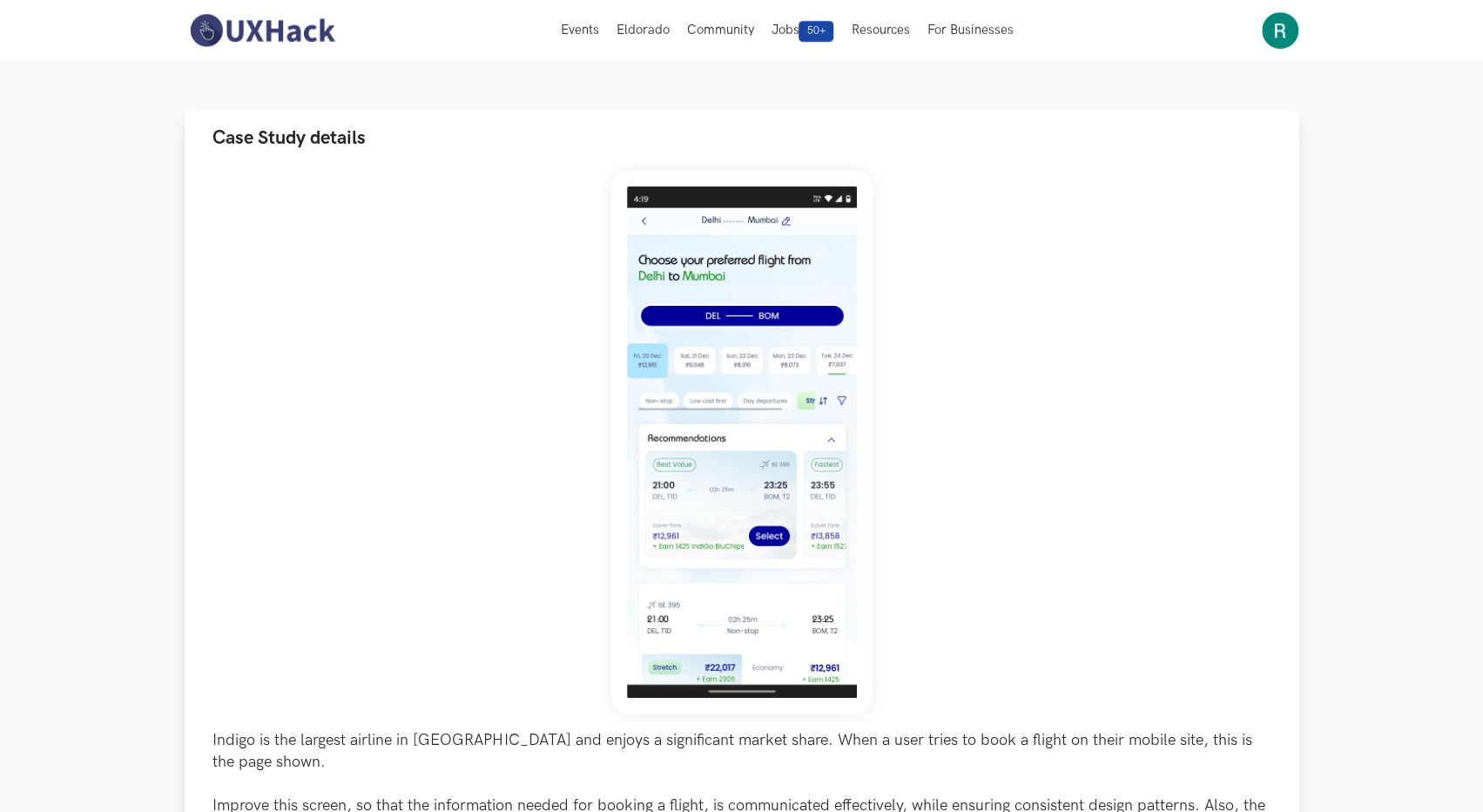
scroll to position [87, 0]
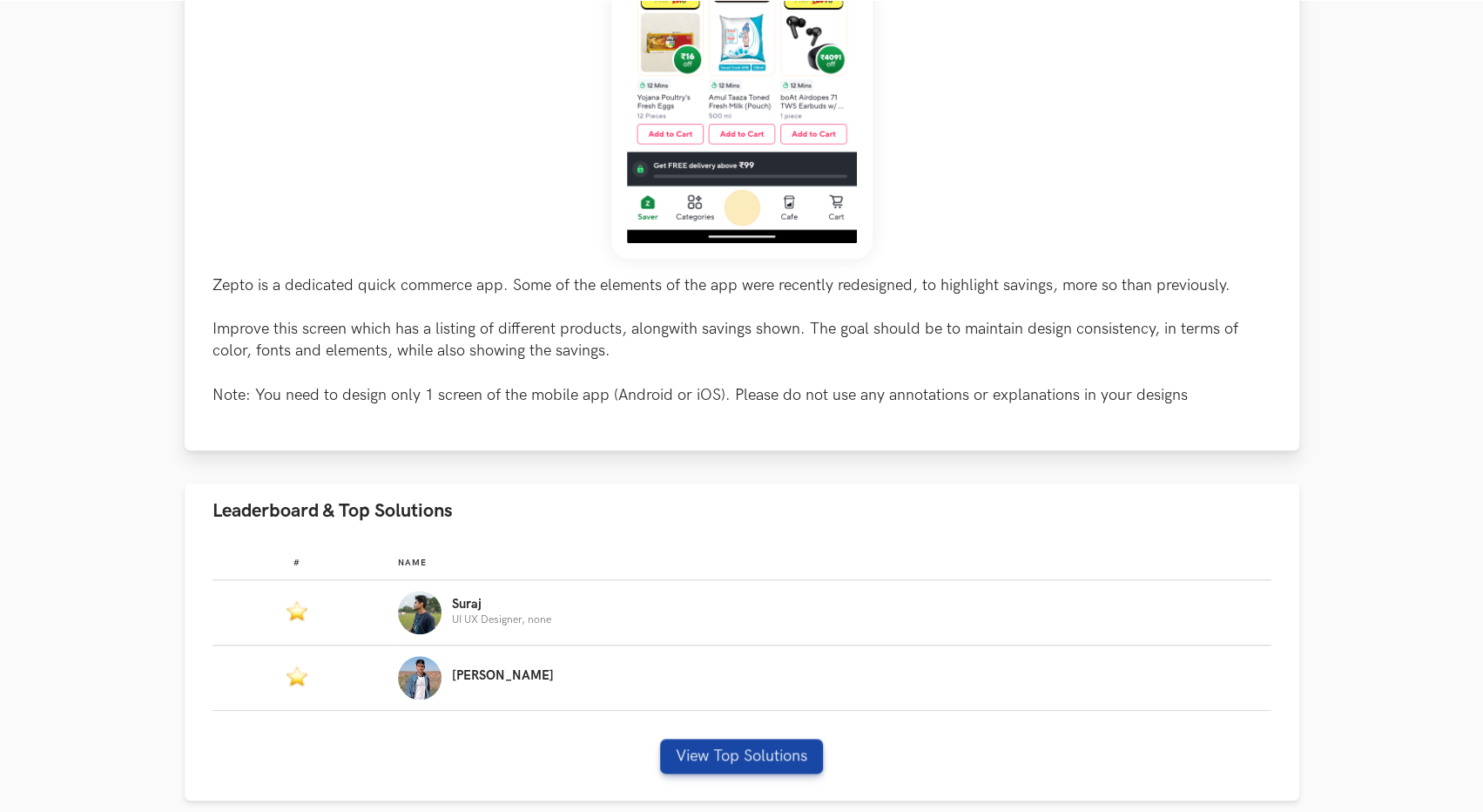
scroll to position [610, 0]
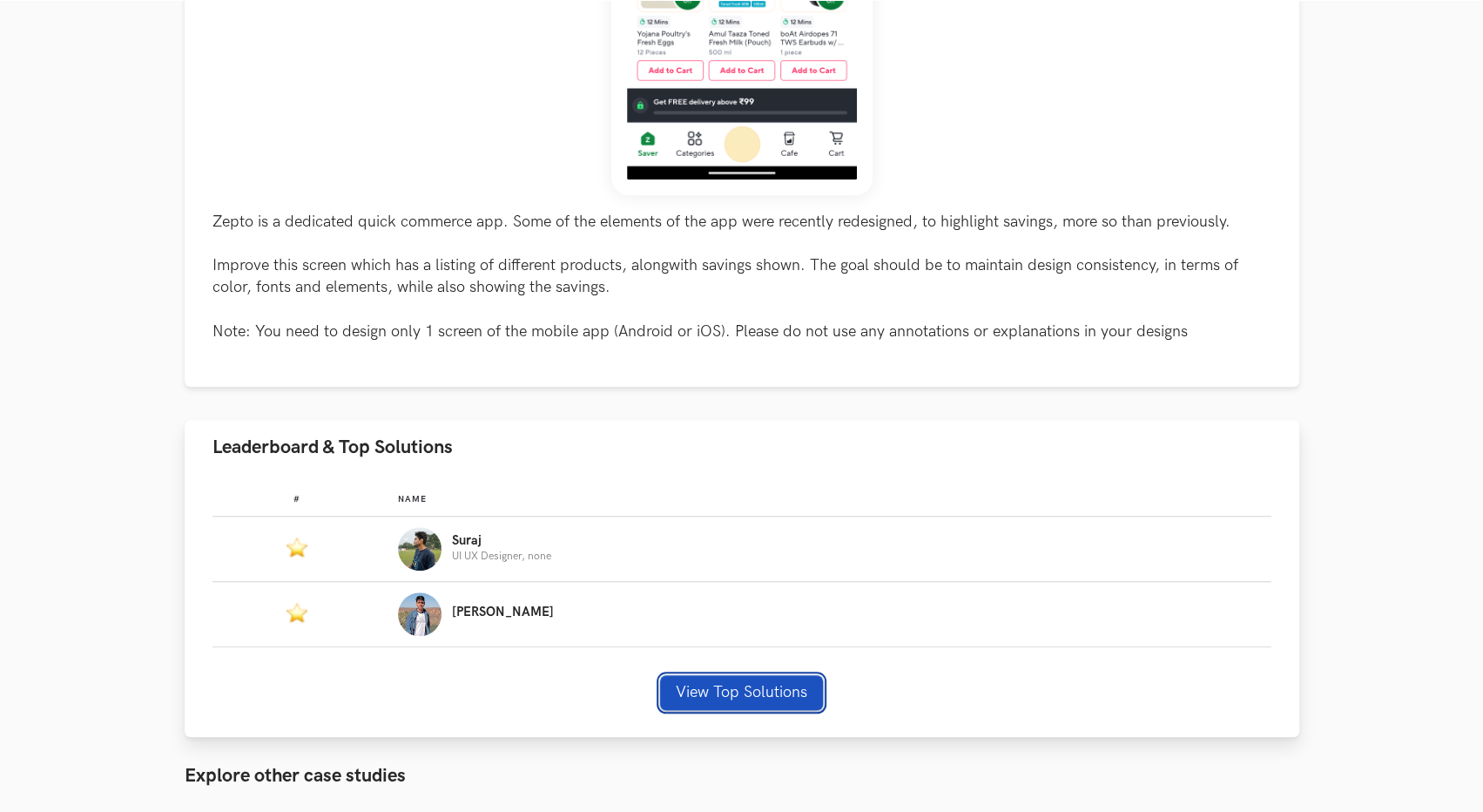
click at [735, 689] on button "View Top Solutions" at bounding box center [741, 693] width 163 height 35
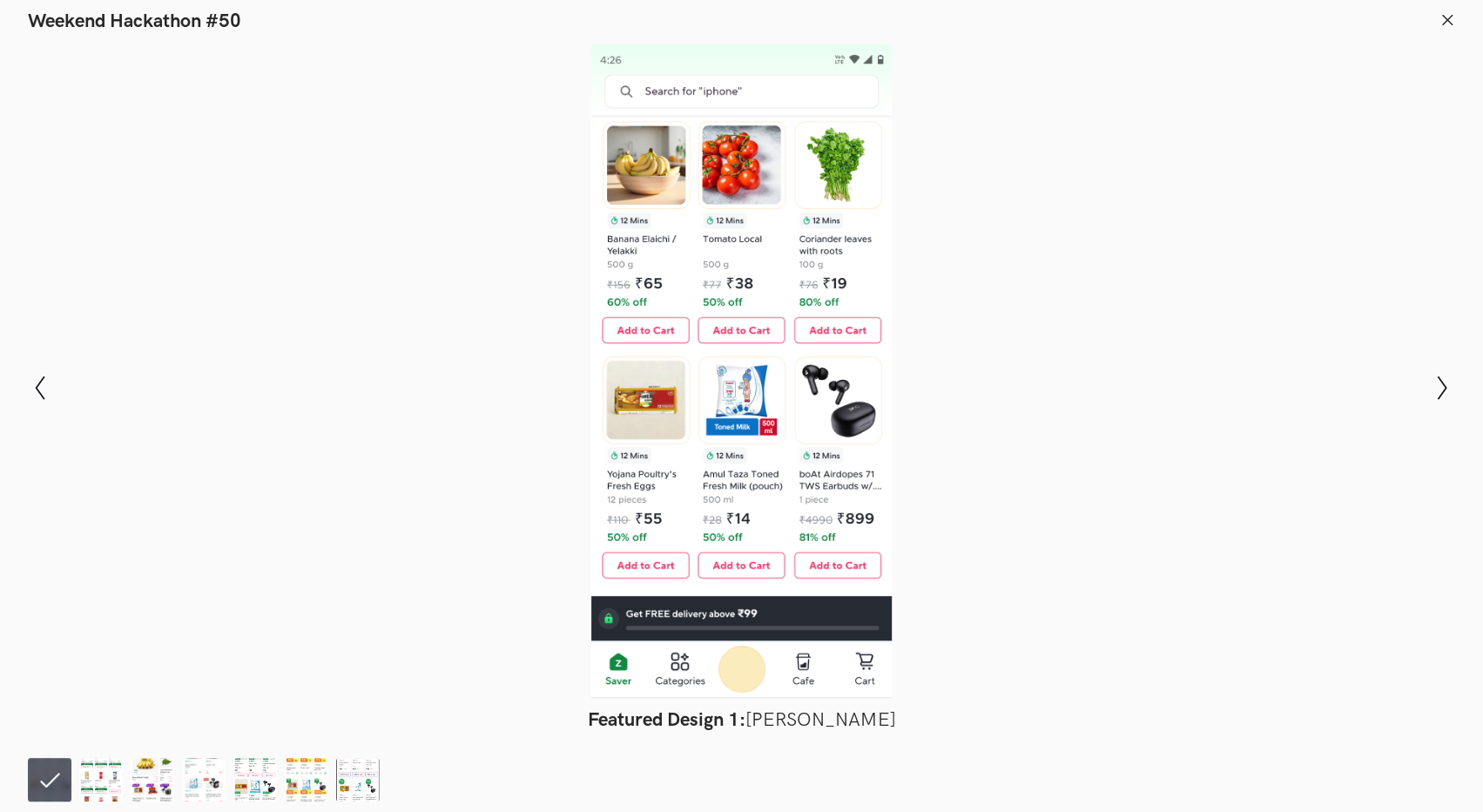
click at [1437, 15] on header "Weekend Hackathon #50" at bounding box center [741, 16] width 1483 height 33
click at [1449, 24] on icon at bounding box center [1447, 19] width 15 height 15
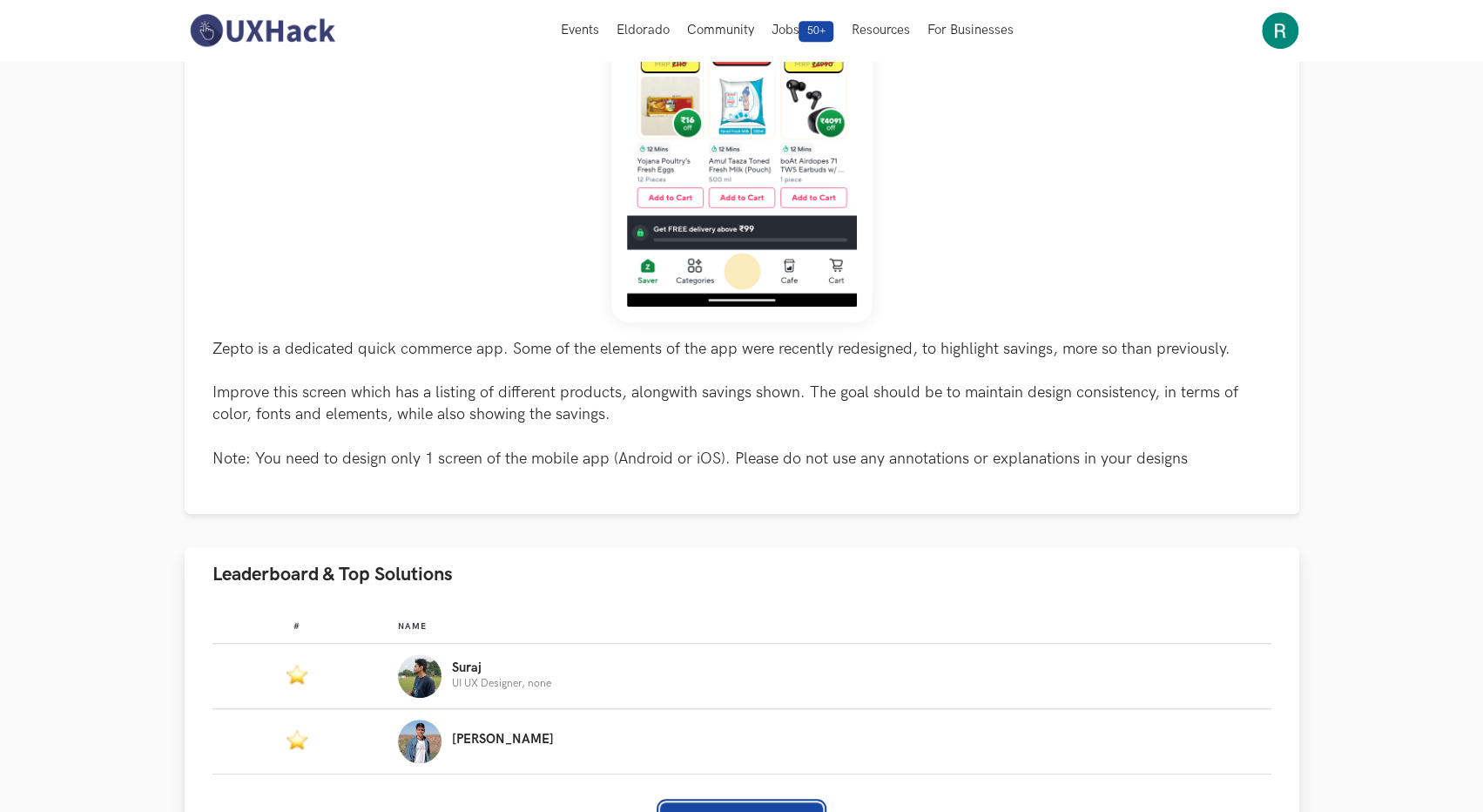
scroll to position [522, 0]
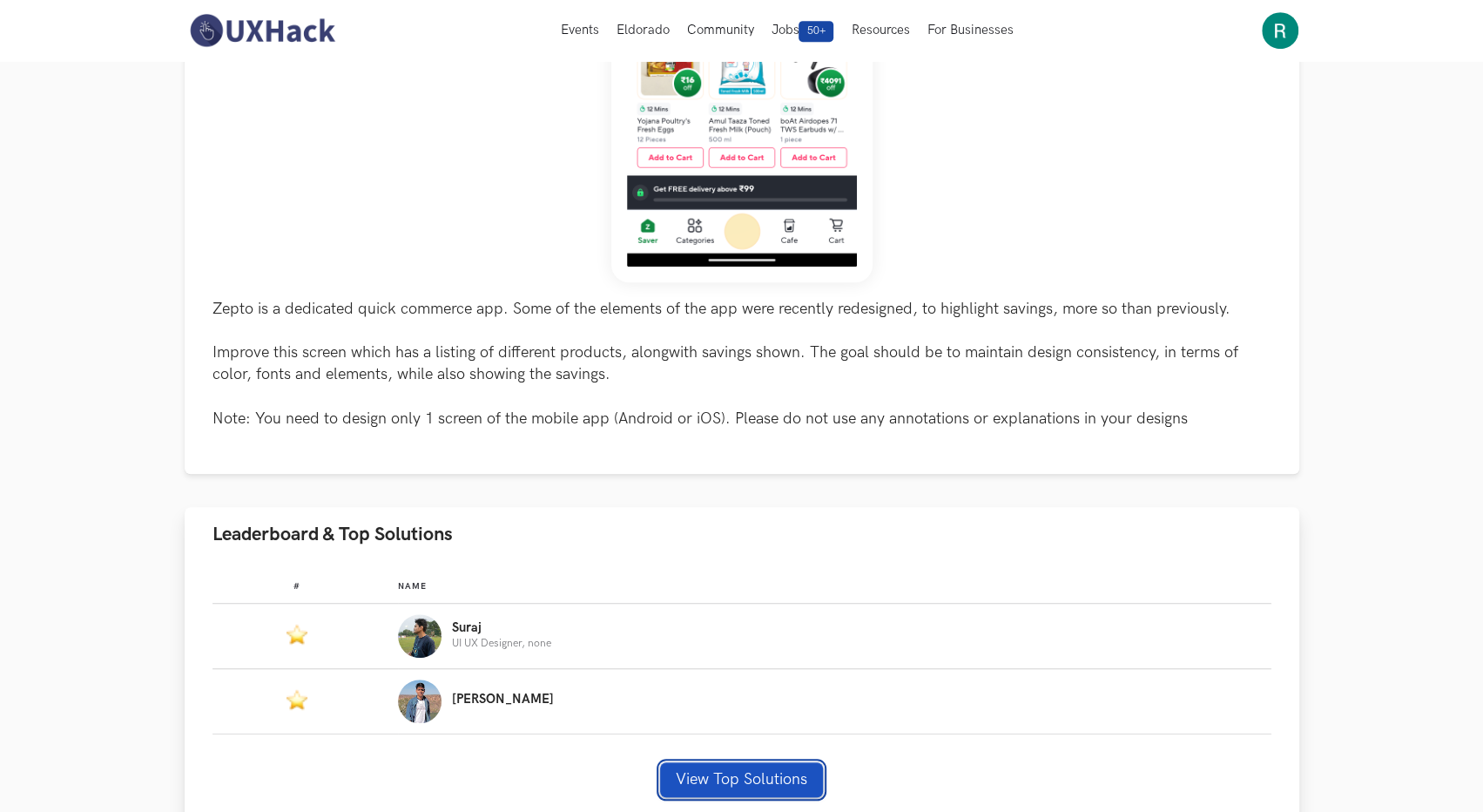
click at [706, 779] on button "View Top Solutions" at bounding box center [741, 779] width 163 height 35
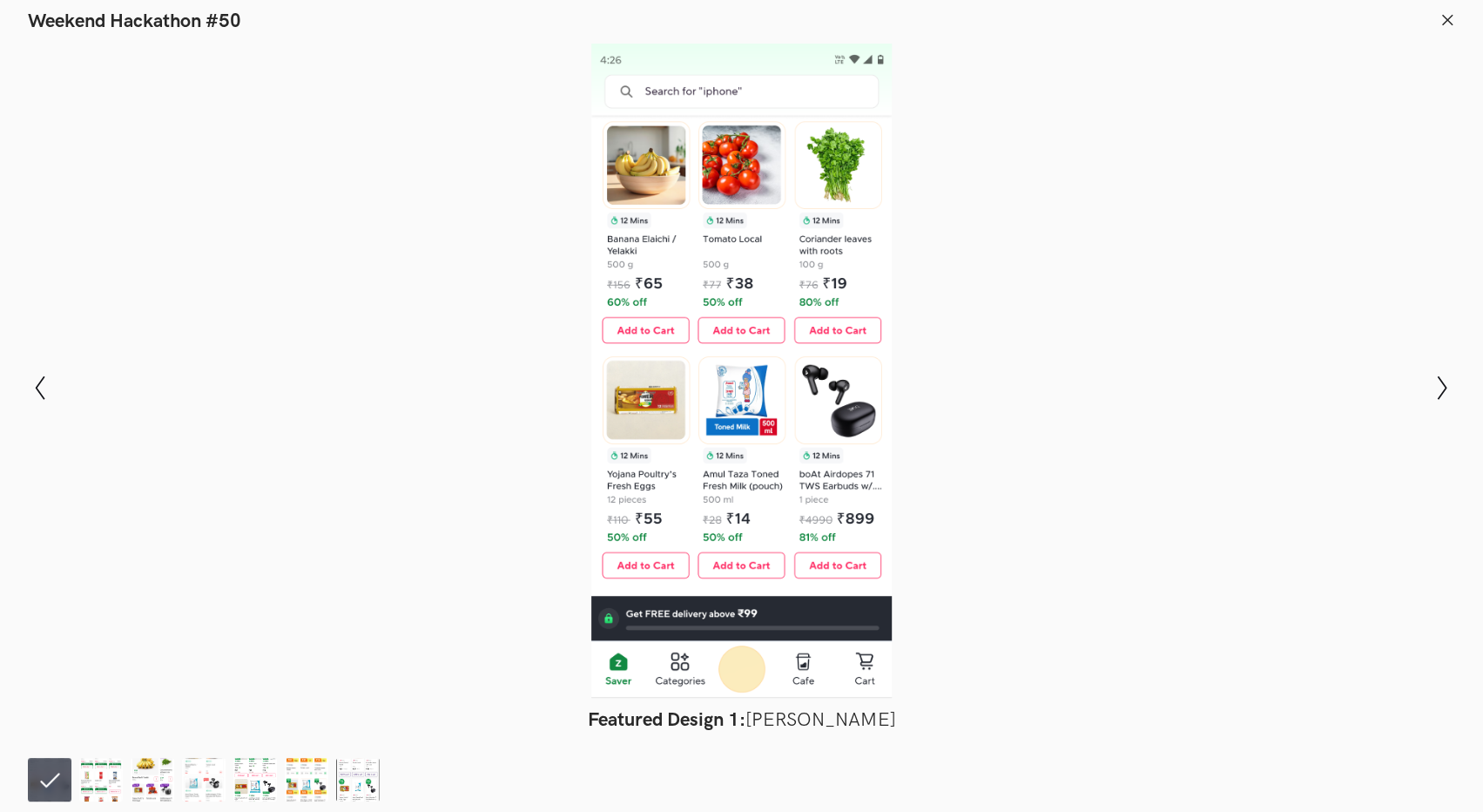
click at [1451, 20] on icon at bounding box center [1447, 19] width 15 height 15
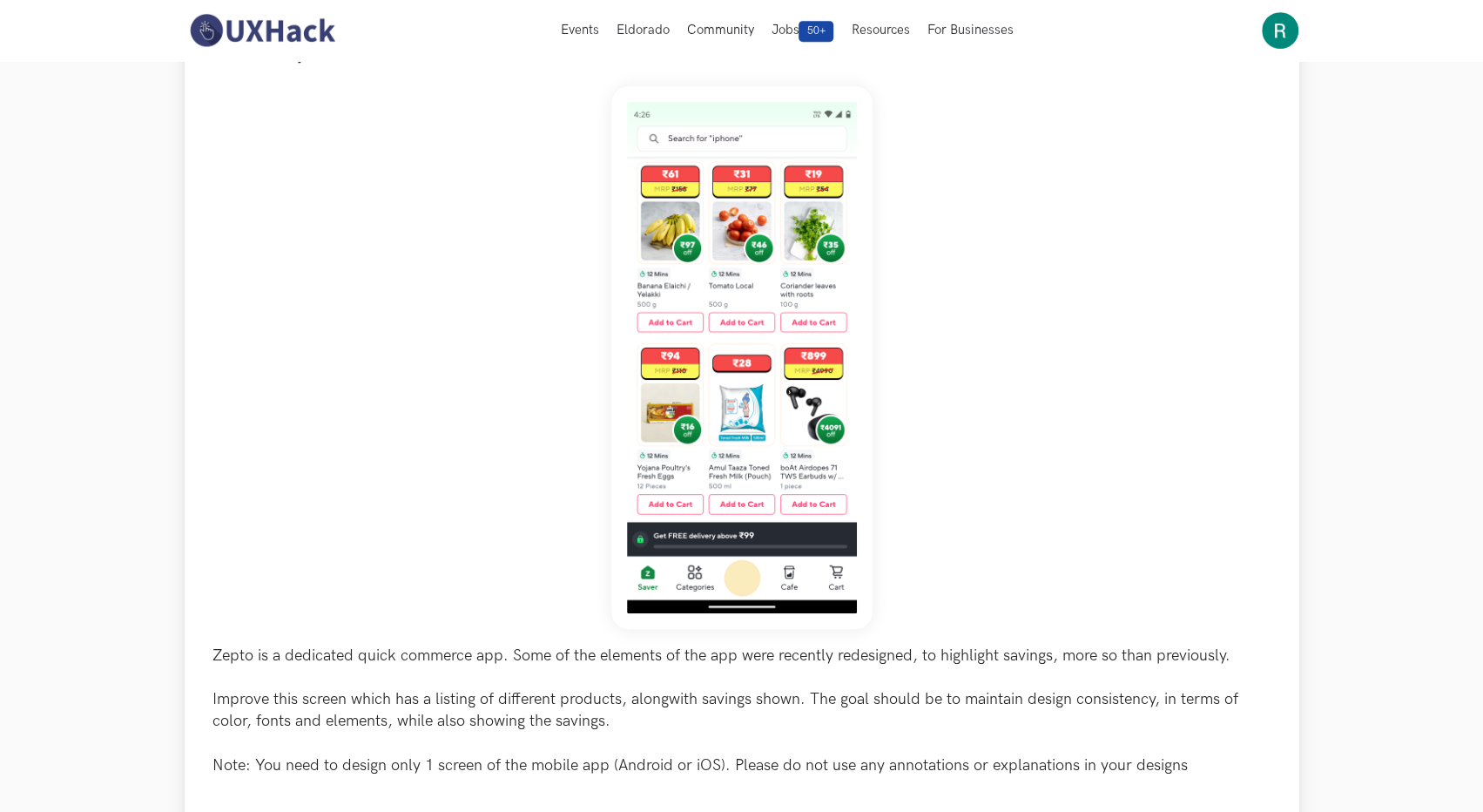
scroll to position [174, 0]
